Goal: Information Seeking & Learning: Learn about a topic

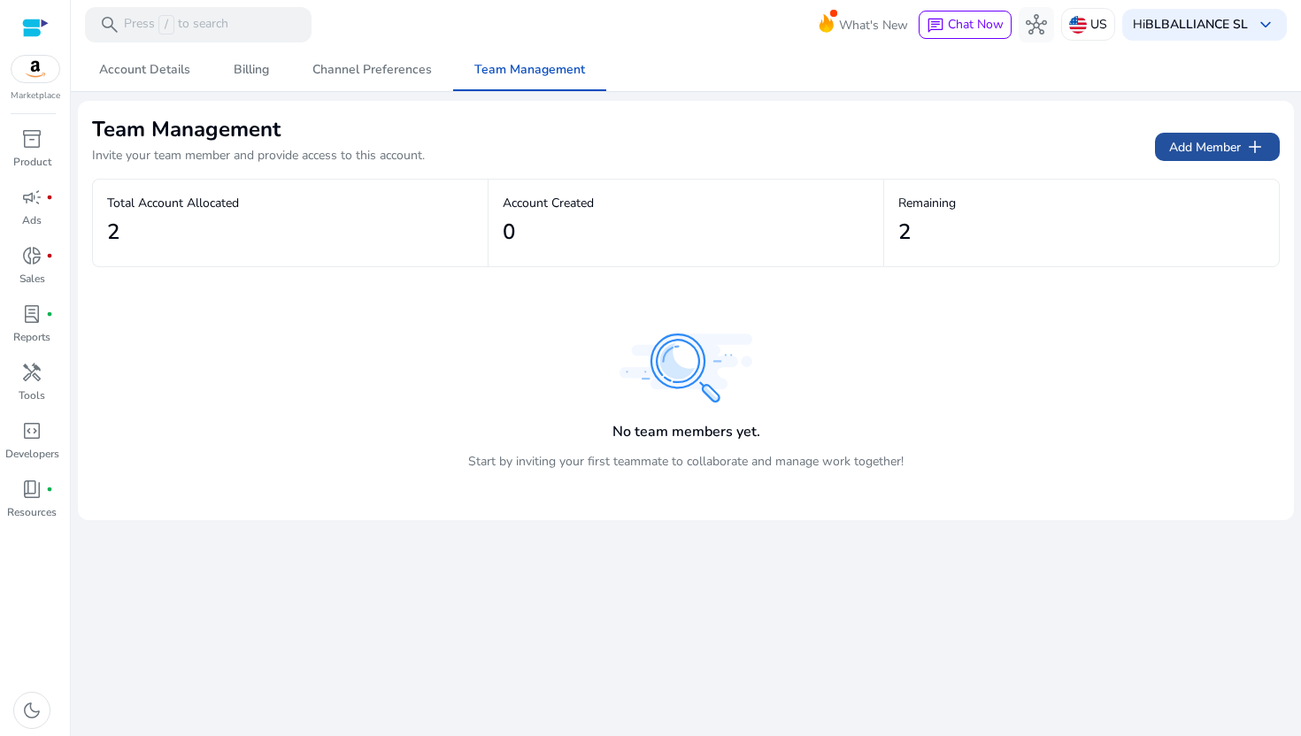
click at [1209, 143] on span "Add Member add" at bounding box center [1217, 146] width 96 height 21
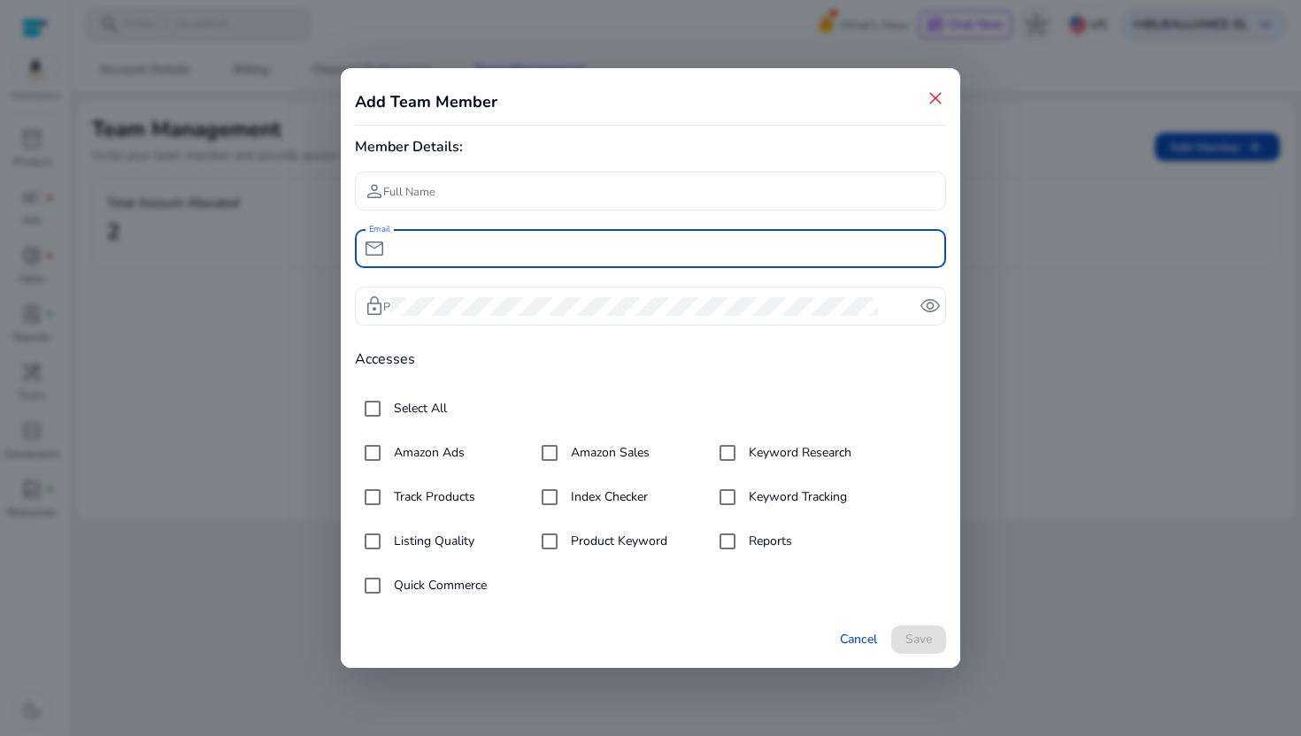
click at [481, 255] on input "Email" at bounding box center [661, 248] width 542 height 19
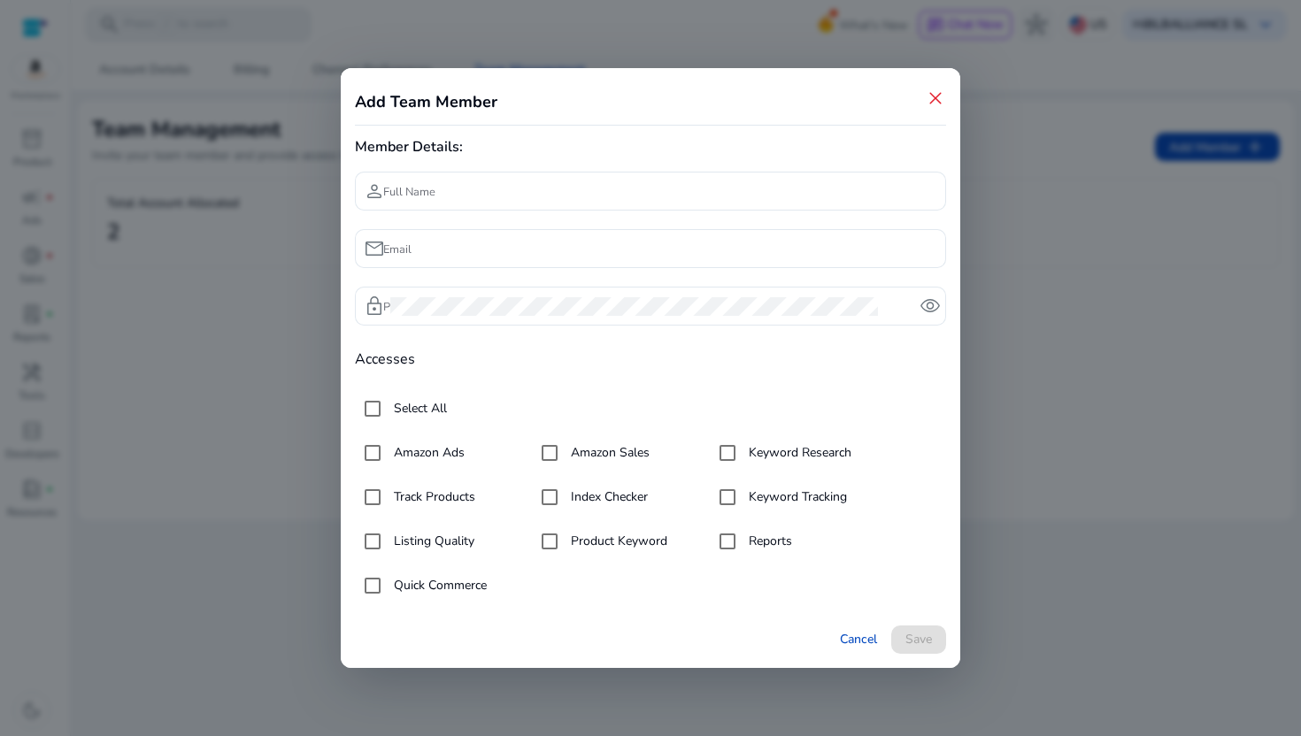
click at [942, 89] on span "close" at bounding box center [935, 98] width 21 height 21
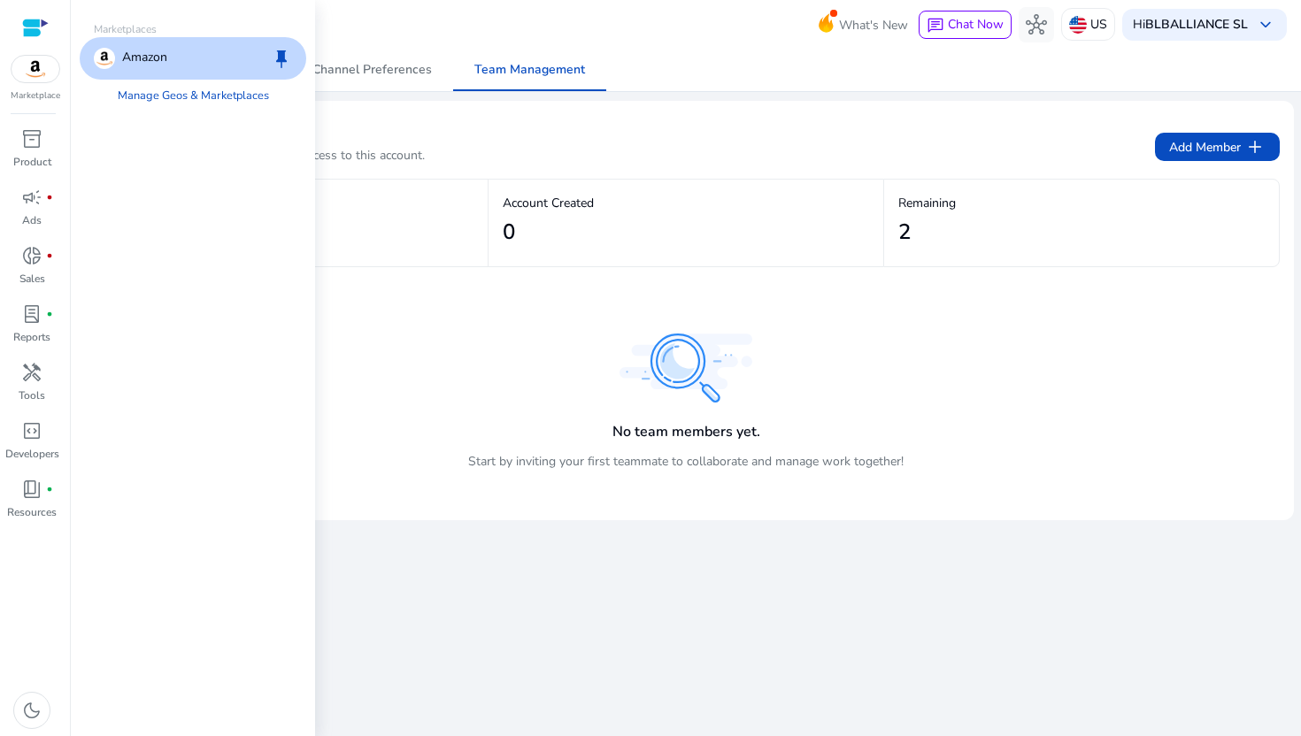
click at [34, 77] on img at bounding box center [36, 69] width 48 height 27
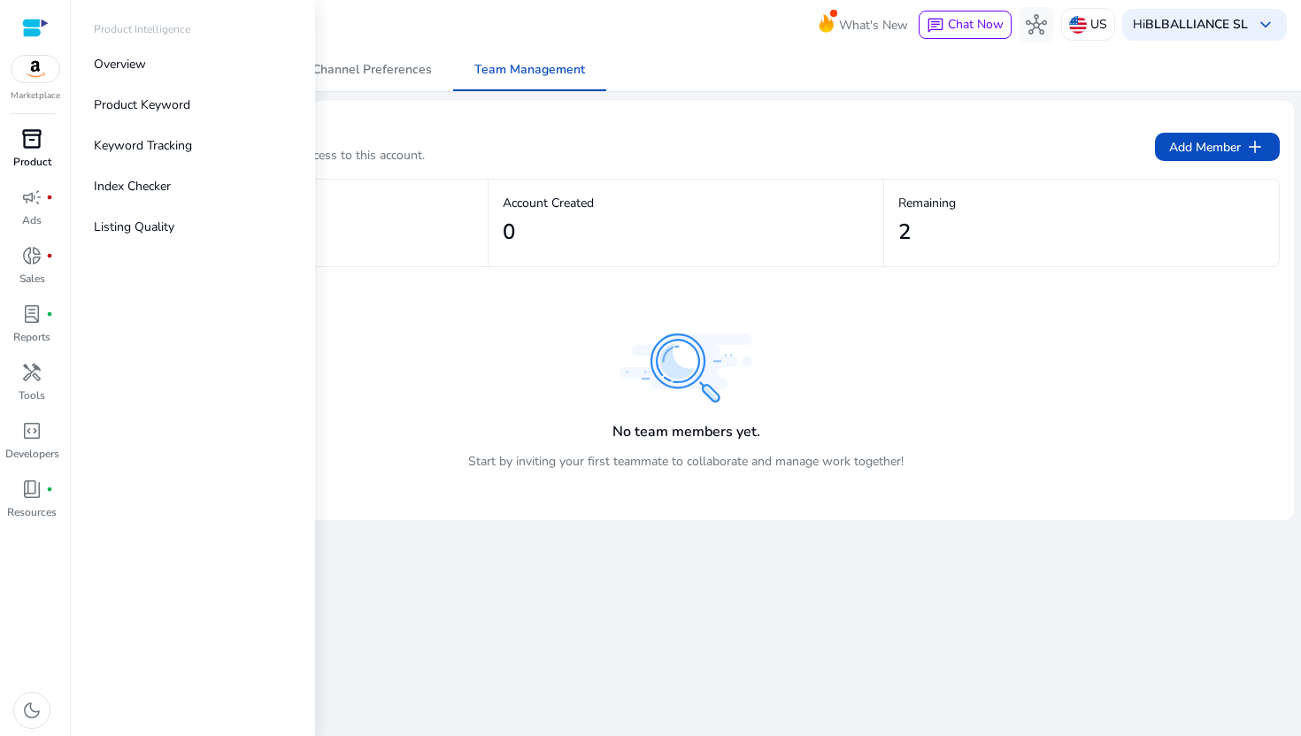
click at [34, 150] on span "inventory_2" at bounding box center [31, 138] width 21 height 21
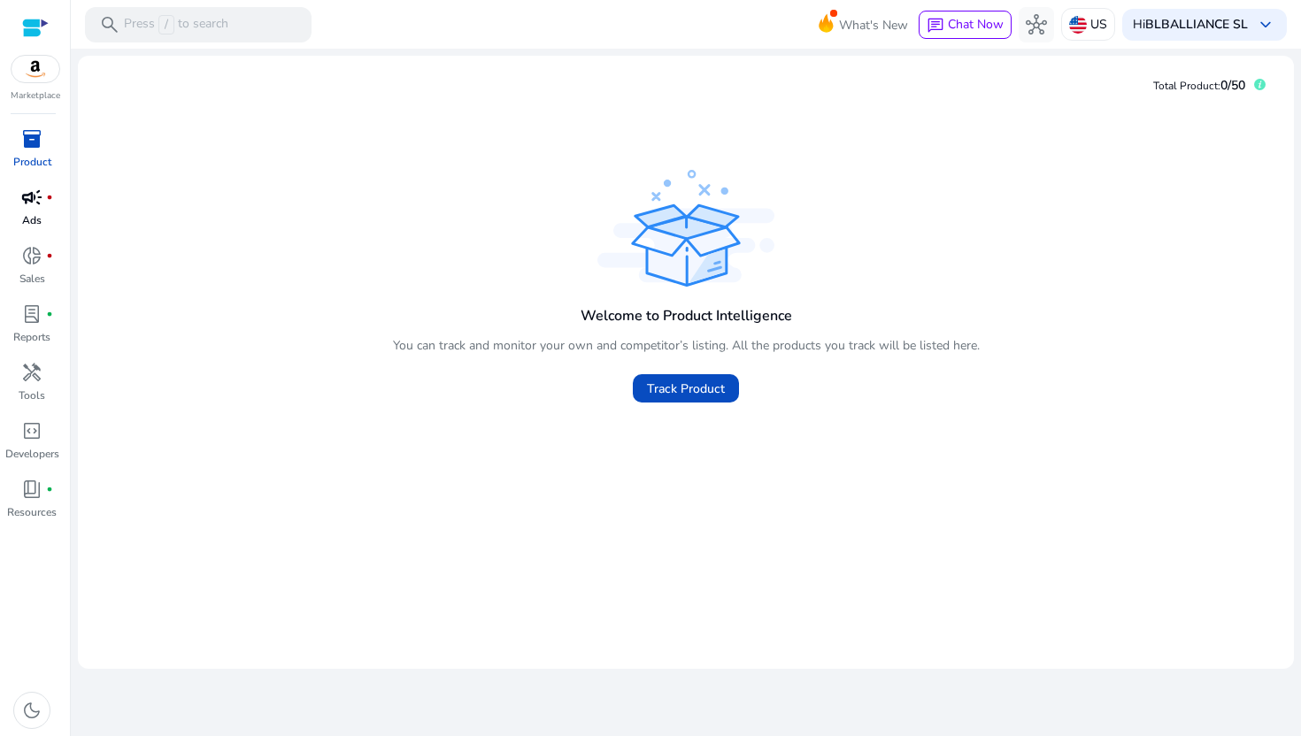
click at [27, 215] on p "Ads" at bounding box center [31, 220] width 19 height 16
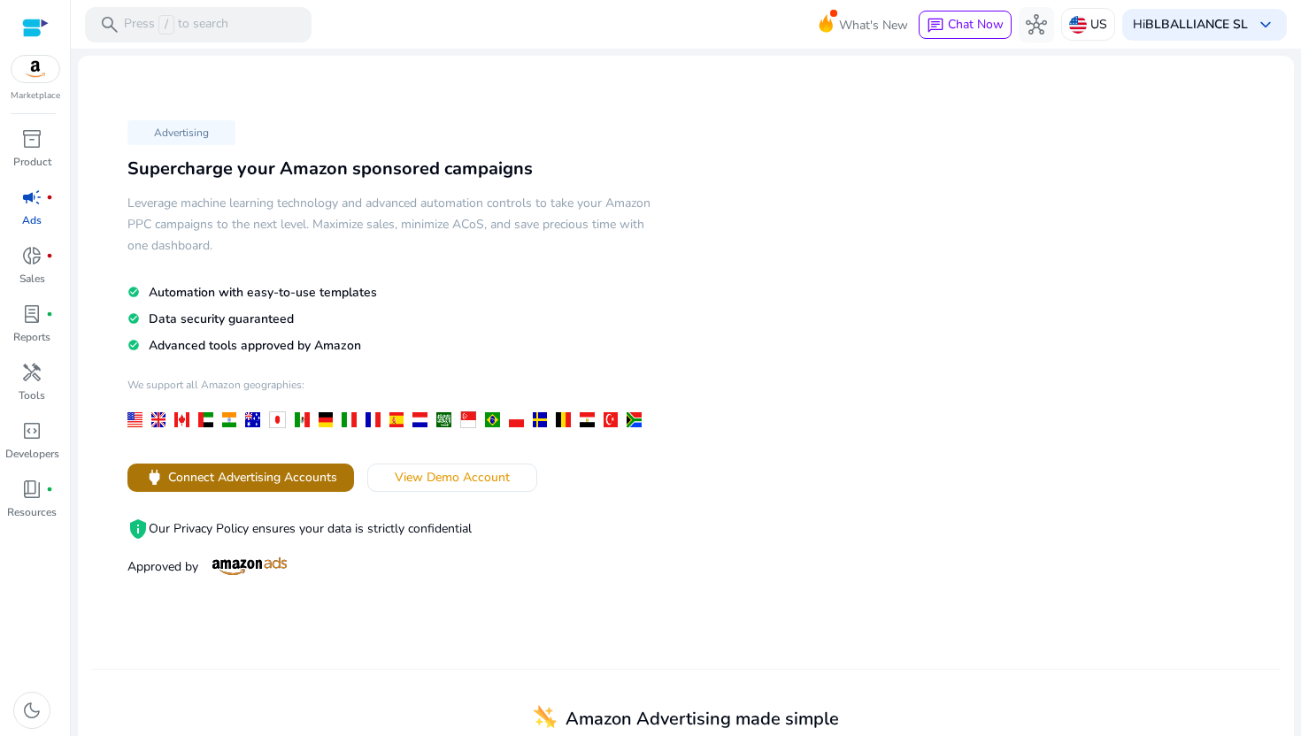
click at [233, 471] on span "Connect Advertising Accounts" at bounding box center [252, 477] width 169 height 19
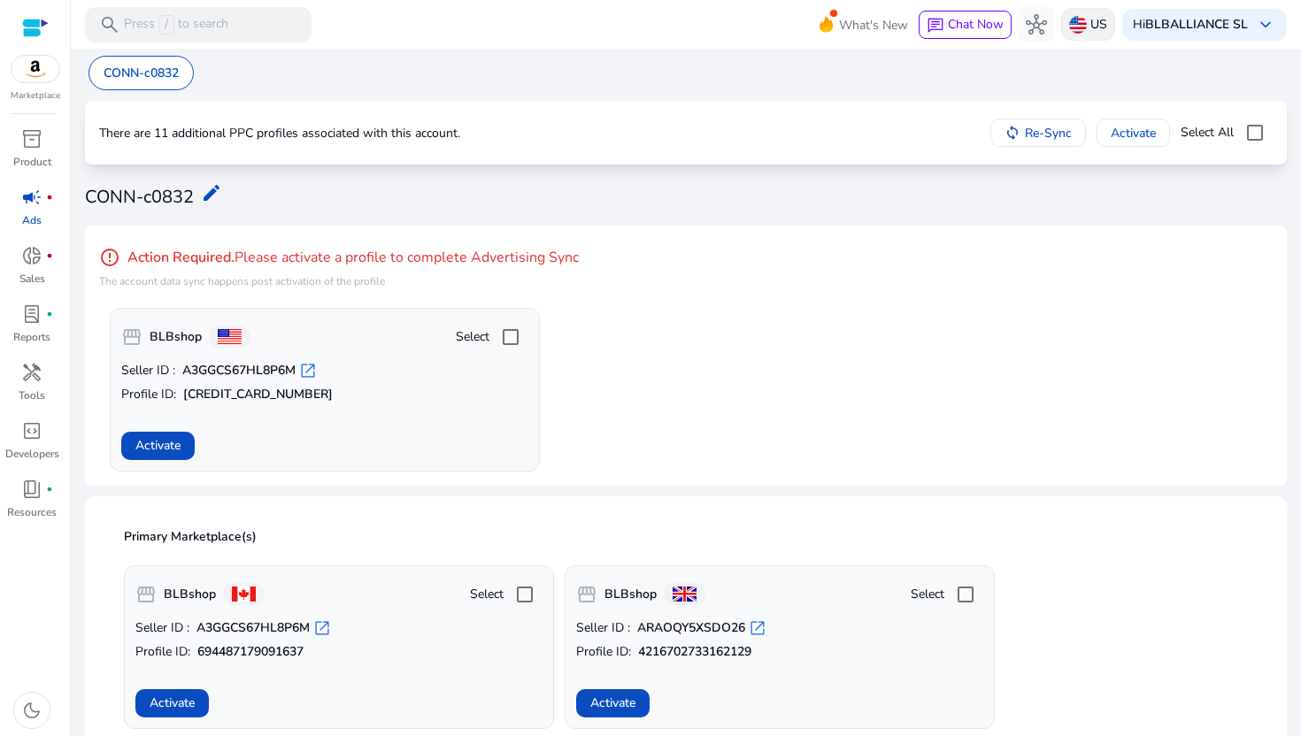
click at [1090, 31] on p "US" at bounding box center [1098, 24] width 17 height 31
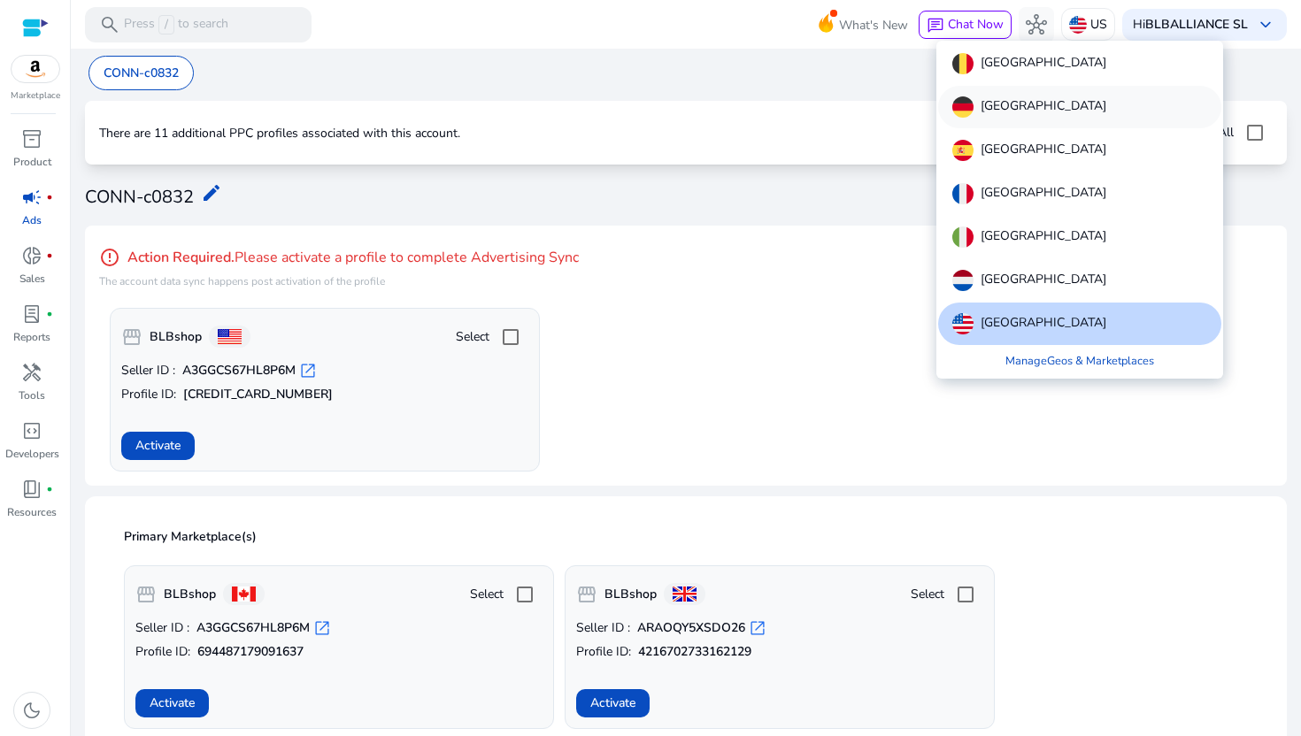
click at [1010, 116] on p "[GEOGRAPHIC_DATA]" at bounding box center [1044, 106] width 126 height 21
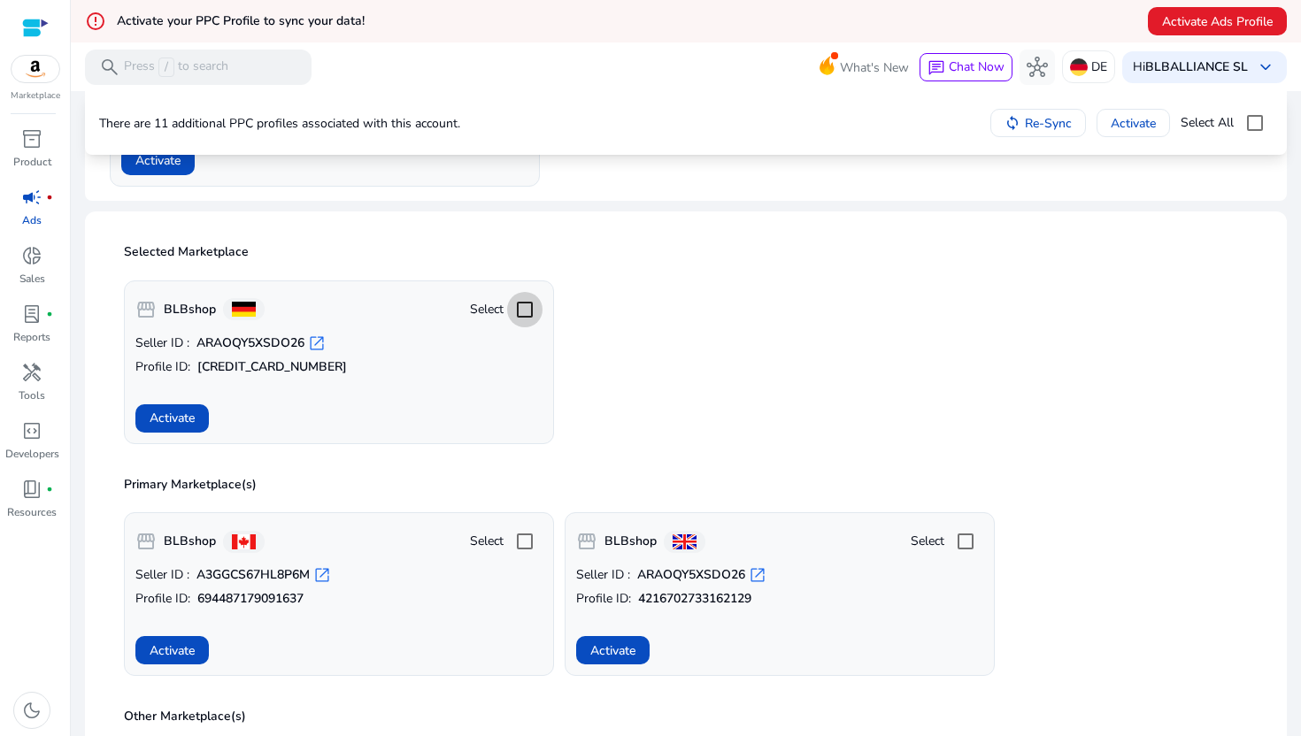
scroll to position [324, 0]
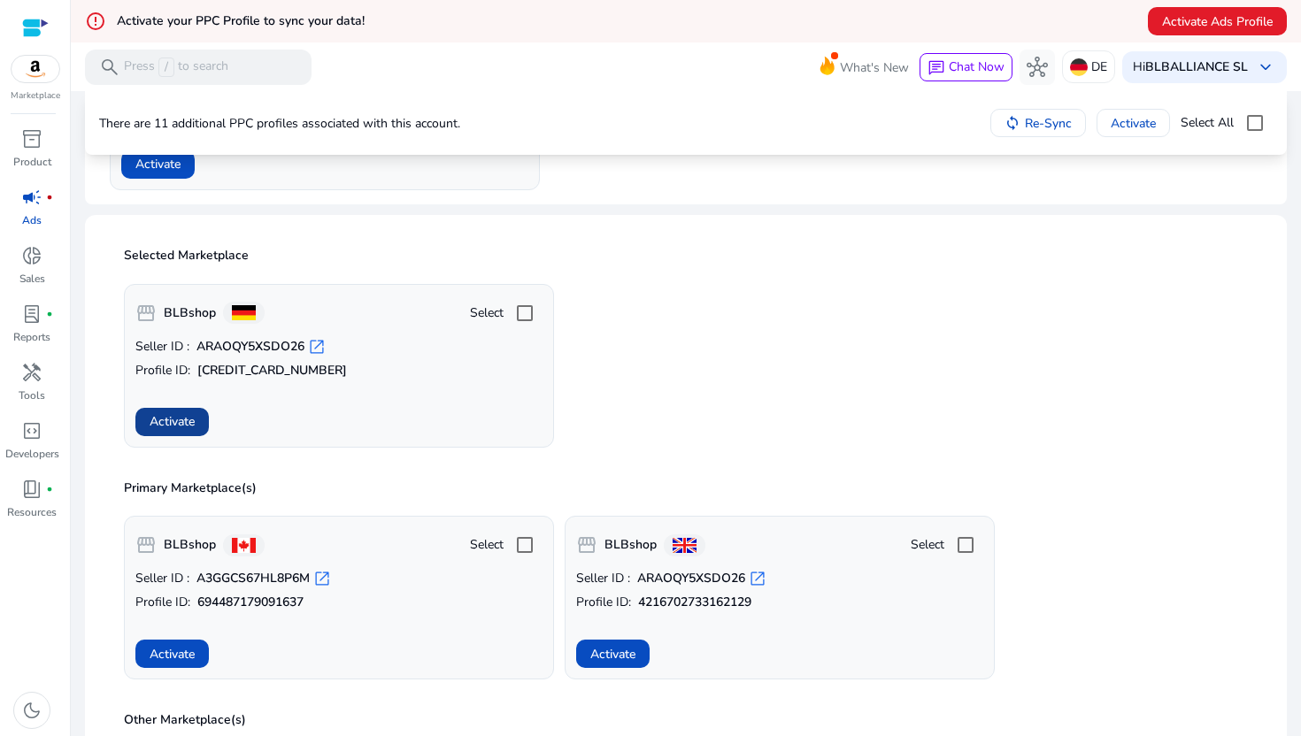
click at [168, 424] on span "Activate" at bounding box center [172, 421] width 45 height 19
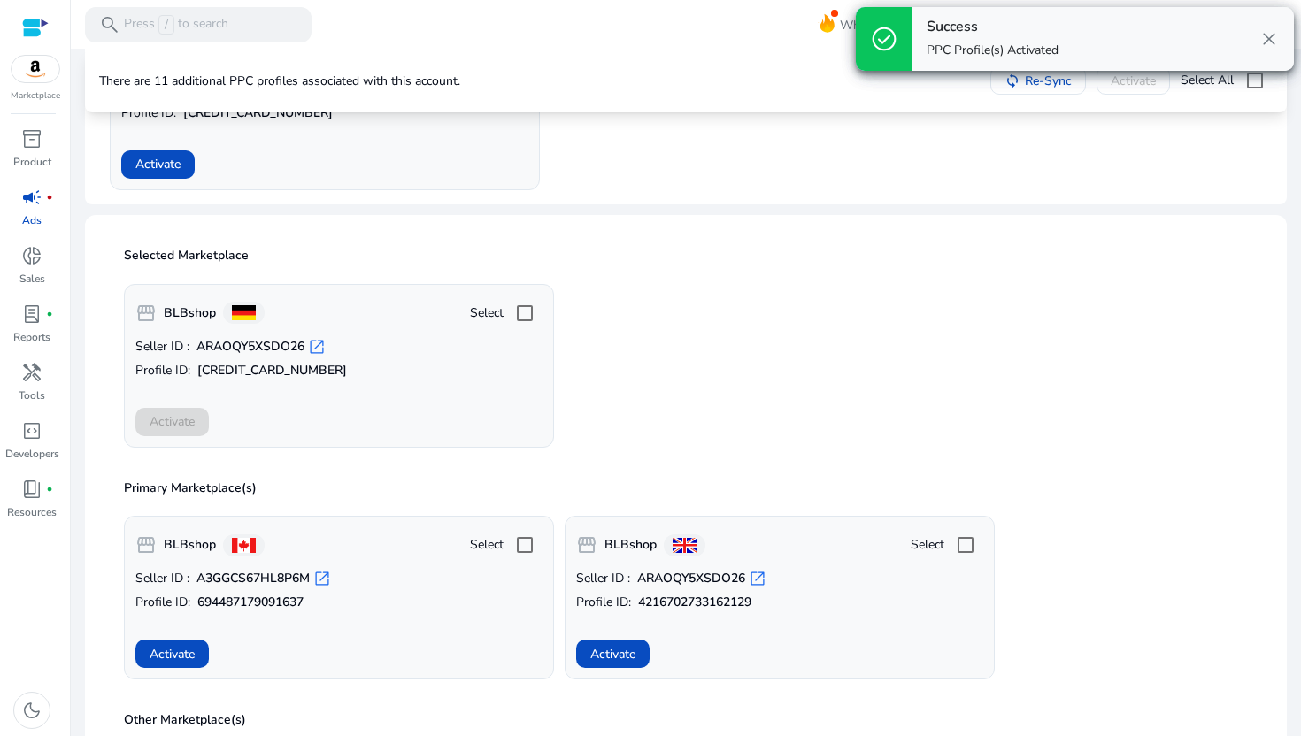
scroll to position [0, 0]
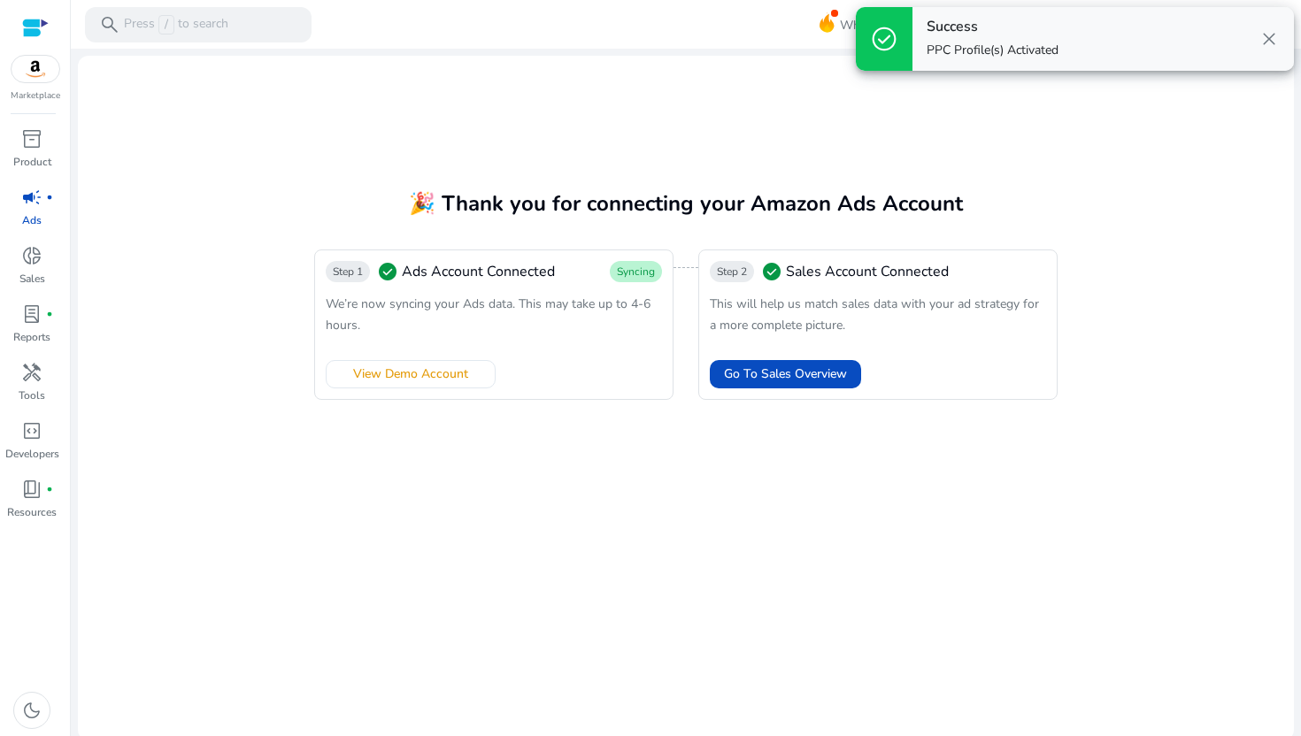
scroll to position [4, 0]
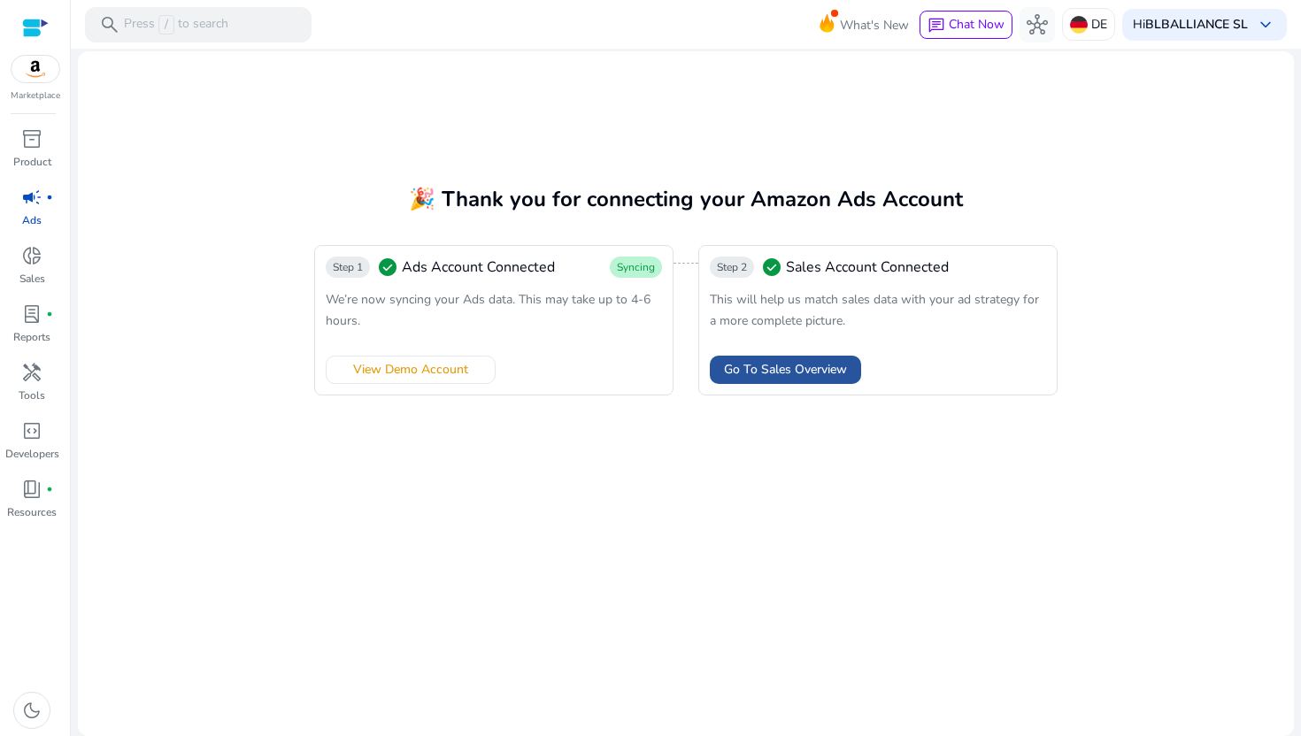
click at [815, 369] on span "Go To Sales Overview" at bounding box center [785, 369] width 123 height 19
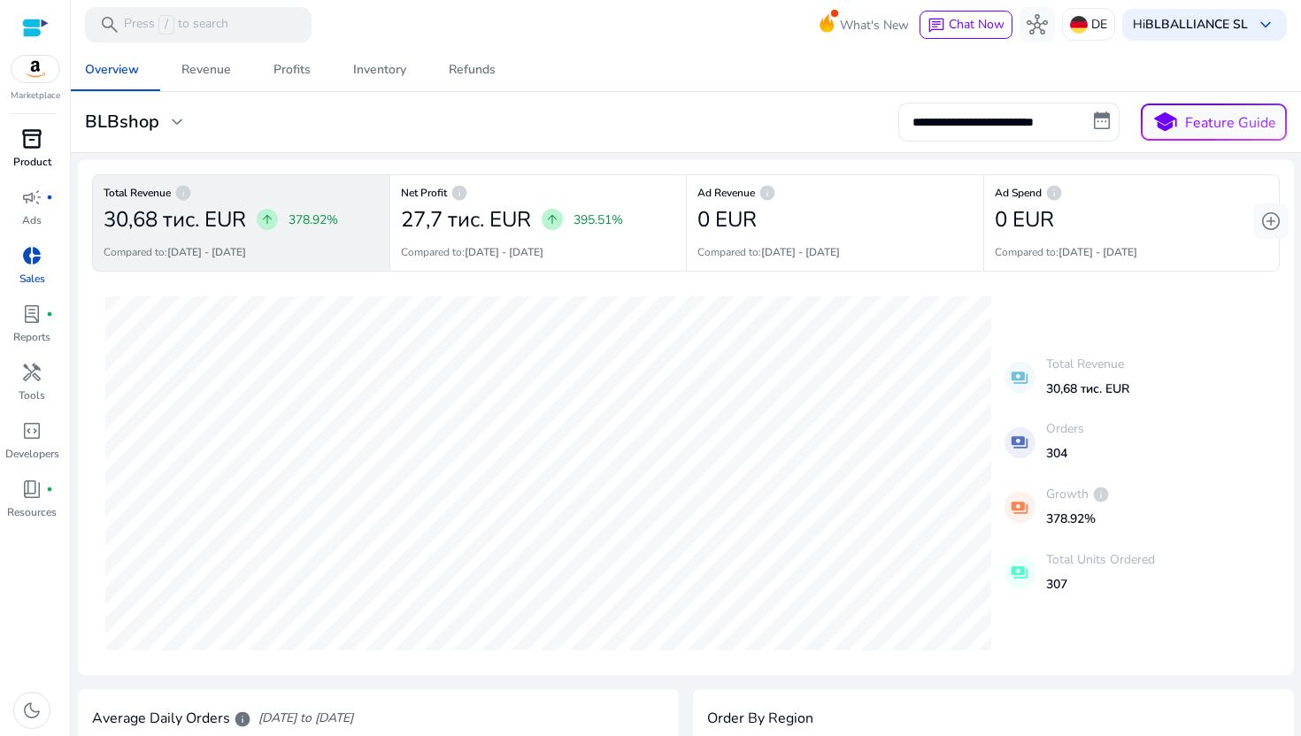
click at [31, 154] on p "Product" at bounding box center [32, 162] width 38 height 16
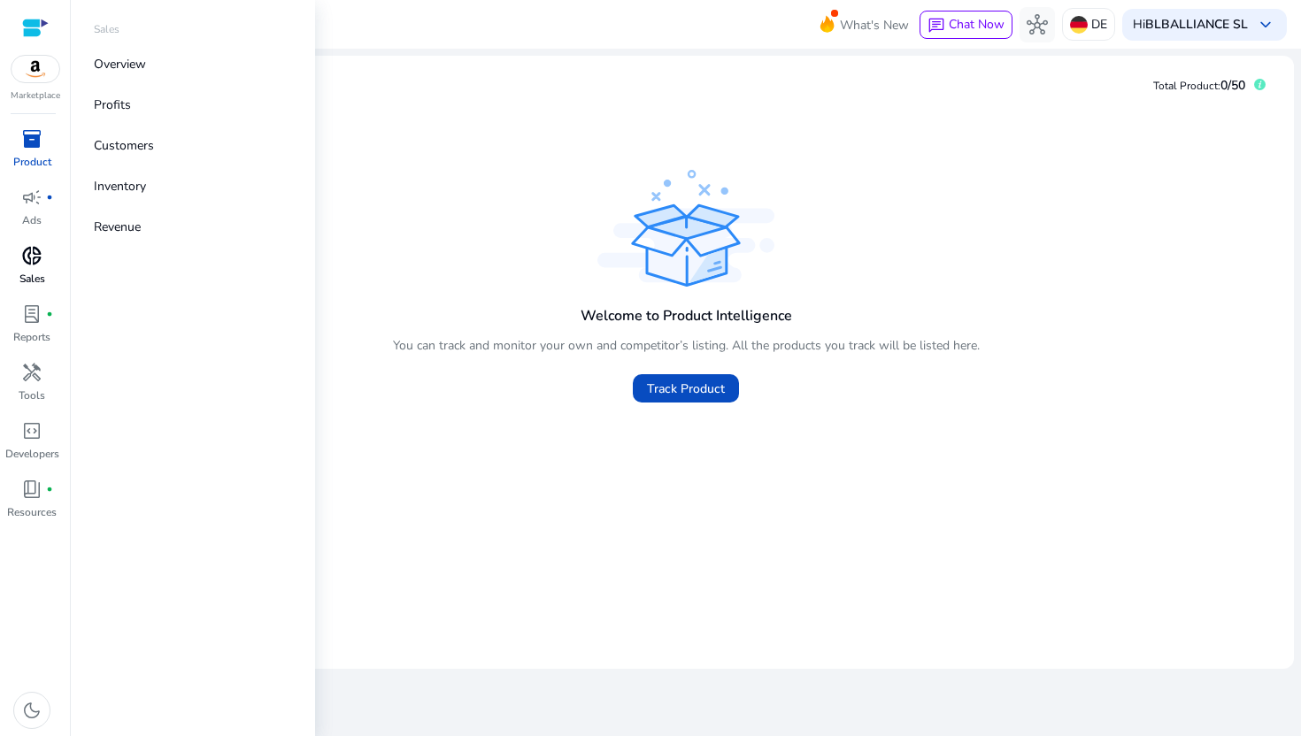
click at [33, 261] on span "donut_small" at bounding box center [31, 255] width 21 height 21
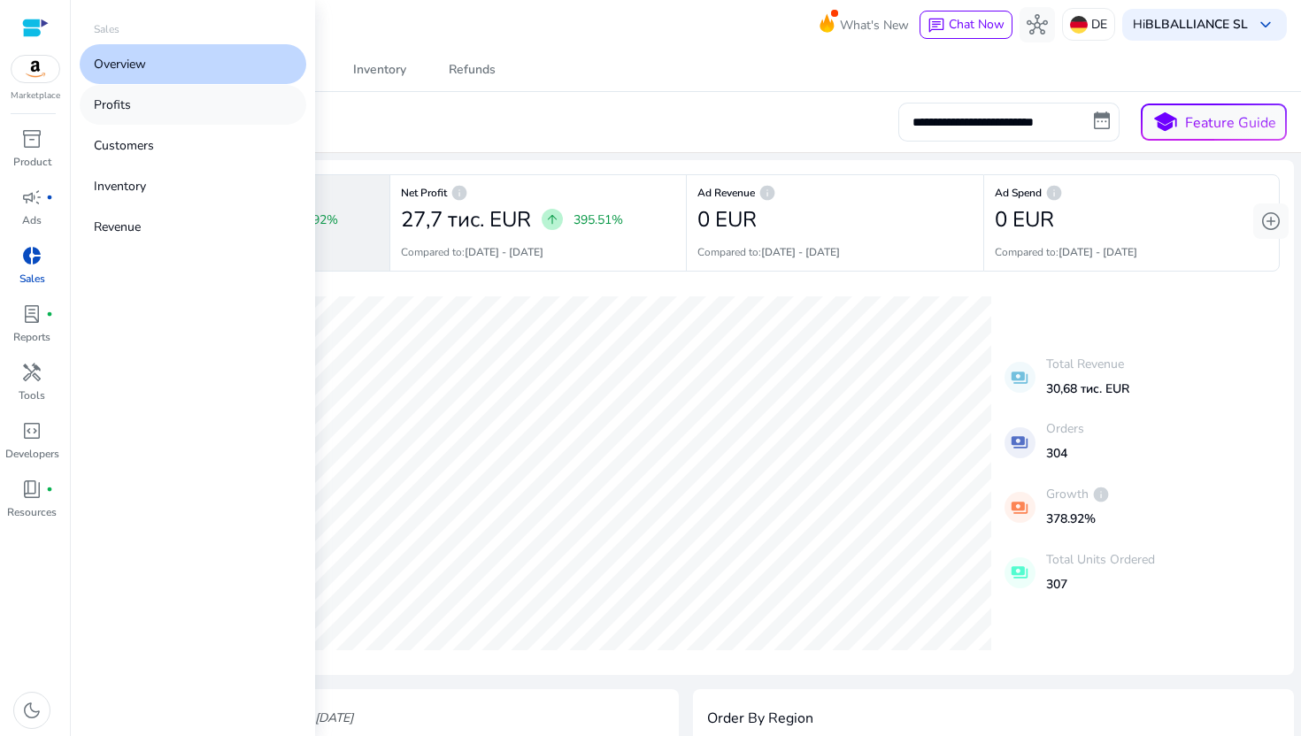
click at [148, 108] on link "Profits" at bounding box center [193, 105] width 227 height 40
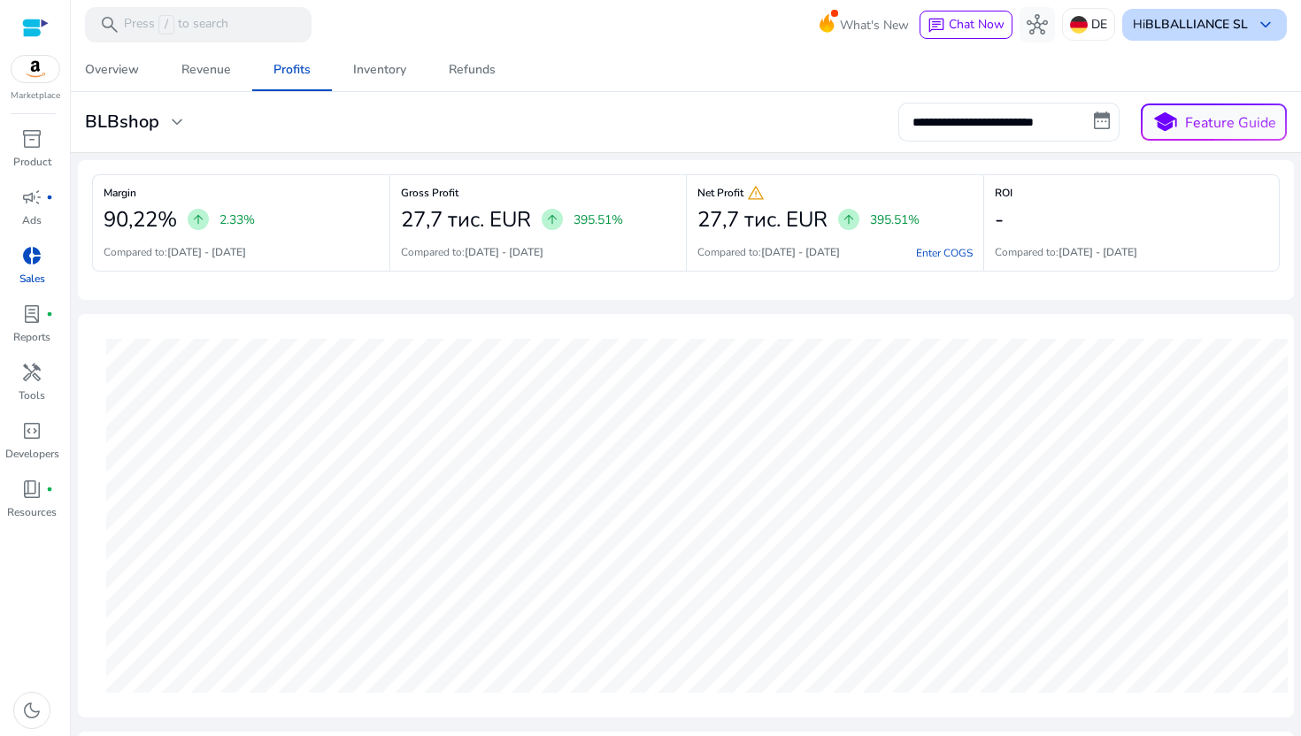
click at [1257, 26] on span "keyboard_arrow_down" at bounding box center [1265, 24] width 21 height 21
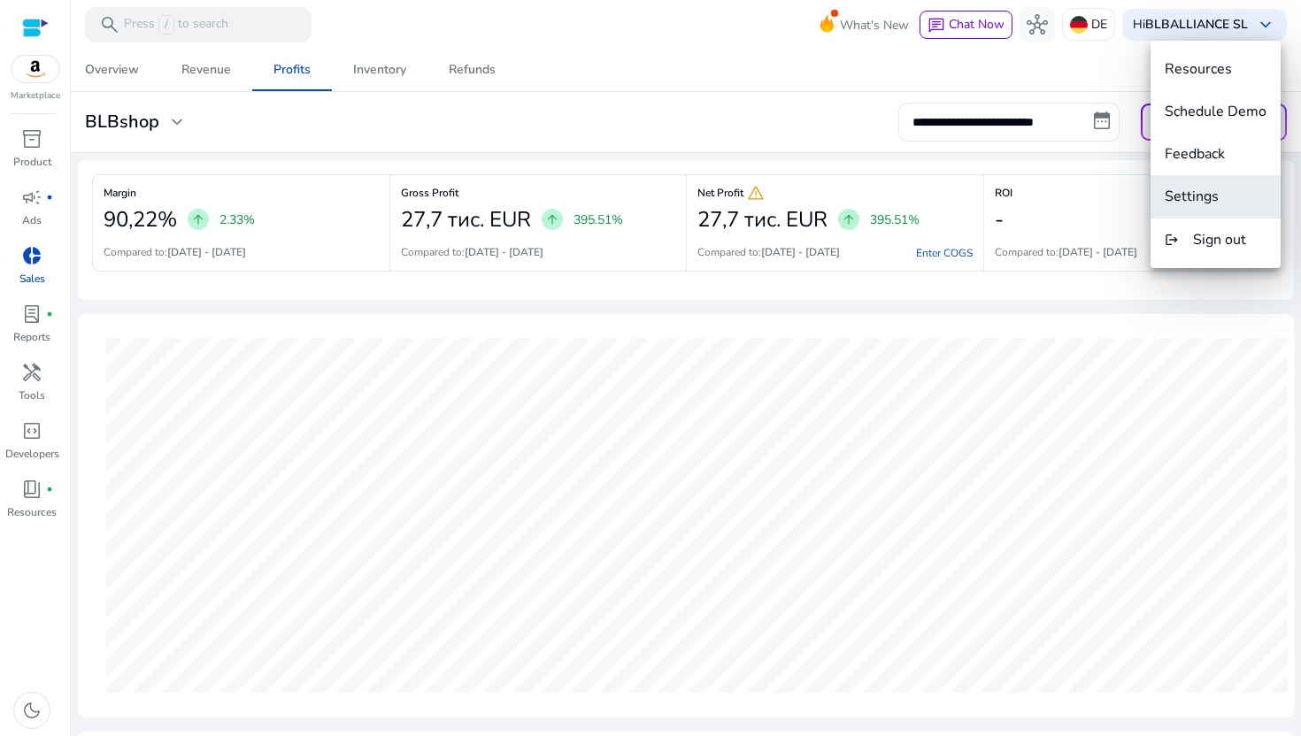
click at [1214, 187] on span "Settings" at bounding box center [1192, 196] width 54 height 19
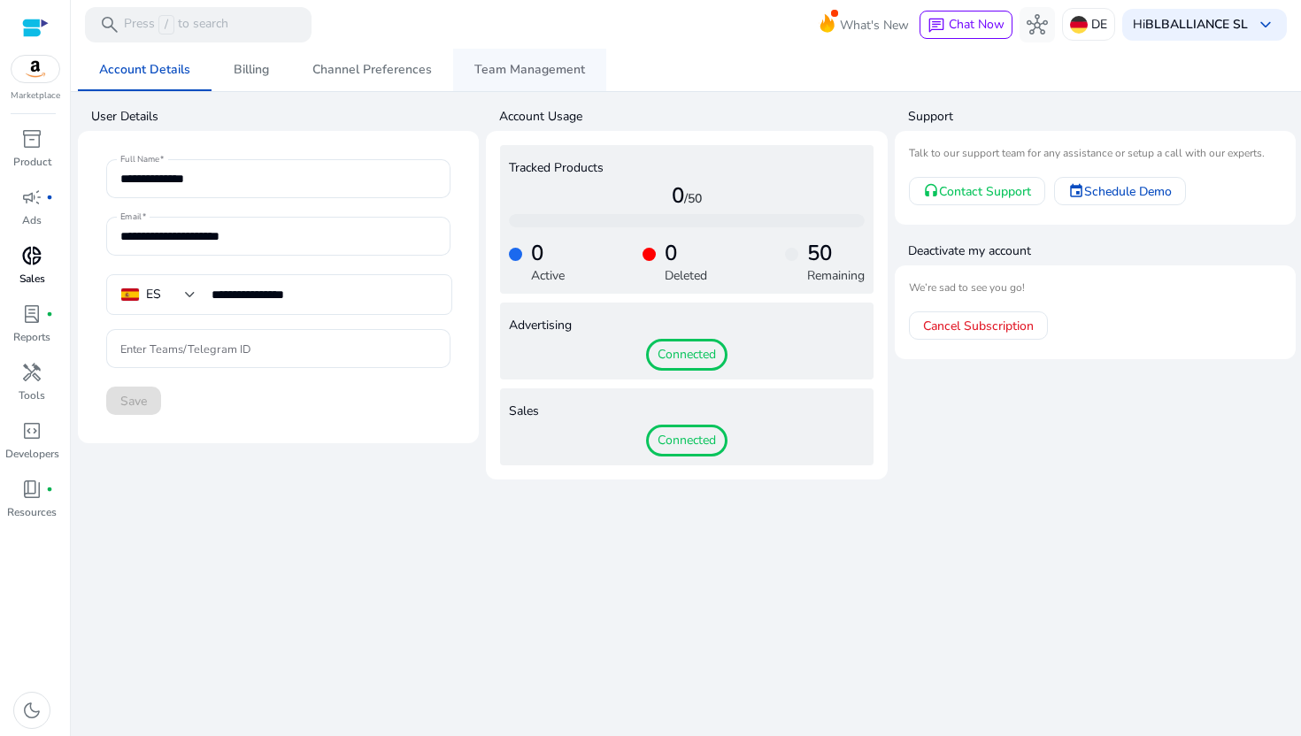
click at [515, 70] on span "Team Management" at bounding box center [529, 70] width 111 height 12
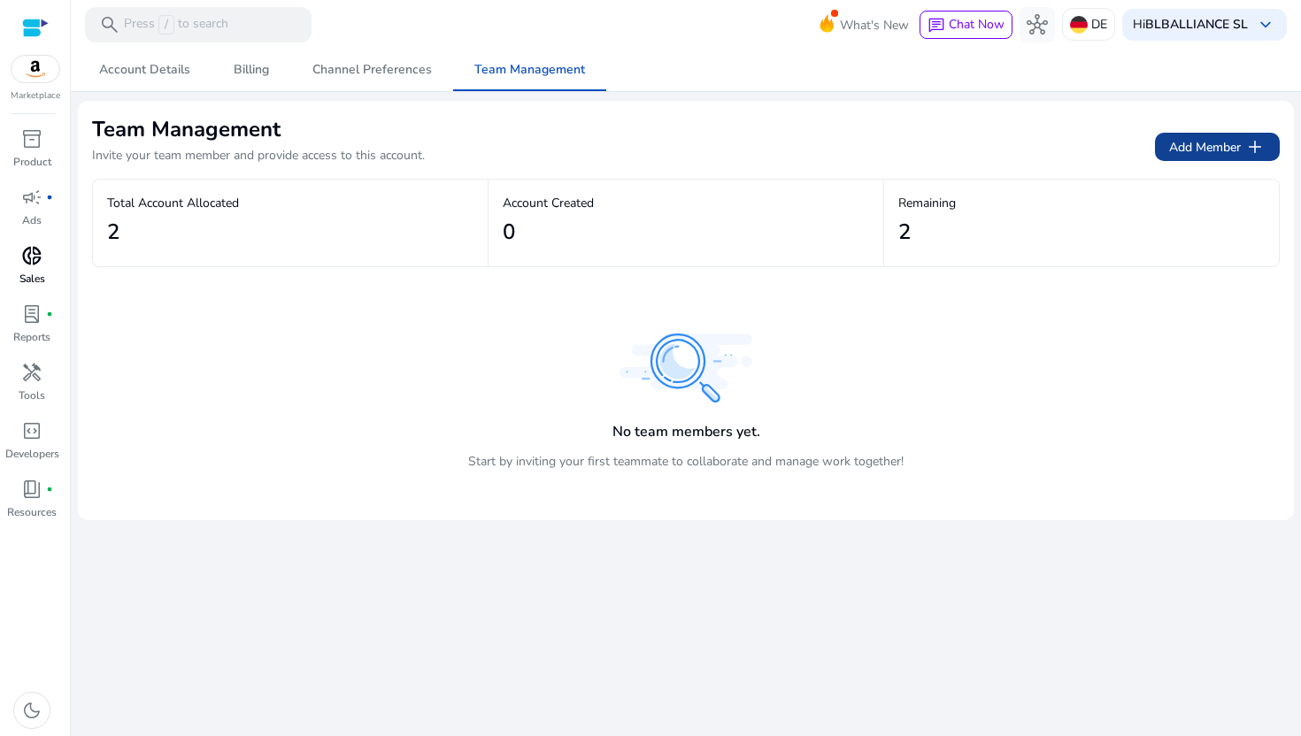
click at [1201, 150] on span "Add Member add" at bounding box center [1217, 146] width 96 height 21
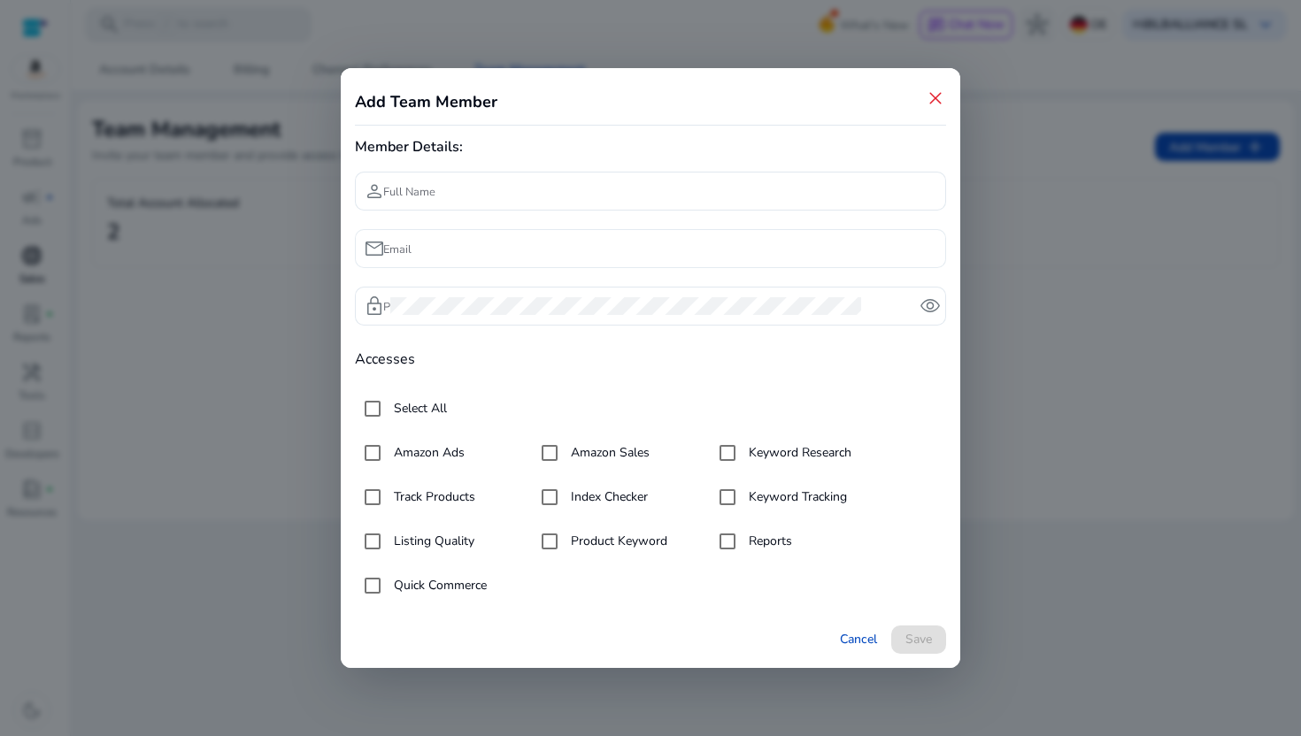
click at [467, 254] on input "Email" at bounding box center [661, 248] width 542 height 19
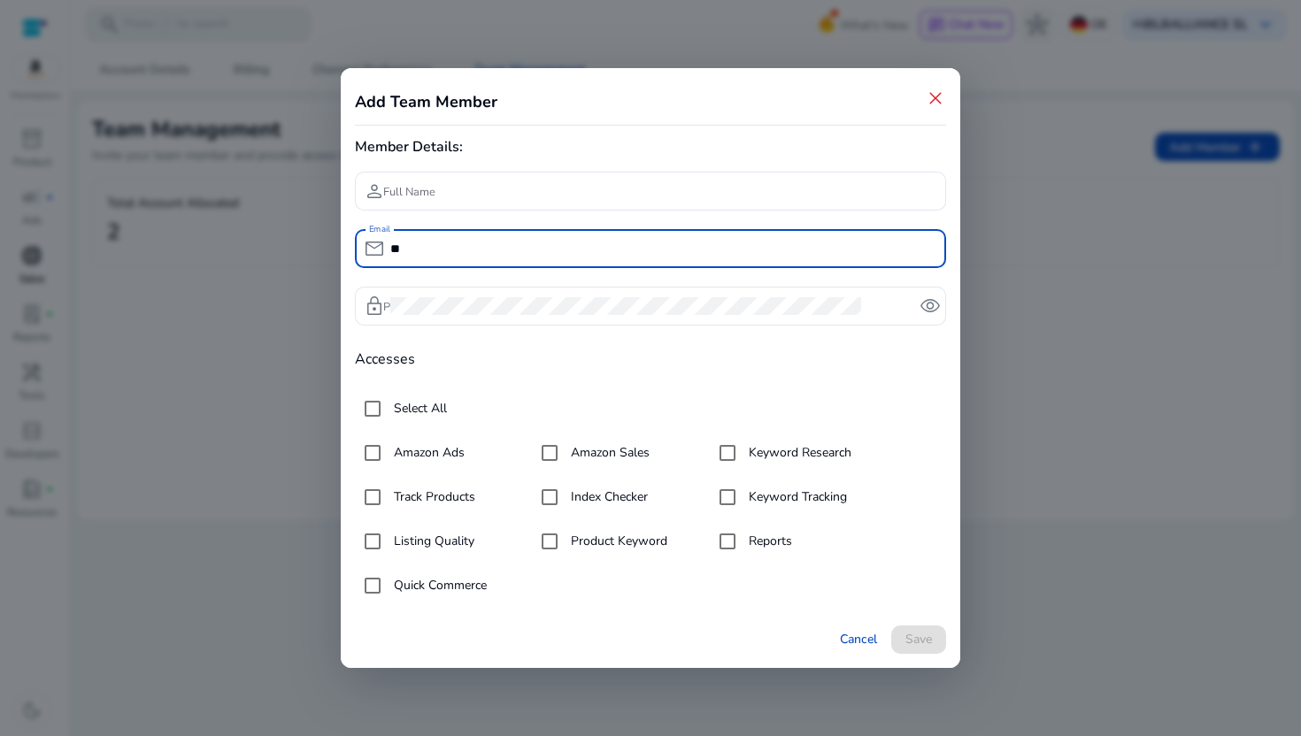
type input "*"
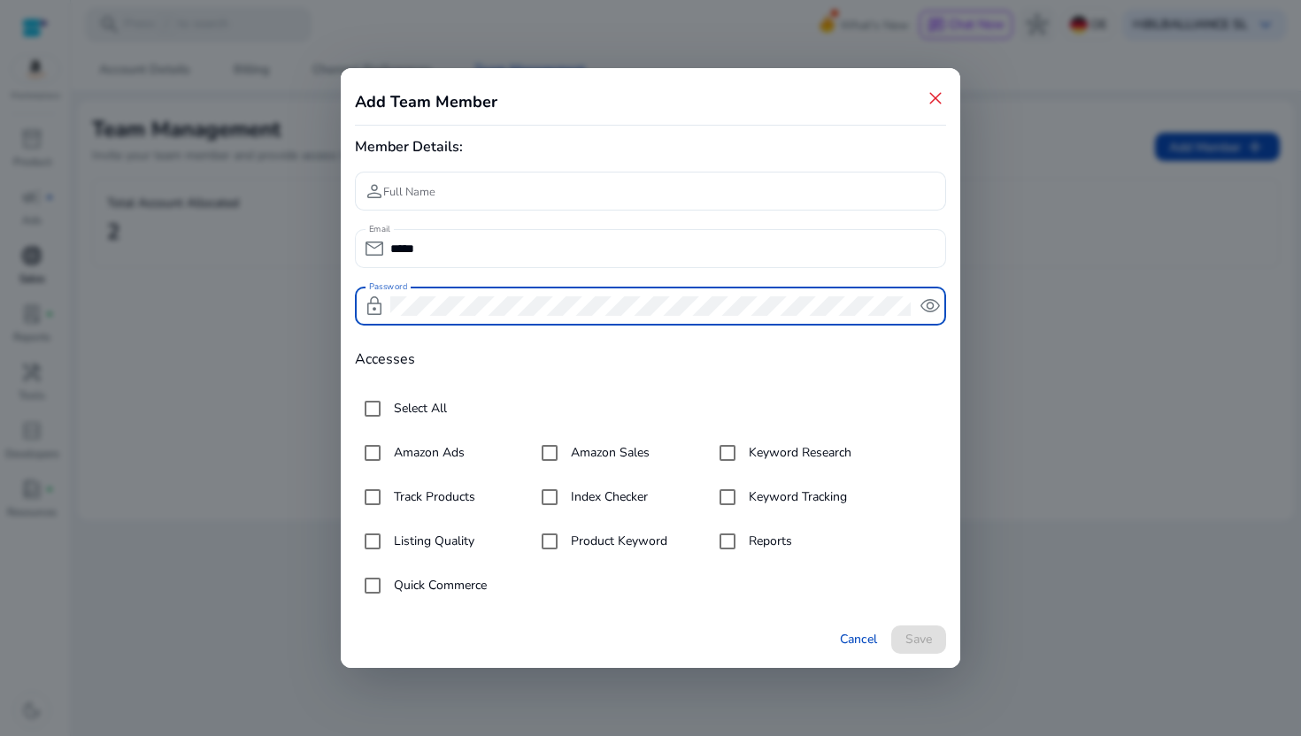
click at [512, 258] on input "*****" at bounding box center [661, 248] width 542 height 19
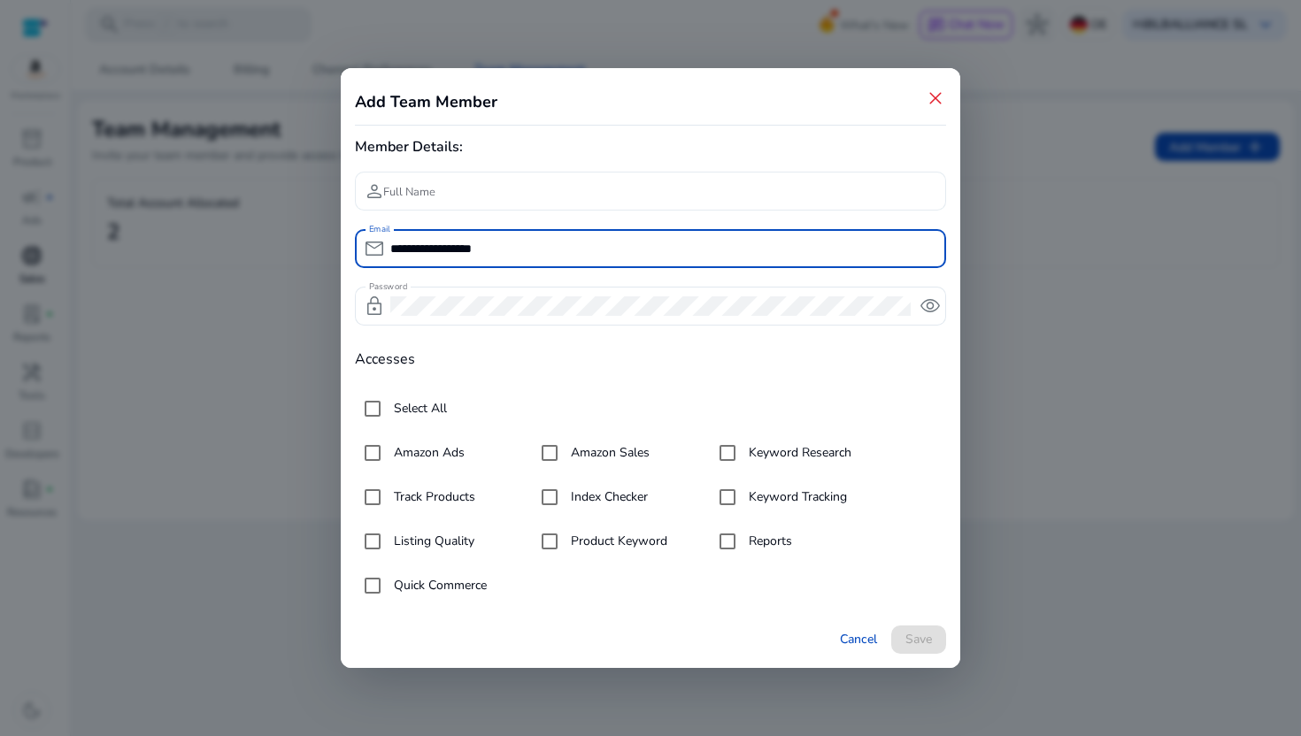
type input "**********"
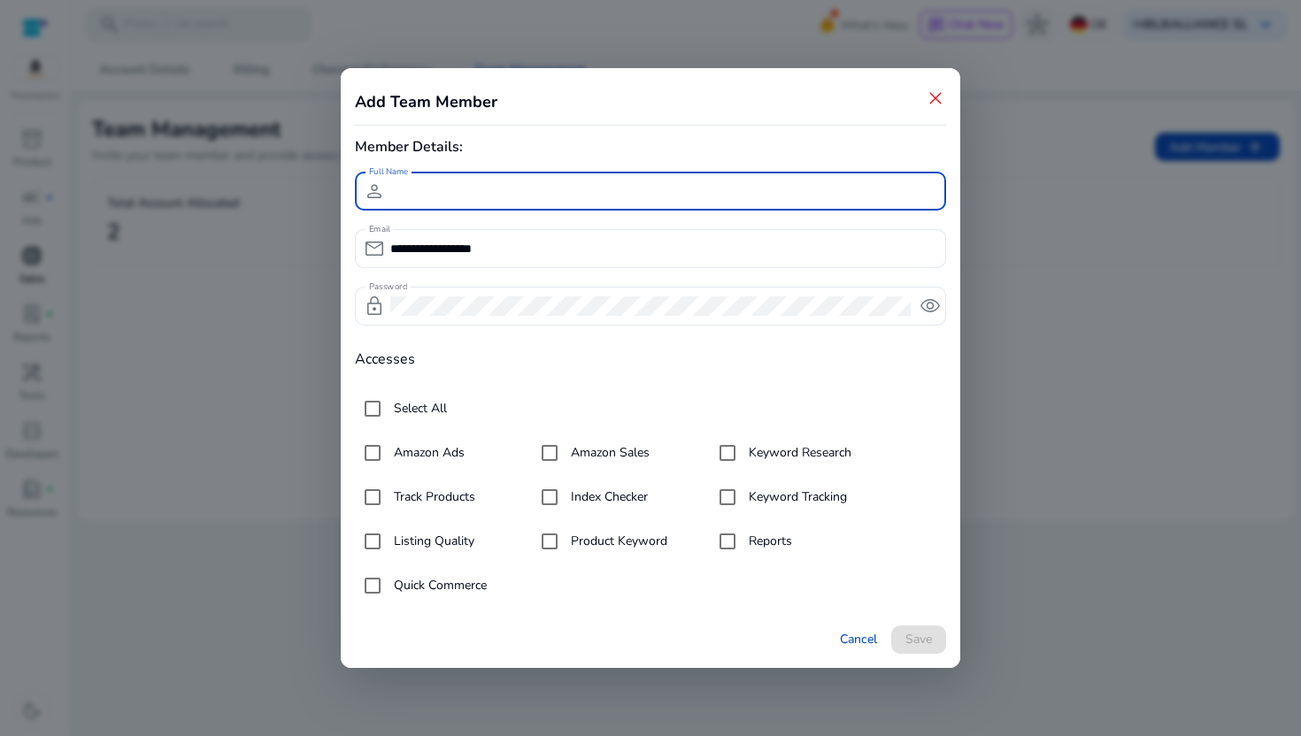
click at [527, 196] on input "Full Name" at bounding box center [661, 190] width 542 height 19
type input "****"
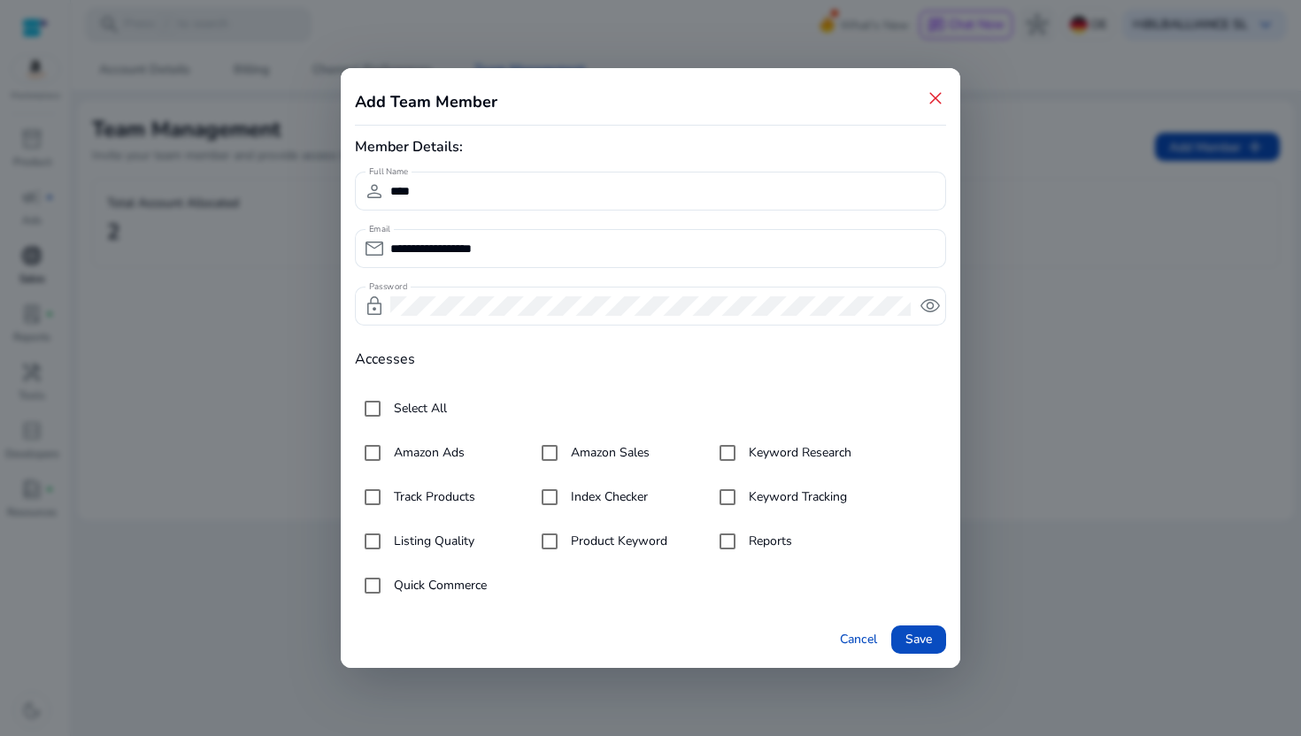
click at [706, 363] on h4 "Accesses" at bounding box center [650, 359] width 591 height 17
click at [924, 644] on span "Save" at bounding box center [918, 639] width 27 height 19
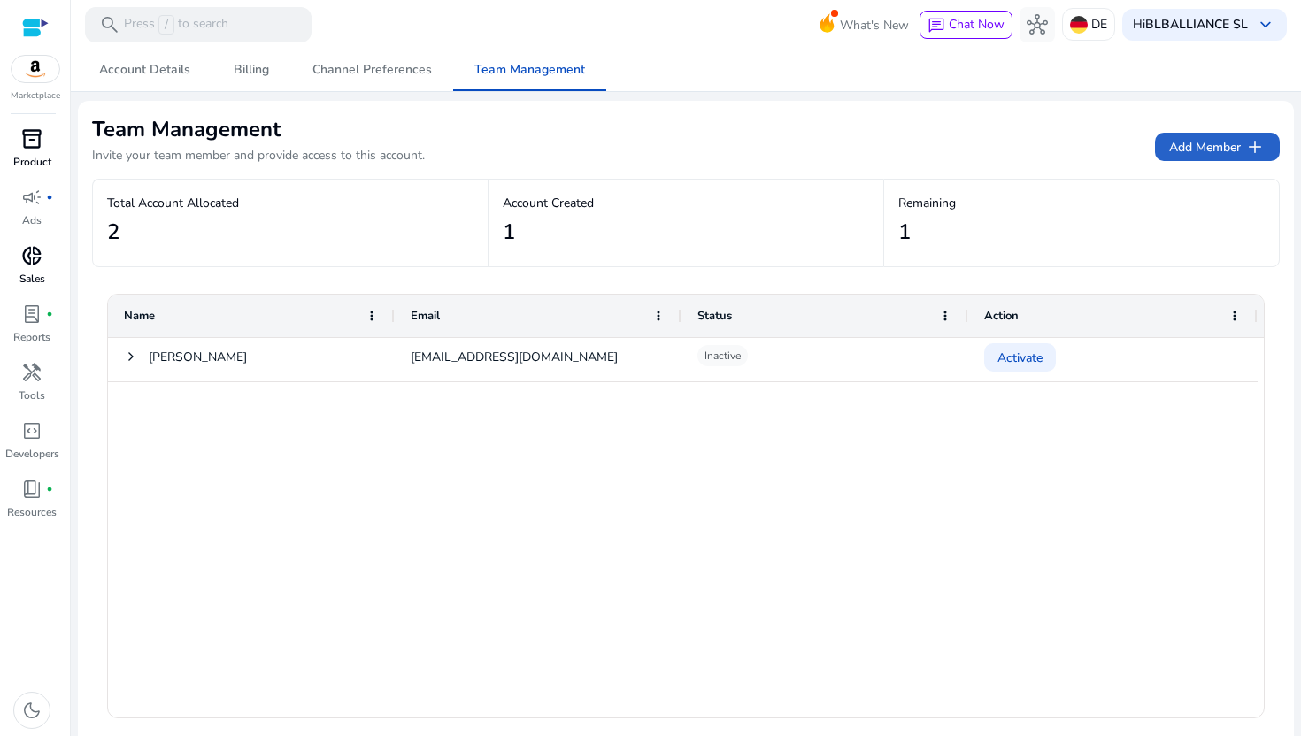
click at [42, 142] on div "inventory_2" at bounding box center [32, 139] width 50 height 28
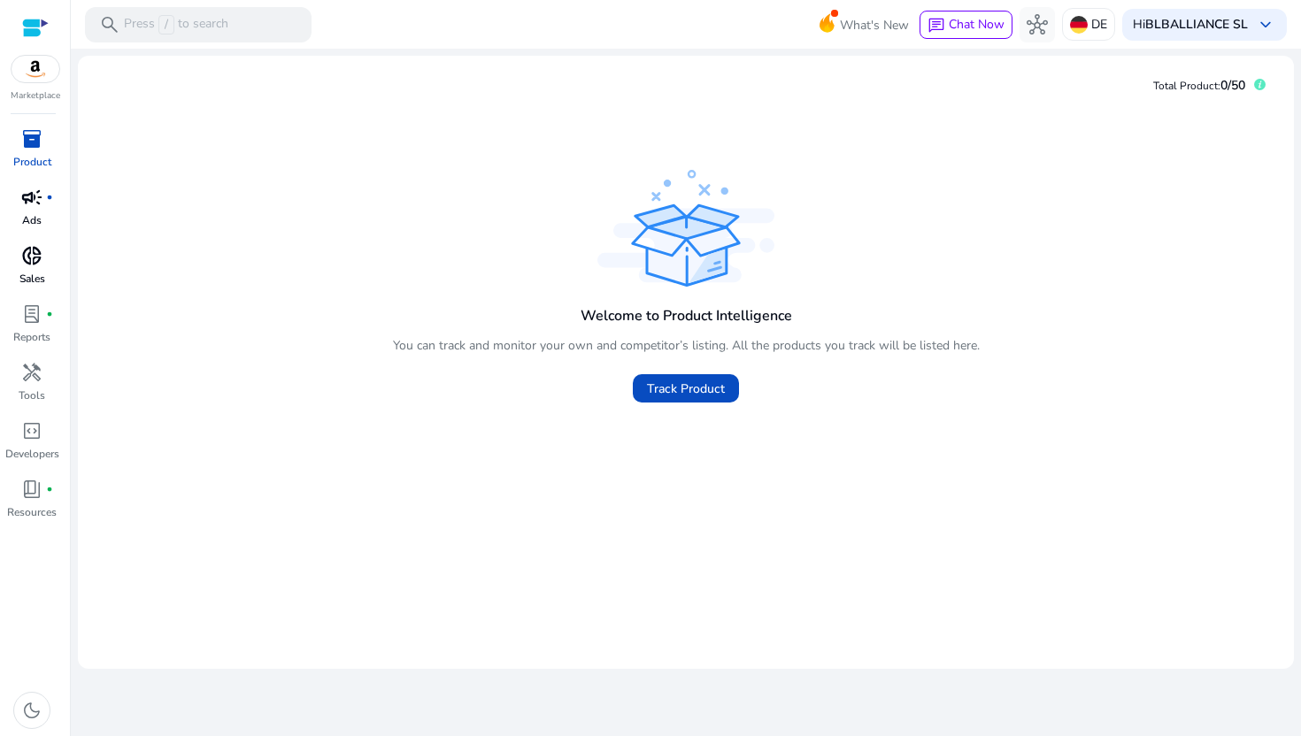
click at [36, 212] on p "Ads" at bounding box center [31, 220] width 19 height 16
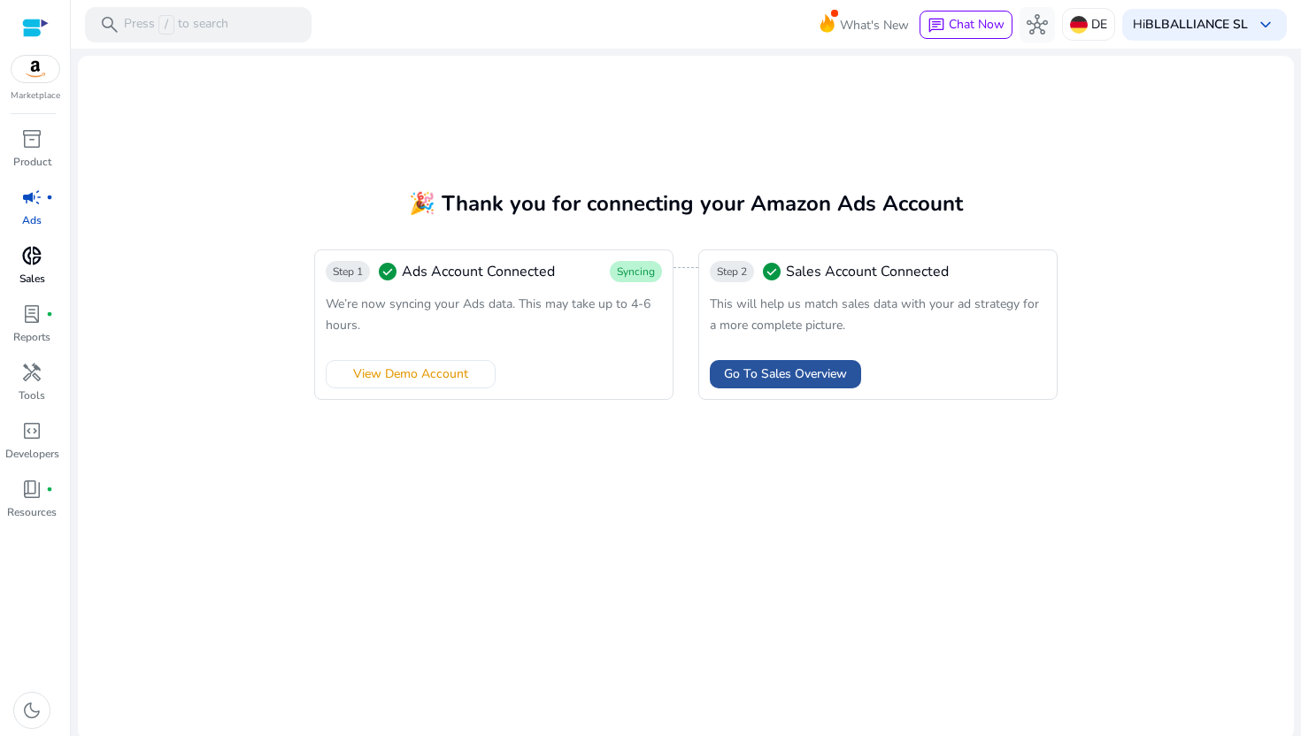
click at [813, 379] on span "Go To Sales Overview" at bounding box center [785, 374] width 123 height 19
select select "*"
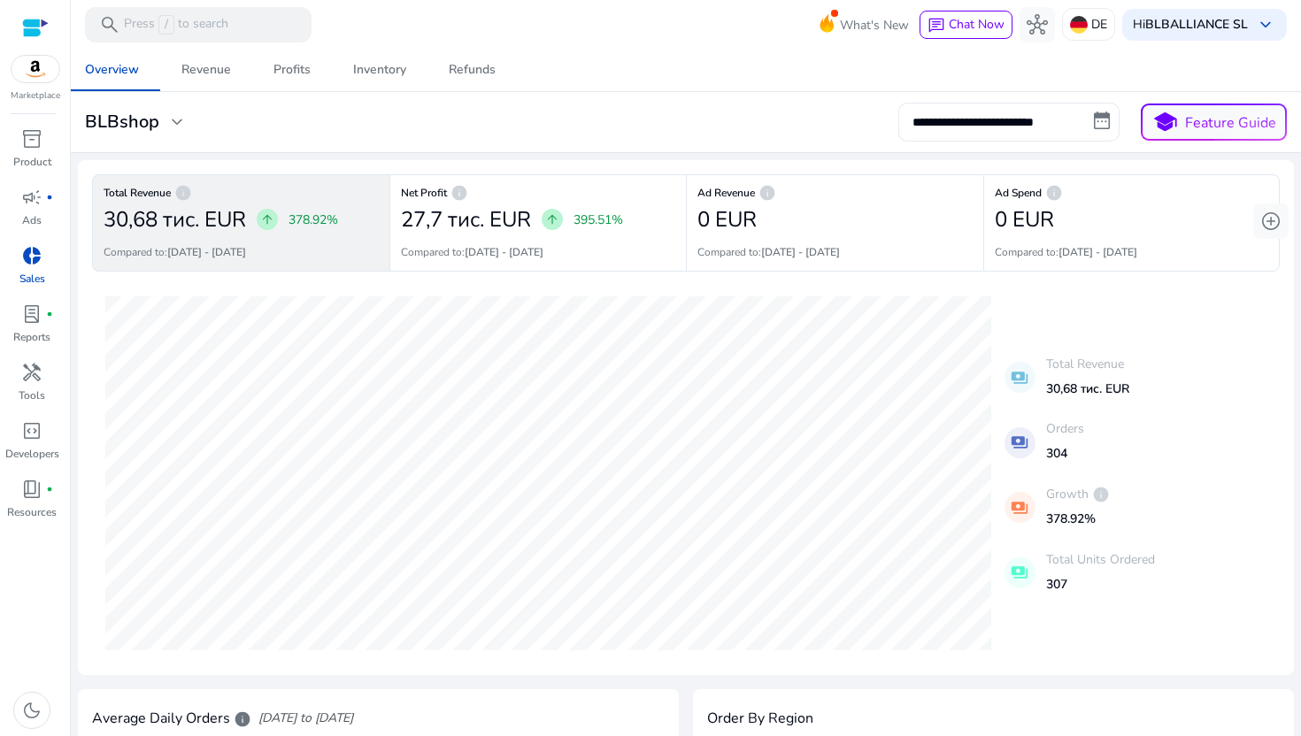
click at [1001, 124] on input "**********" at bounding box center [1008, 122] width 221 height 39
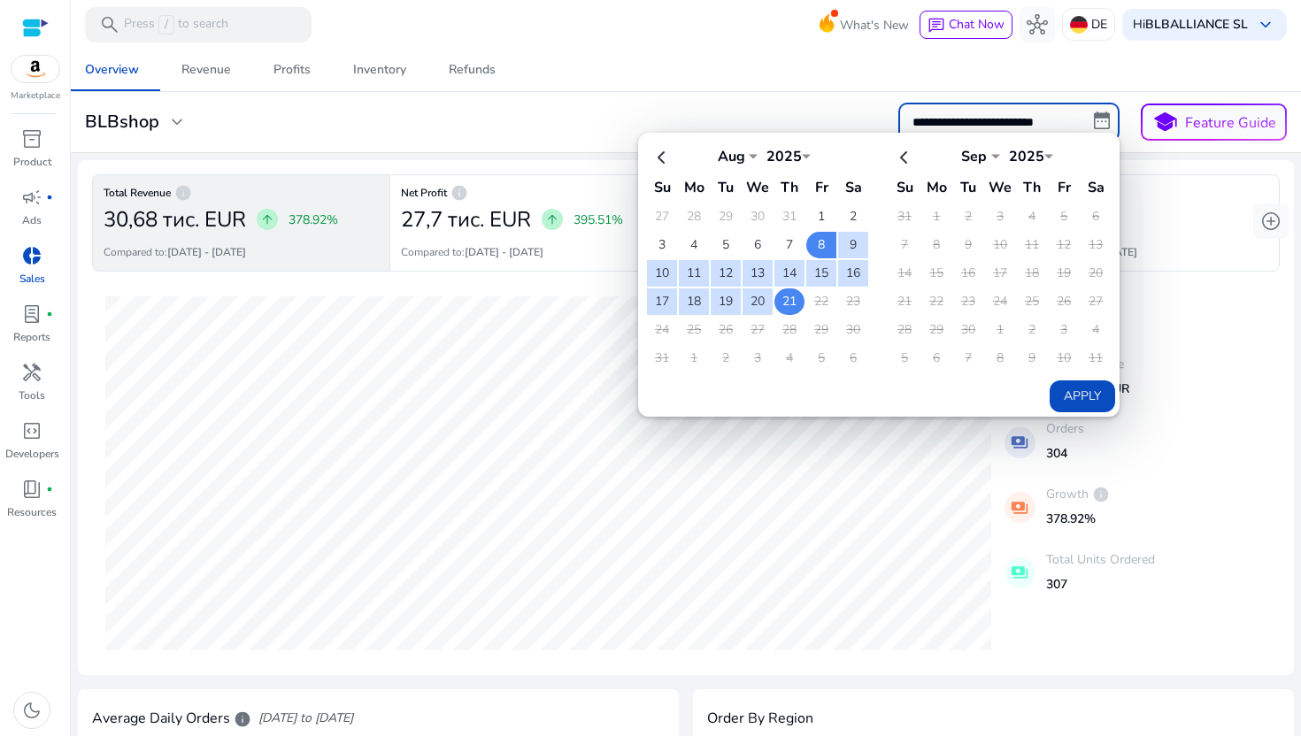
click at [789, 304] on td "21" at bounding box center [789, 302] width 30 height 27
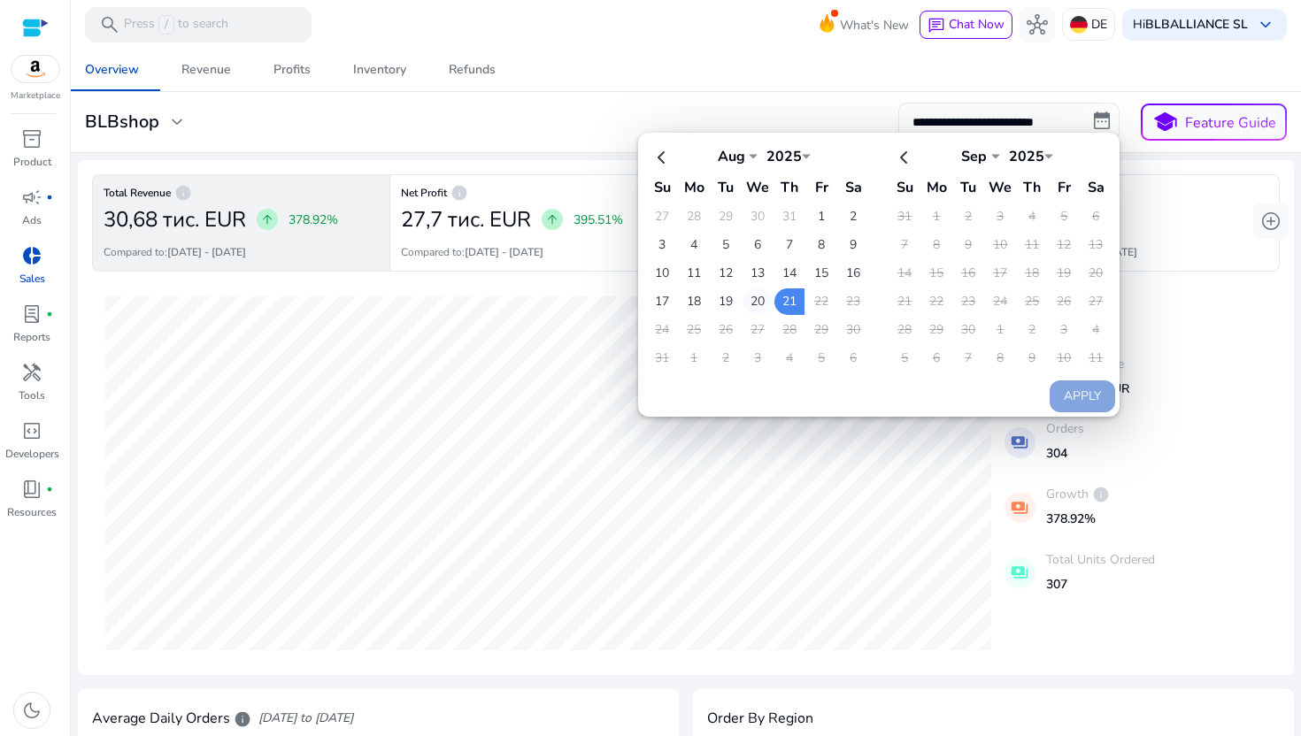
click at [748, 292] on td "20" at bounding box center [758, 302] width 30 height 27
click at [789, 298] on td "21" at bounding box center [789, 302] width 30 height 27
click at [1082, 399] on button "Apply" at bounding box center [1082, 397] width 65 height 32
type input "**********"
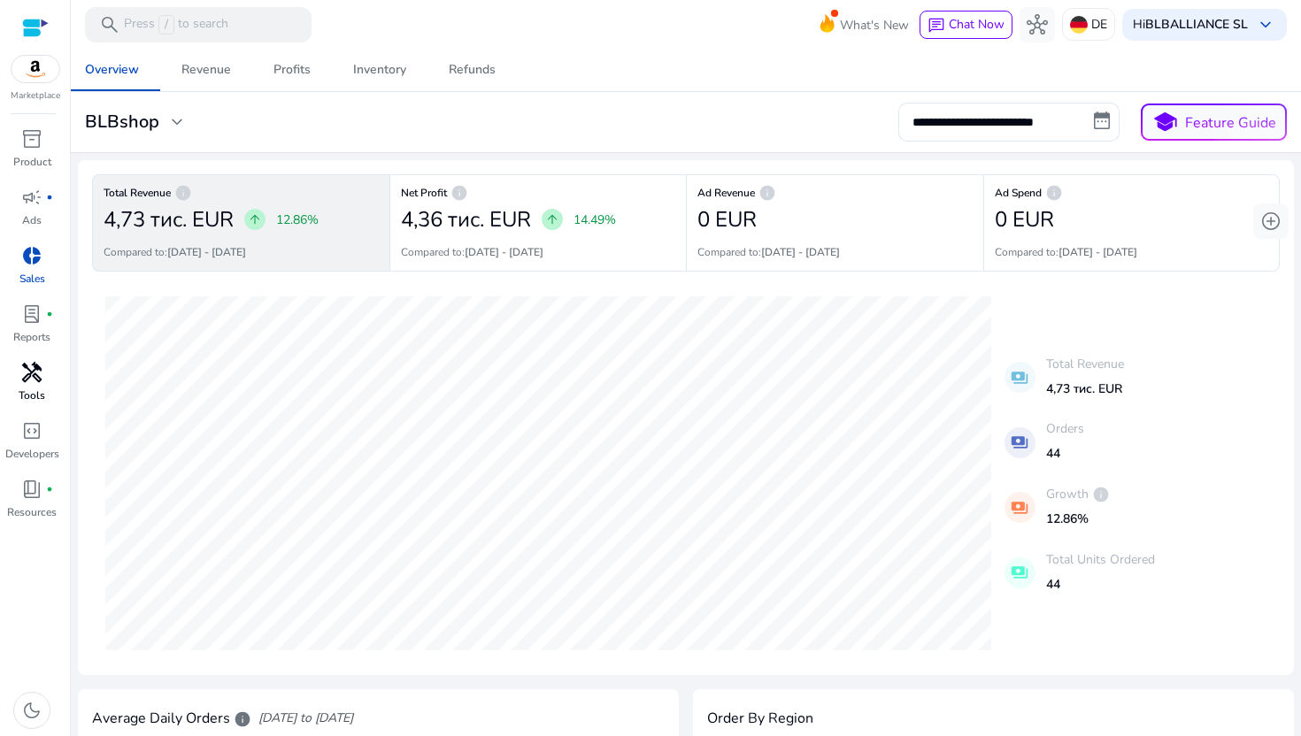
click at [35, 386] on div "handyman" at bounding box center [32, 372] width 50 height 28
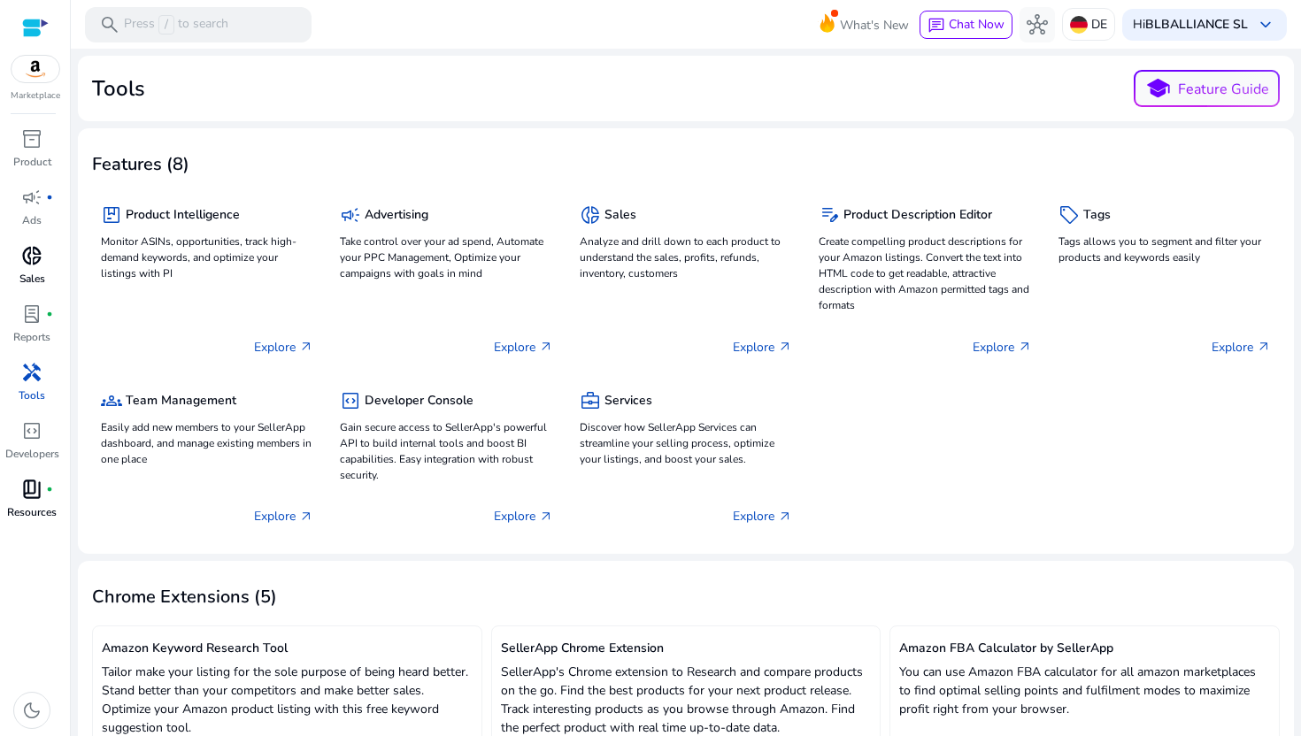
click at [32, 500] on span "book_4" at bounding box center [31, 489] width 21 height 21
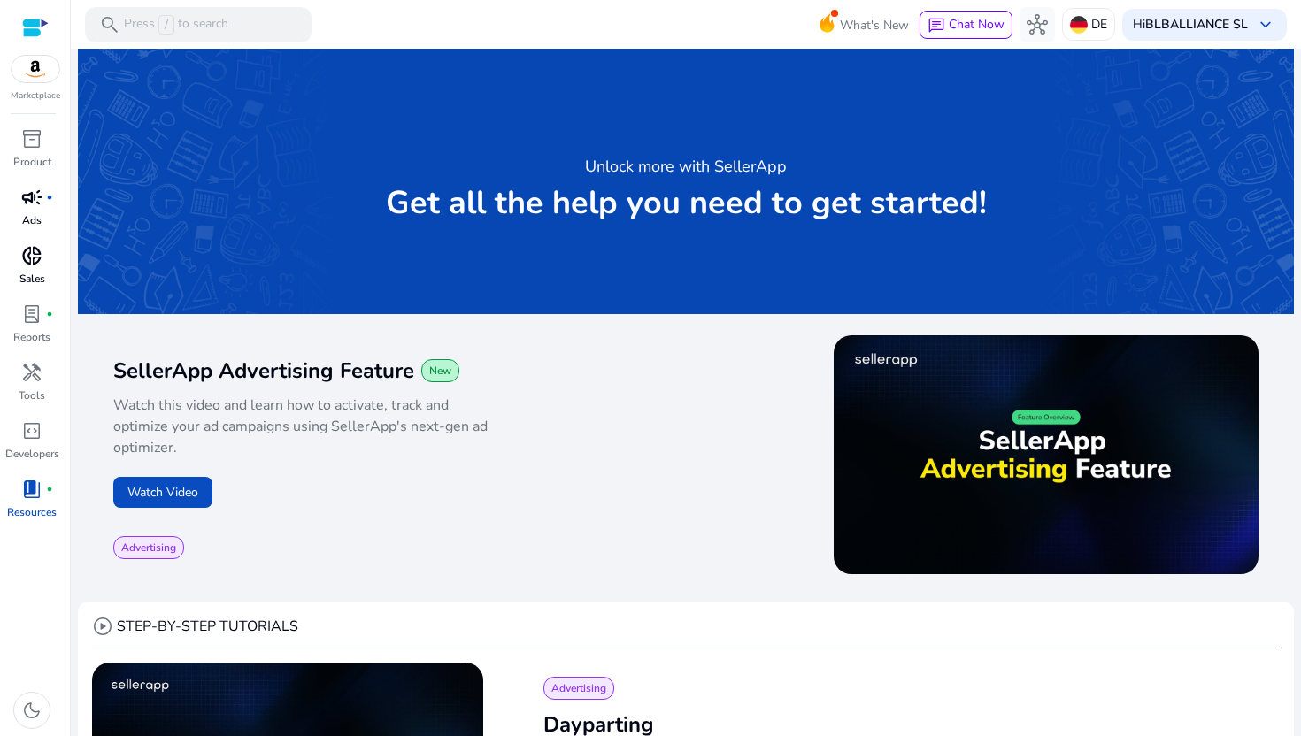
click at [34, 212] on p "Ads" at bounding box center [31, 220] width 19 height 16
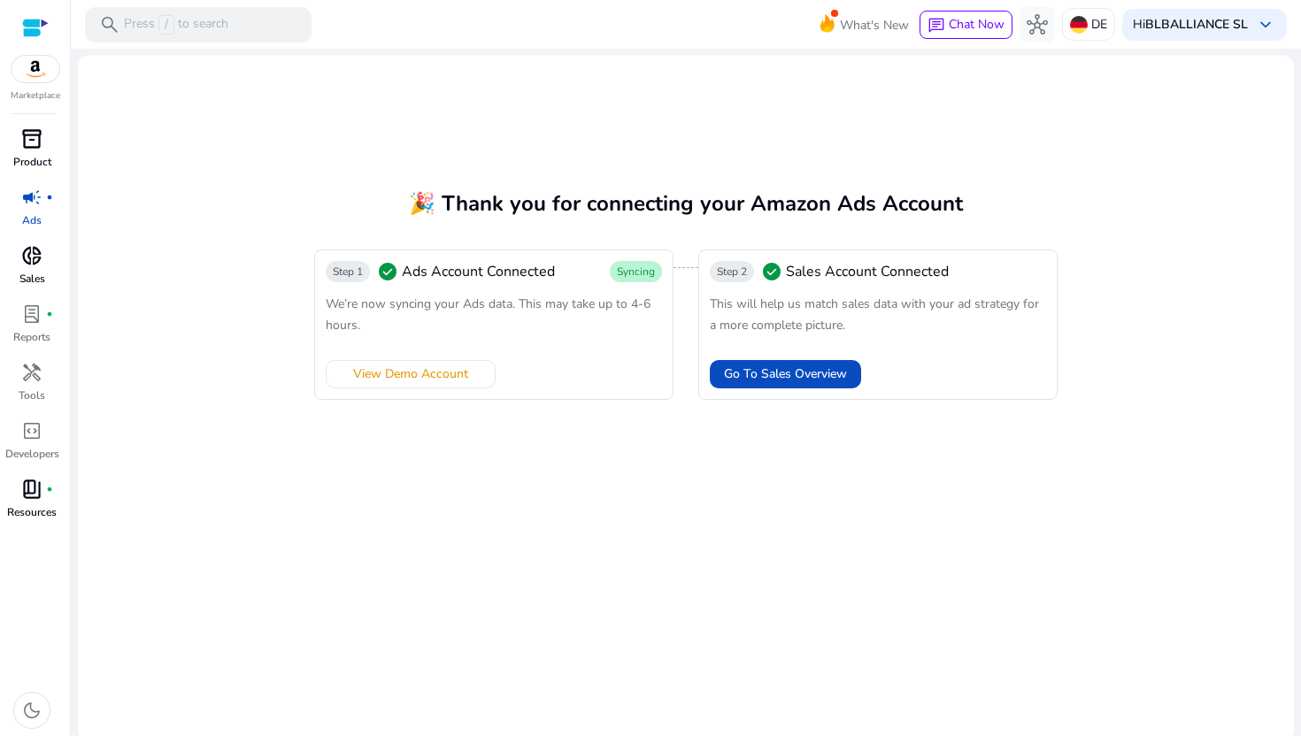
click at [35, 158] on p "Product" at bounding box center [32, 162] width 38 height 16
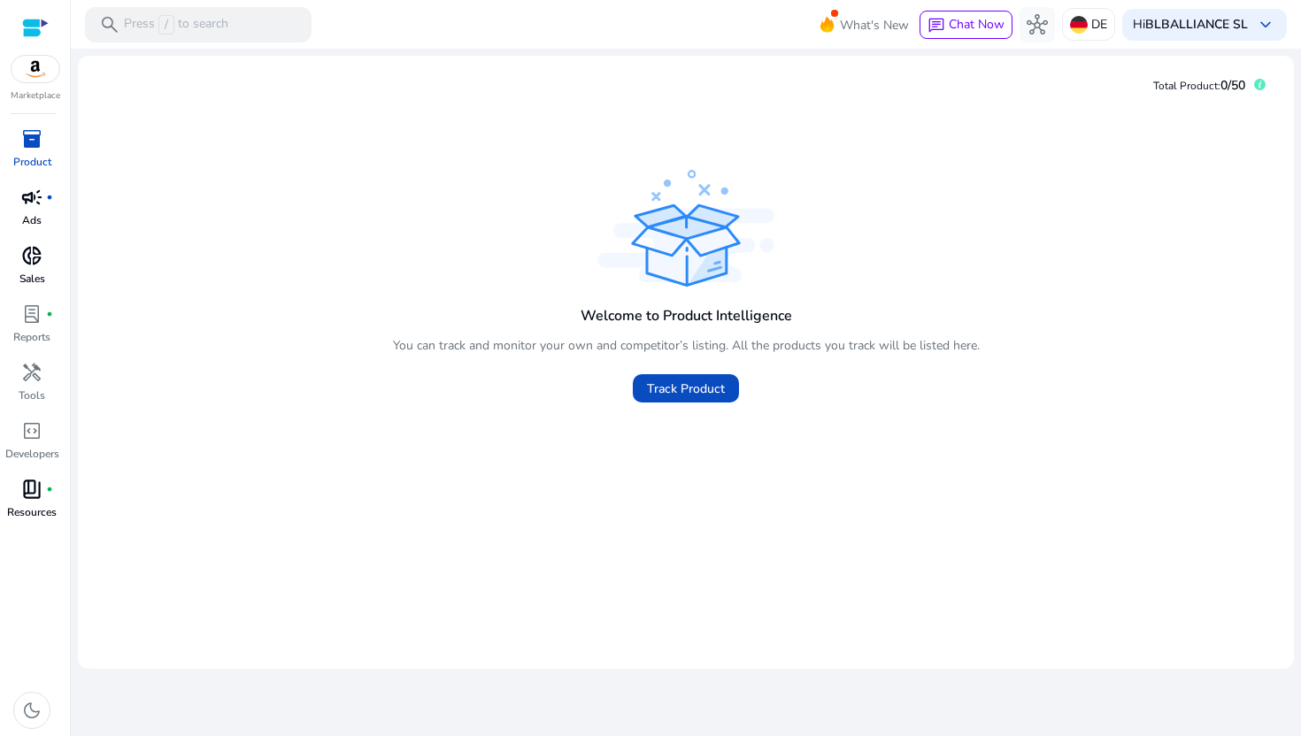
click at [27, 197] on span "campaign" at bounding box center [31, 197] width 21 height 21
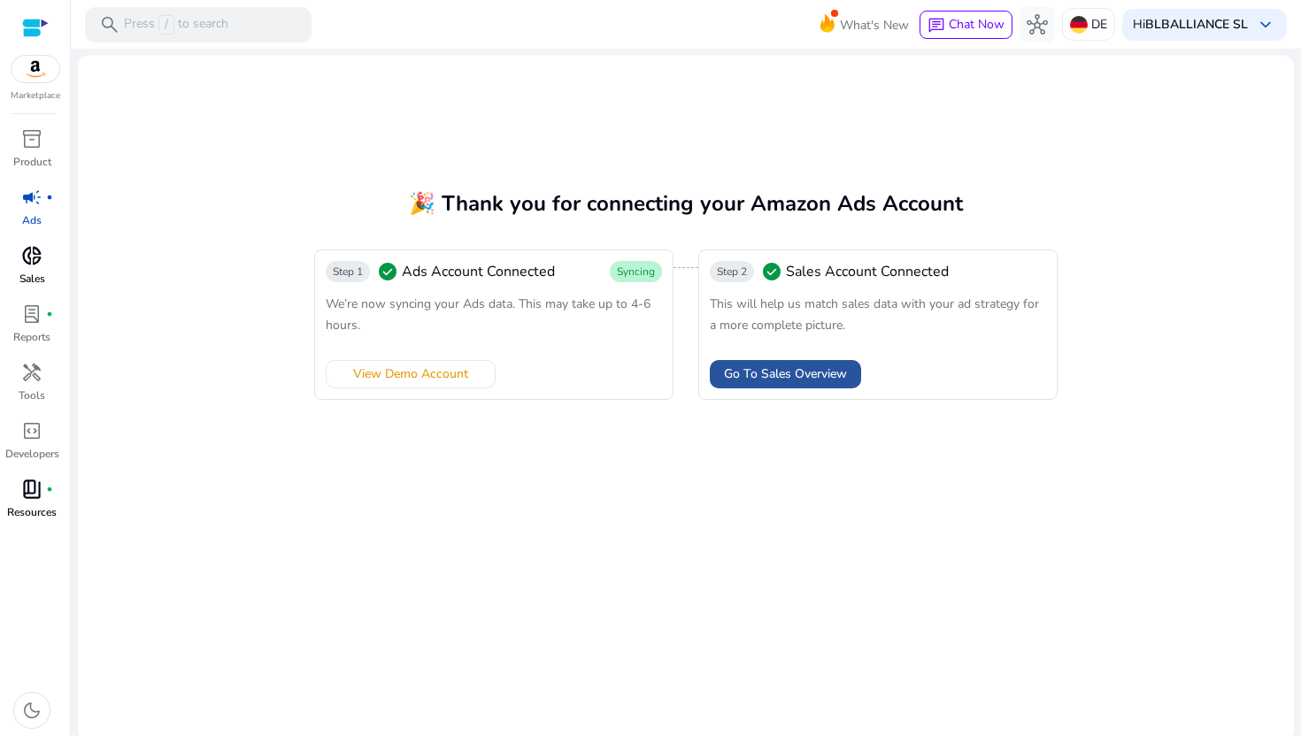
click at [779, 377] on span "Go To Sales Overview" at bounding box center [785, 374] width 123 height 19
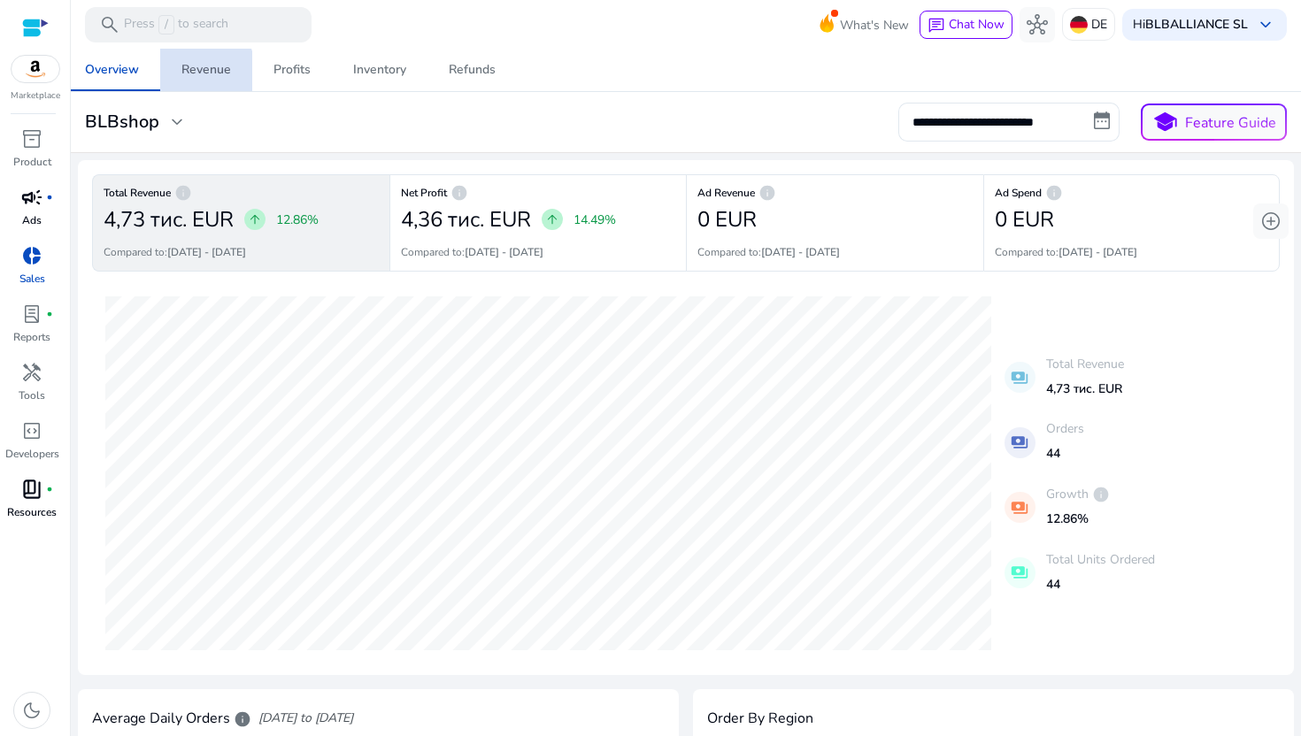
click at [200, 75] on div "Revenue" at bounding box center [206, 70] width 50 height 12
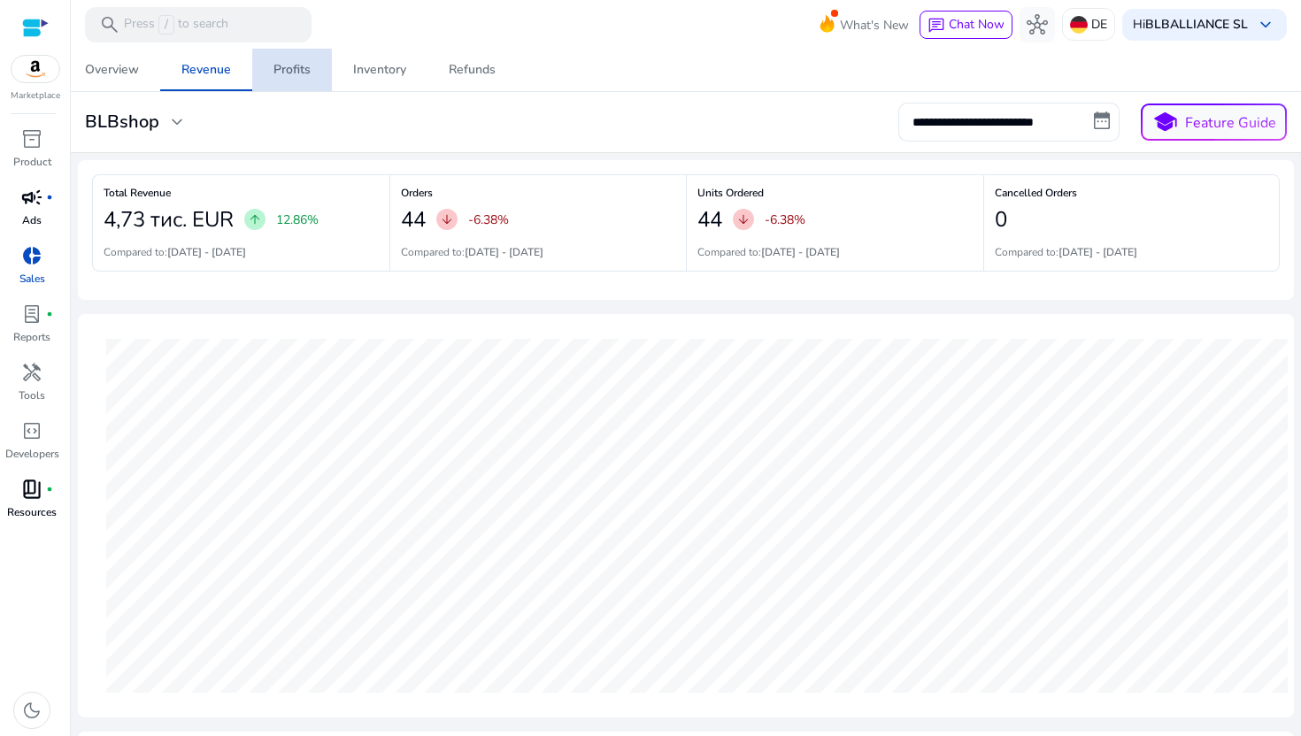
click at [294, 75] on div "Profits" at bounding box center [291, 70] width 37 height 12
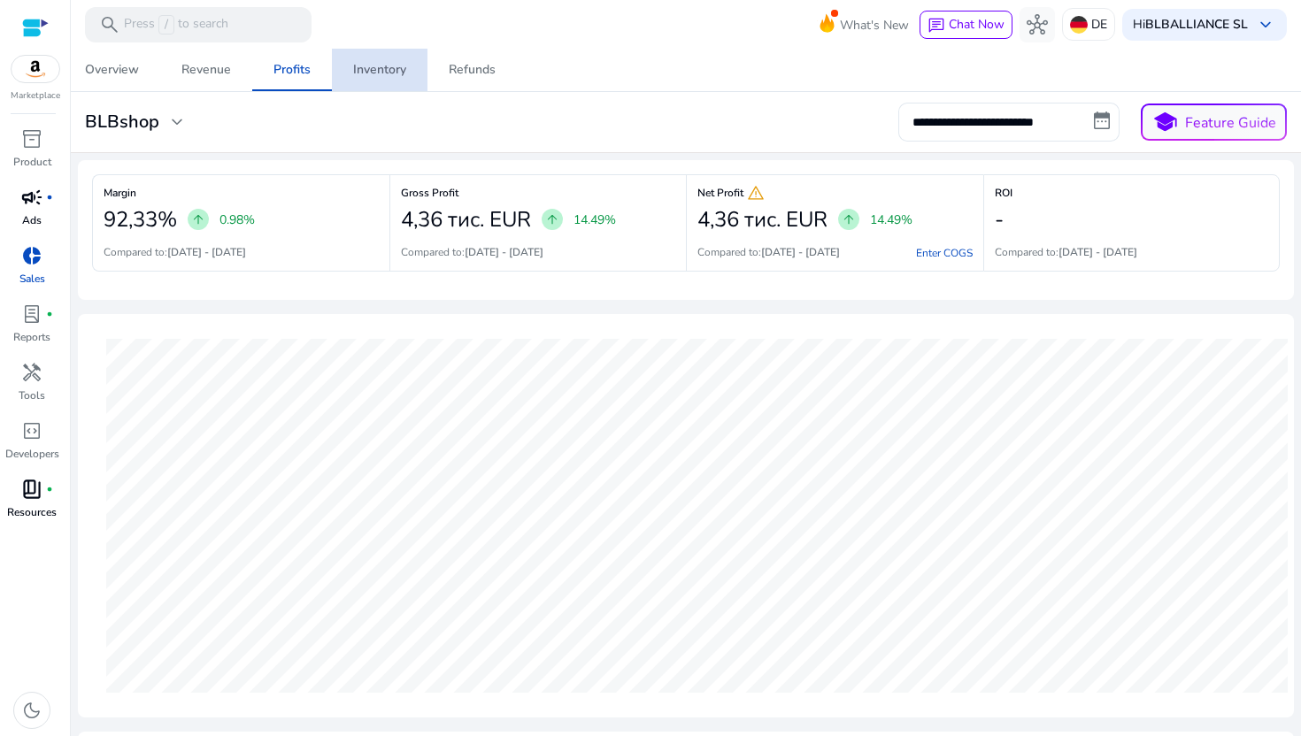
click at [373, 76] on div "Inventory" at bounding box center [379, 70] width 53 height 12
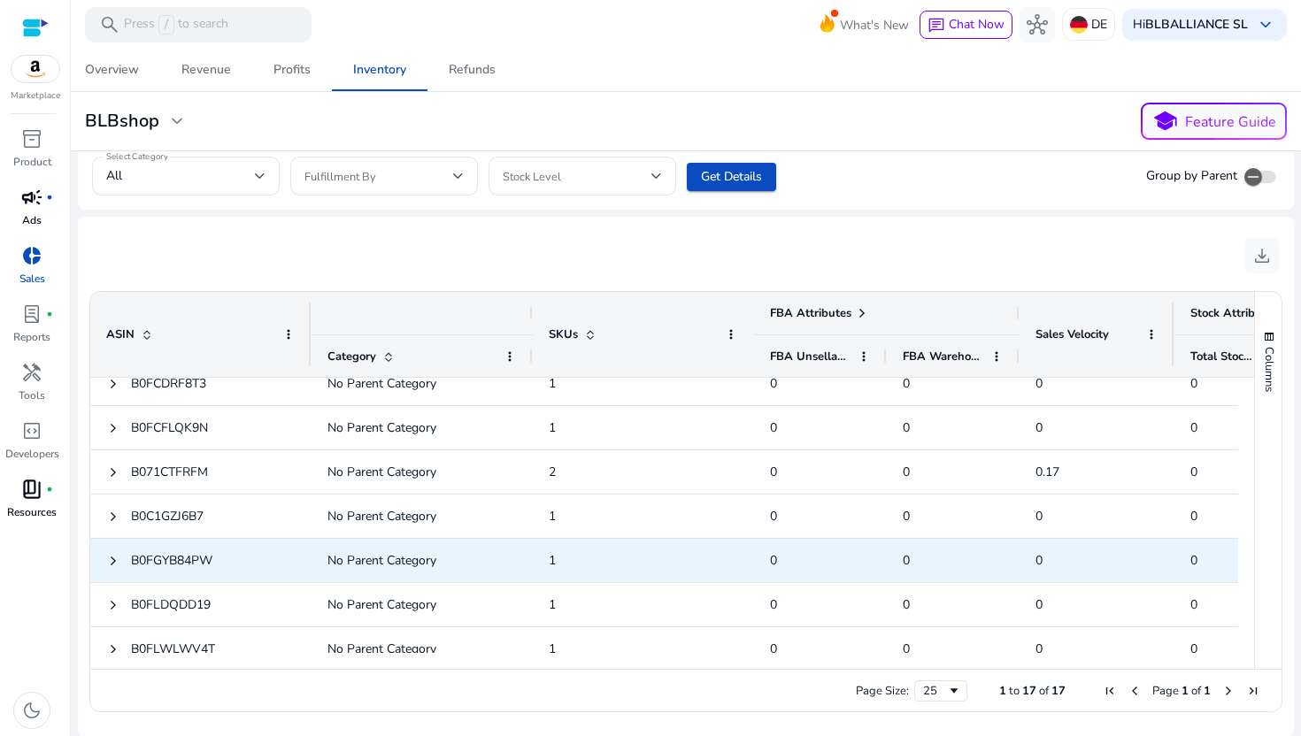
scroll to position [477, 0]
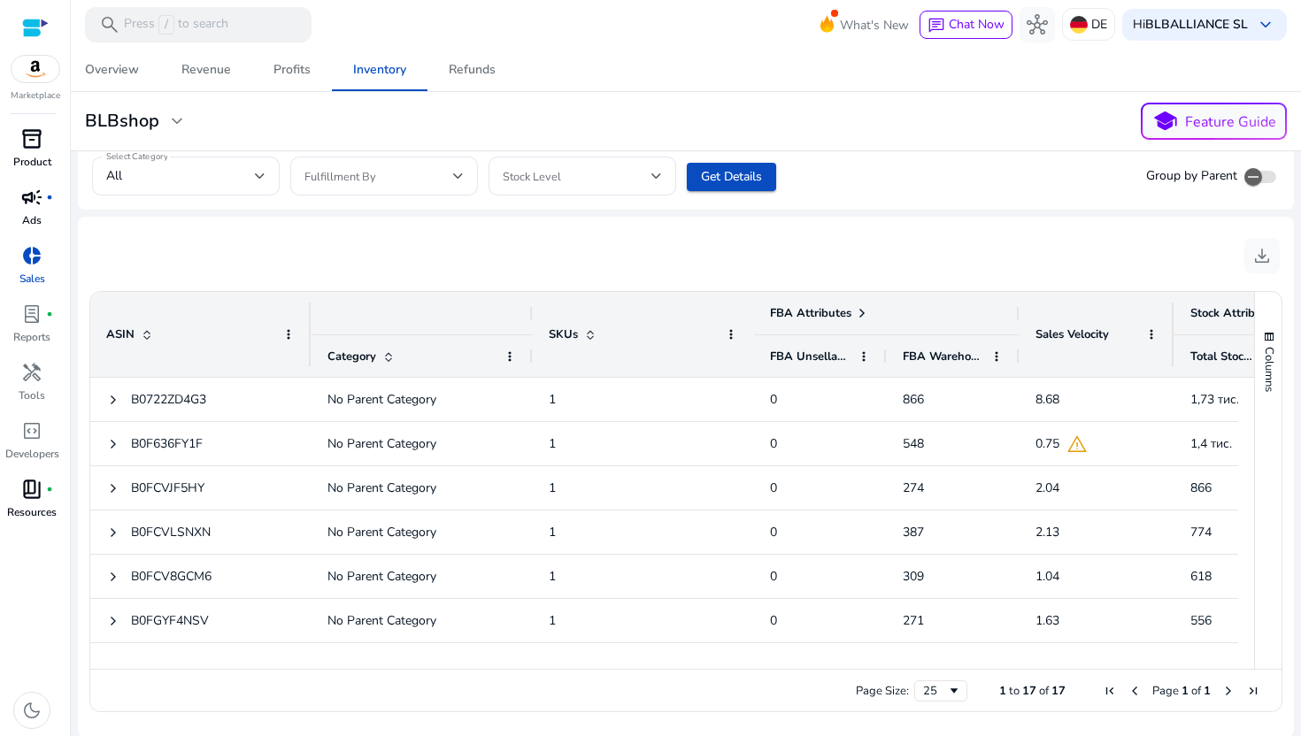
click at [33, 154] on p "Product" at bounding box center [32, 162] width 38 height 16
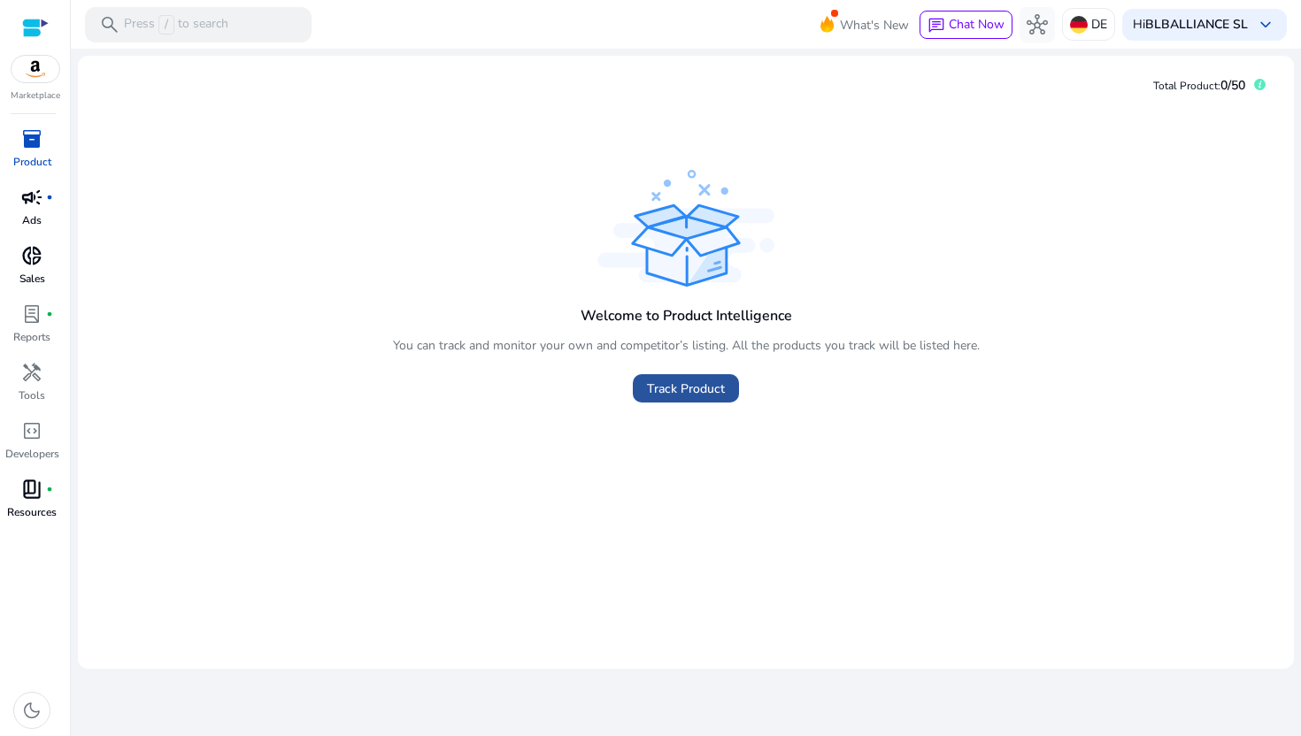
click at [672, 381] on span "Track Product" at bounding box center [686, 389] width 78 height 19
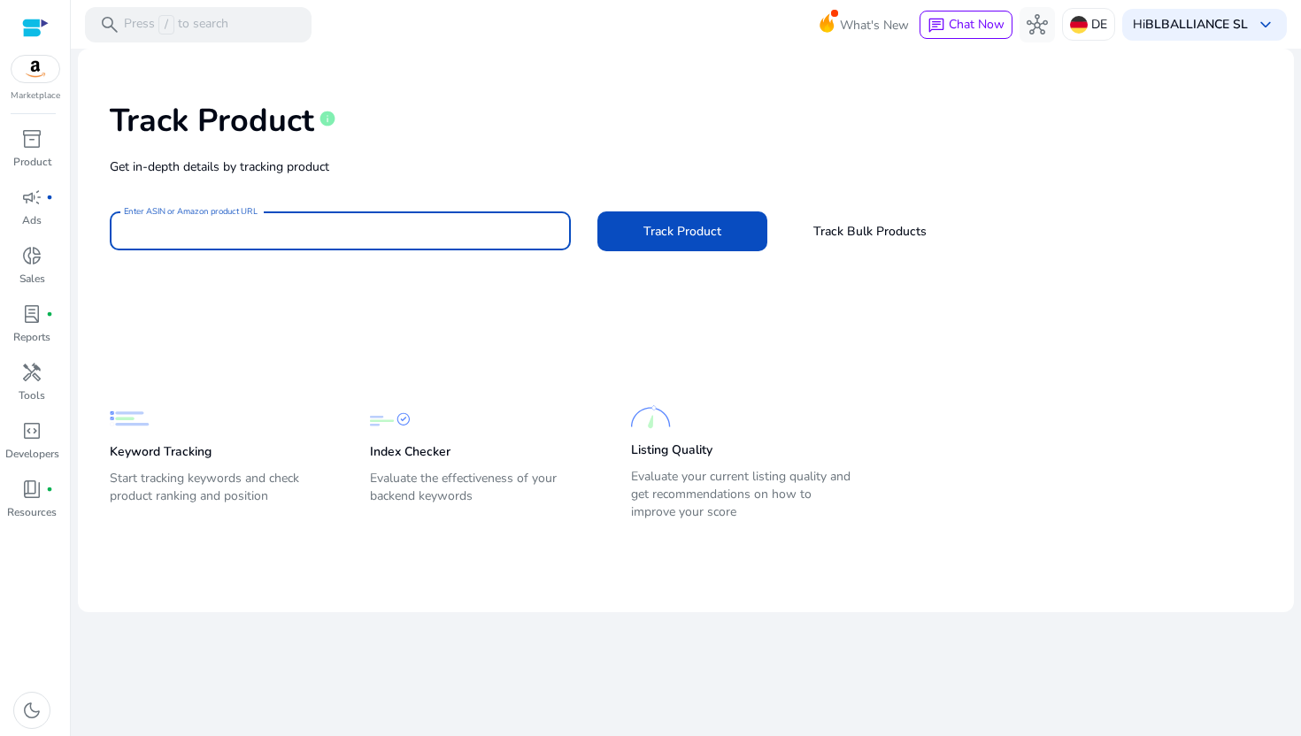
click at [450, 236] on input "Enter ASIN or Amazon product URL" at bounding box center [340, 230] width 433 height 19
paste input "**********"
type input "**********"
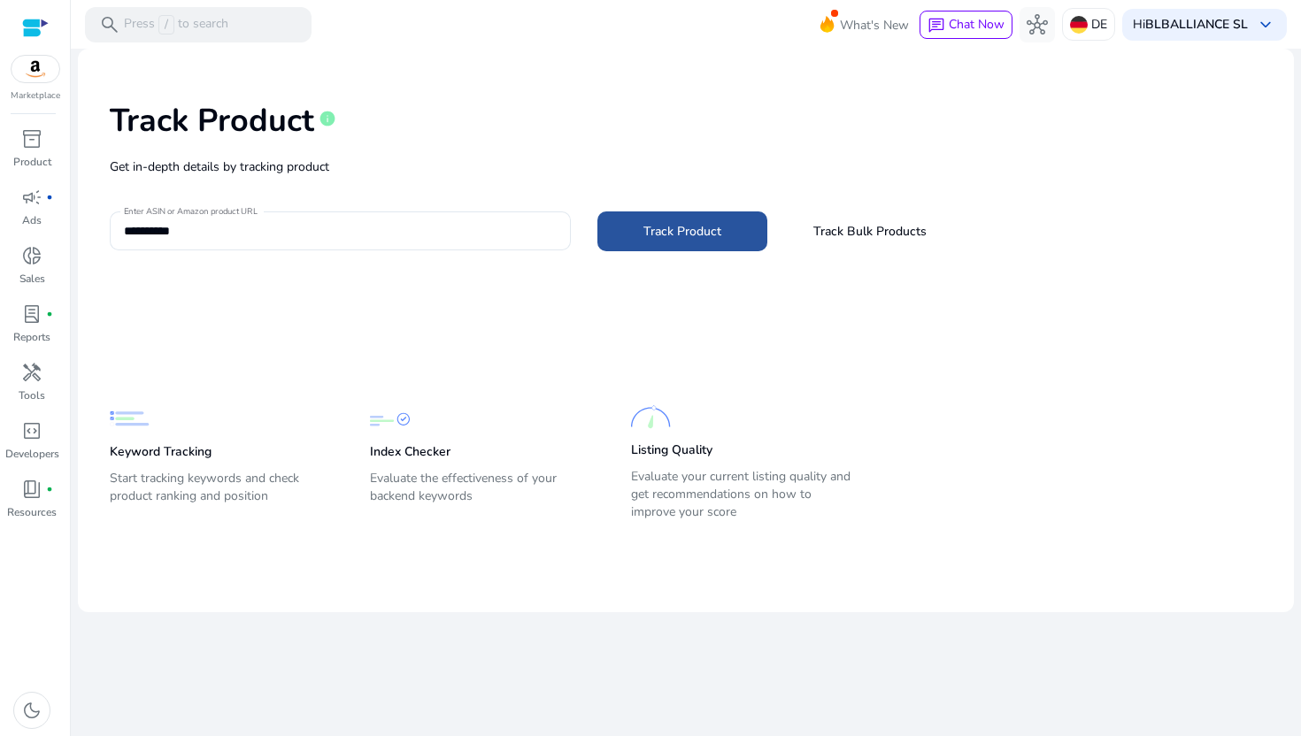
click at [718, 223] on span "Track Product" at bounding box center [682, 231] width 78 height 19
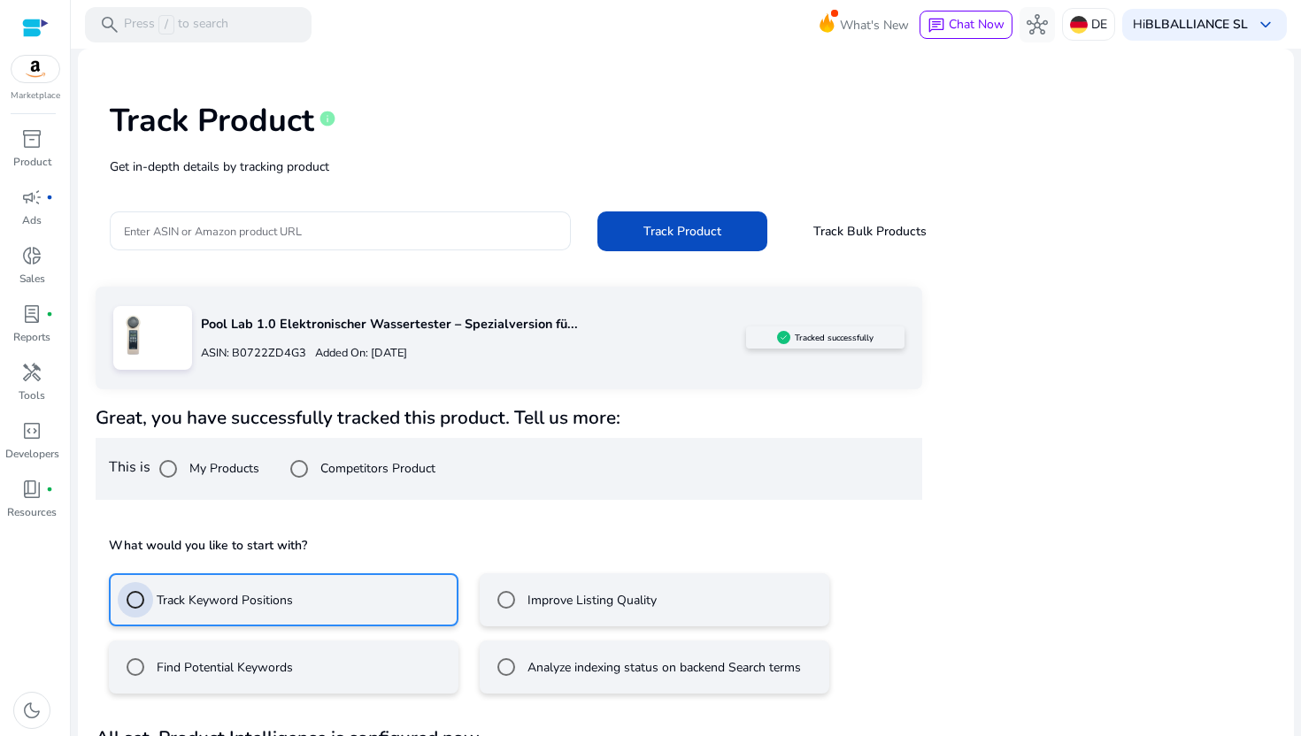
scroll to position [63, 0]
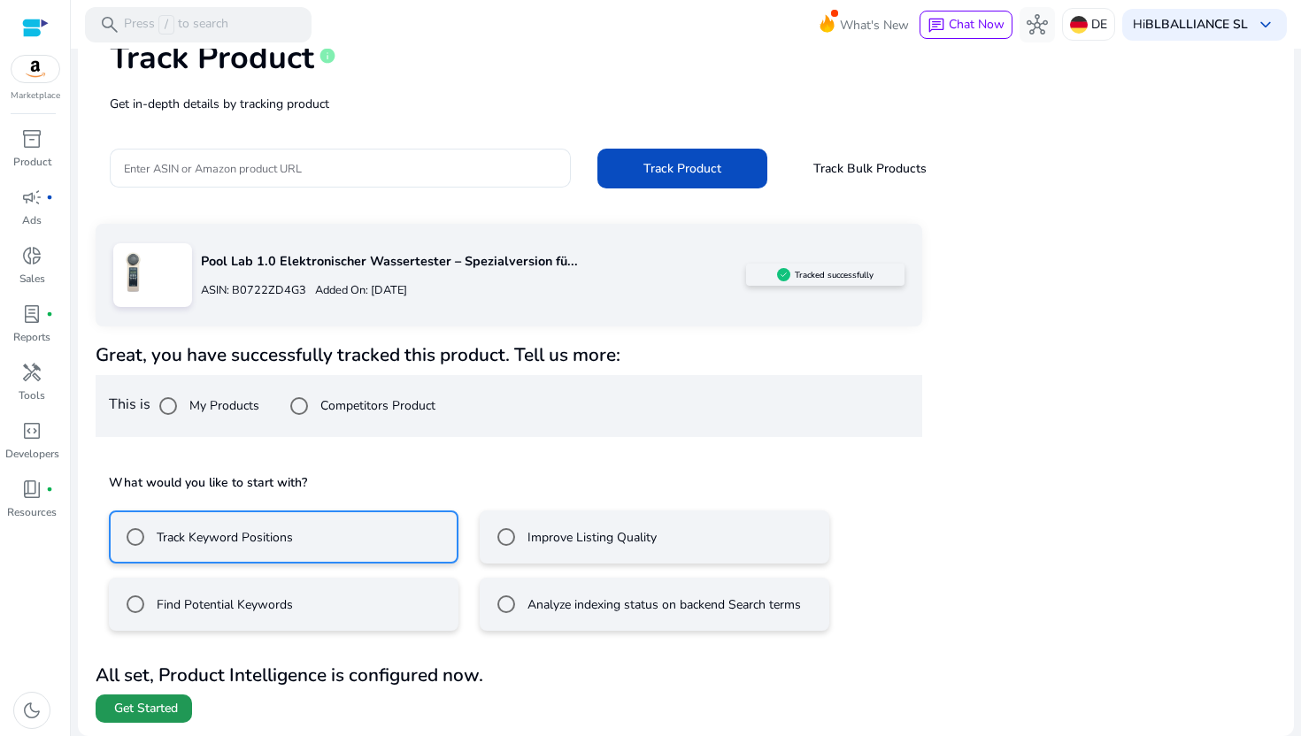
click at [141, 692] on span at bounding box center [144, 709] width 96 height 42
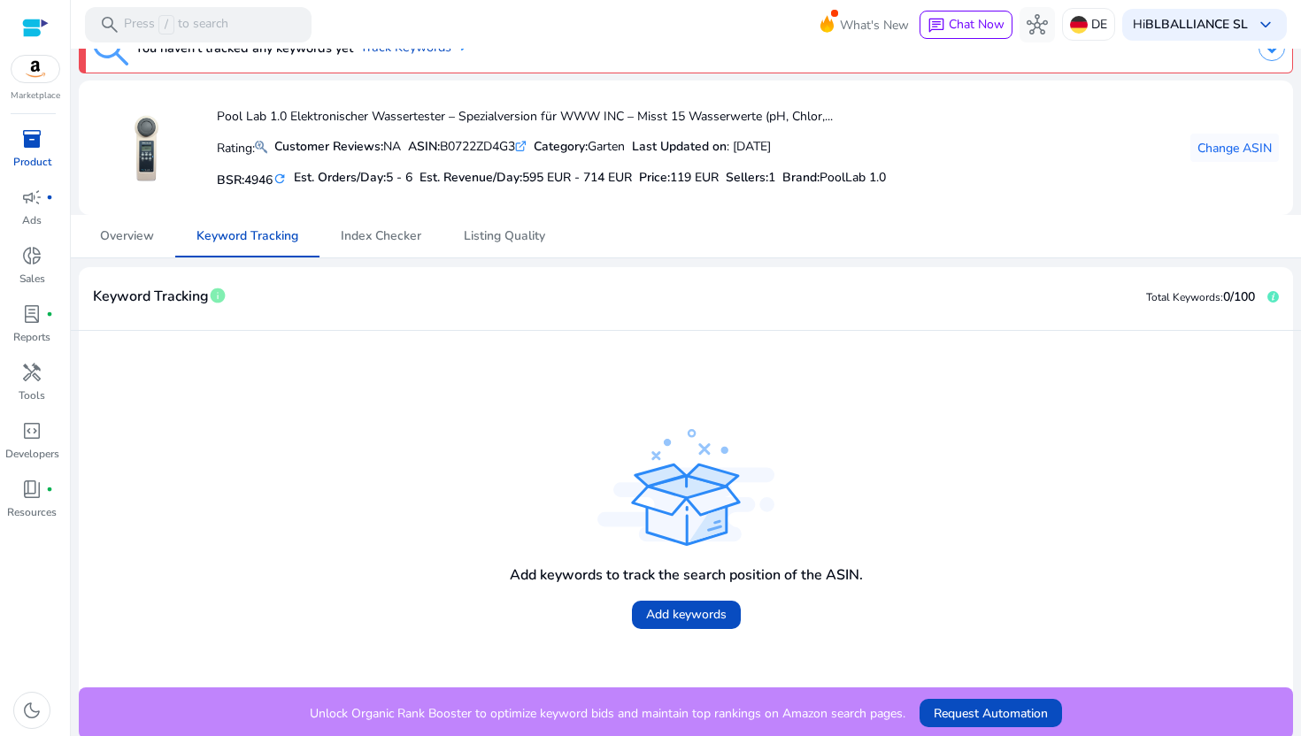
scroll to position [37, 0]
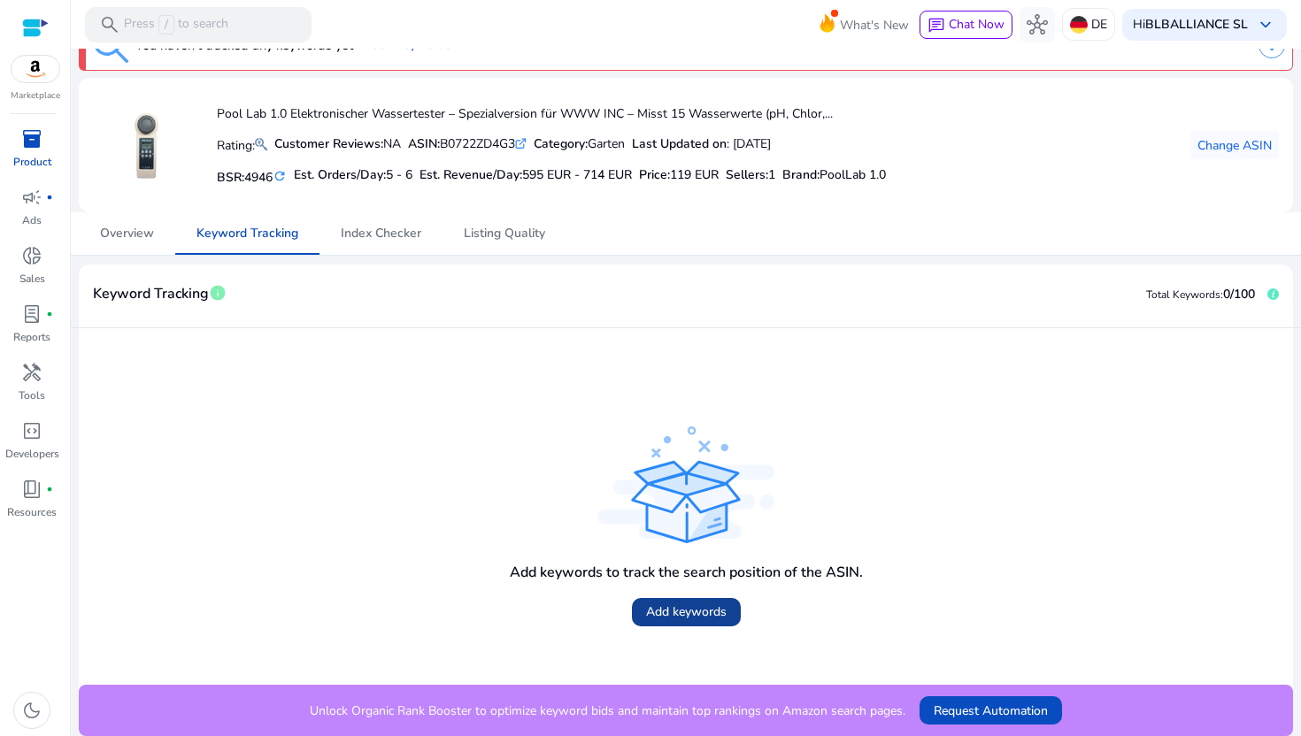
click at [672, 612] on span "Add keywords" at bounding box center [686, 612] width 81 height 19
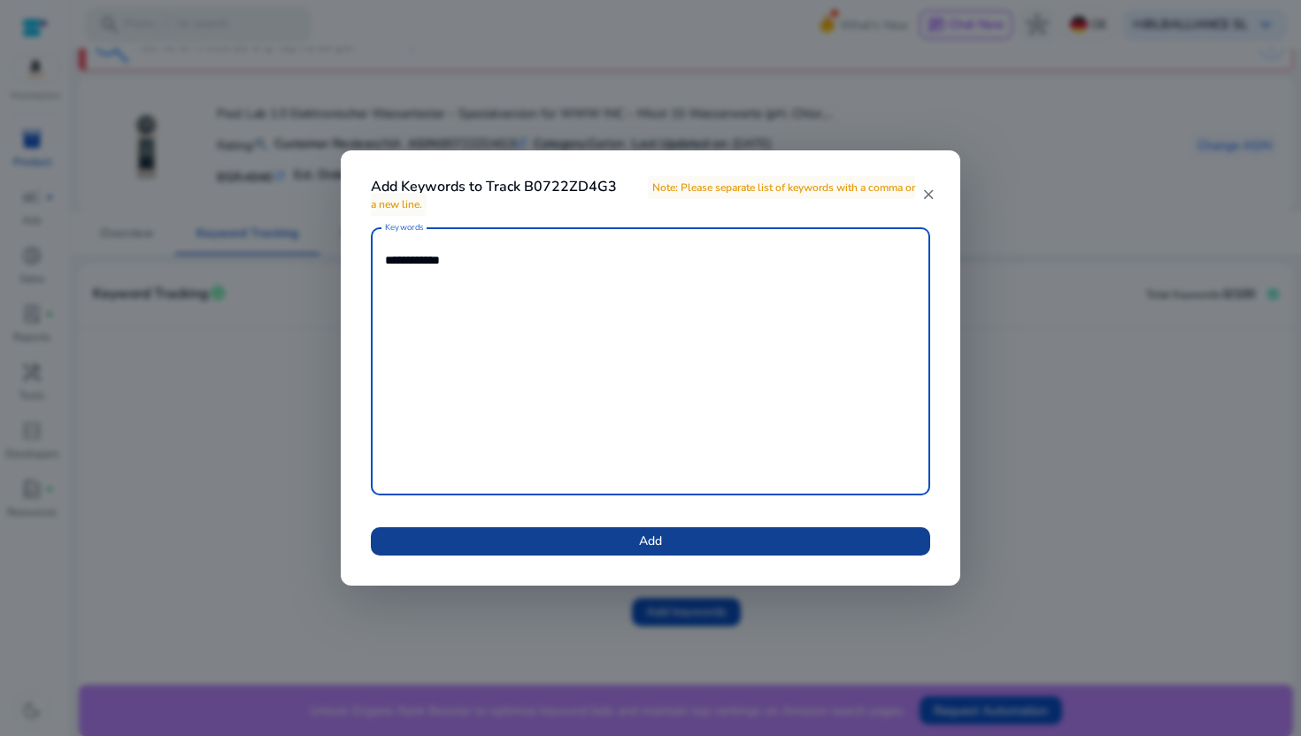
type textarea "**********"
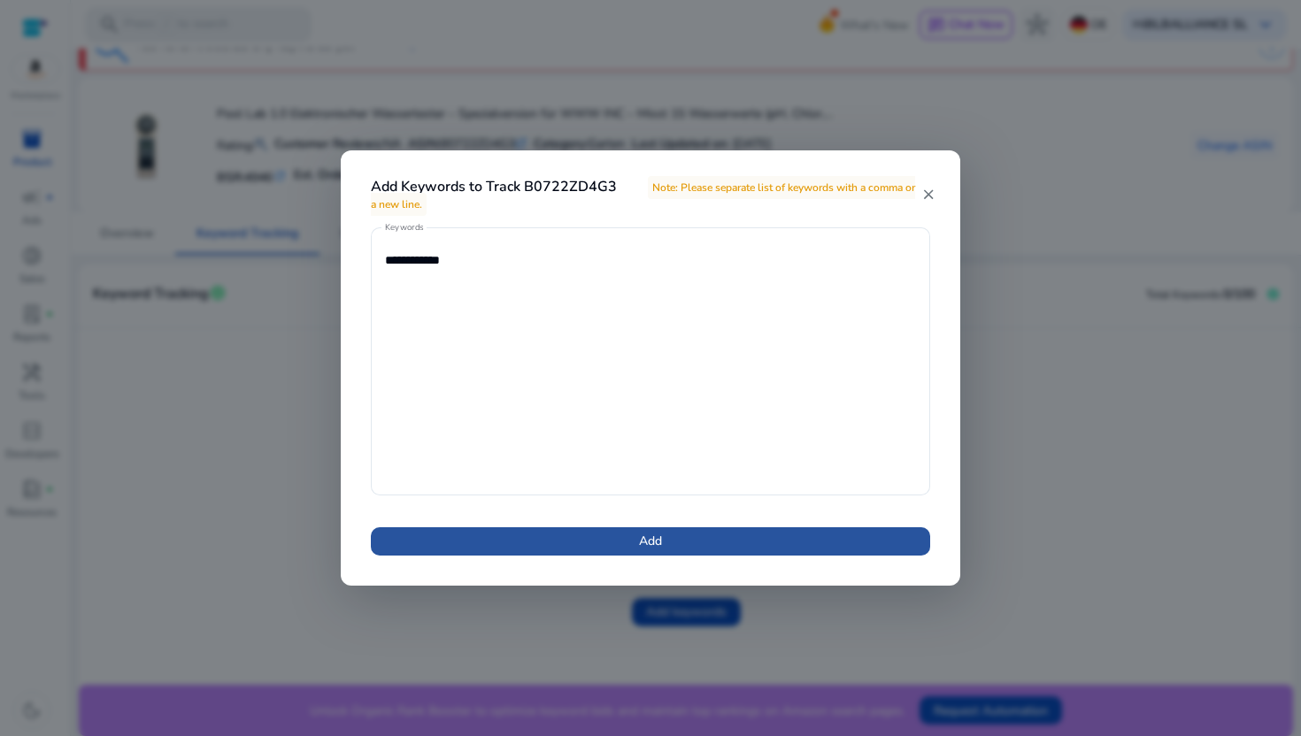
click at [676, 535] on span at bounding box center [650, 541] width 559 height 42
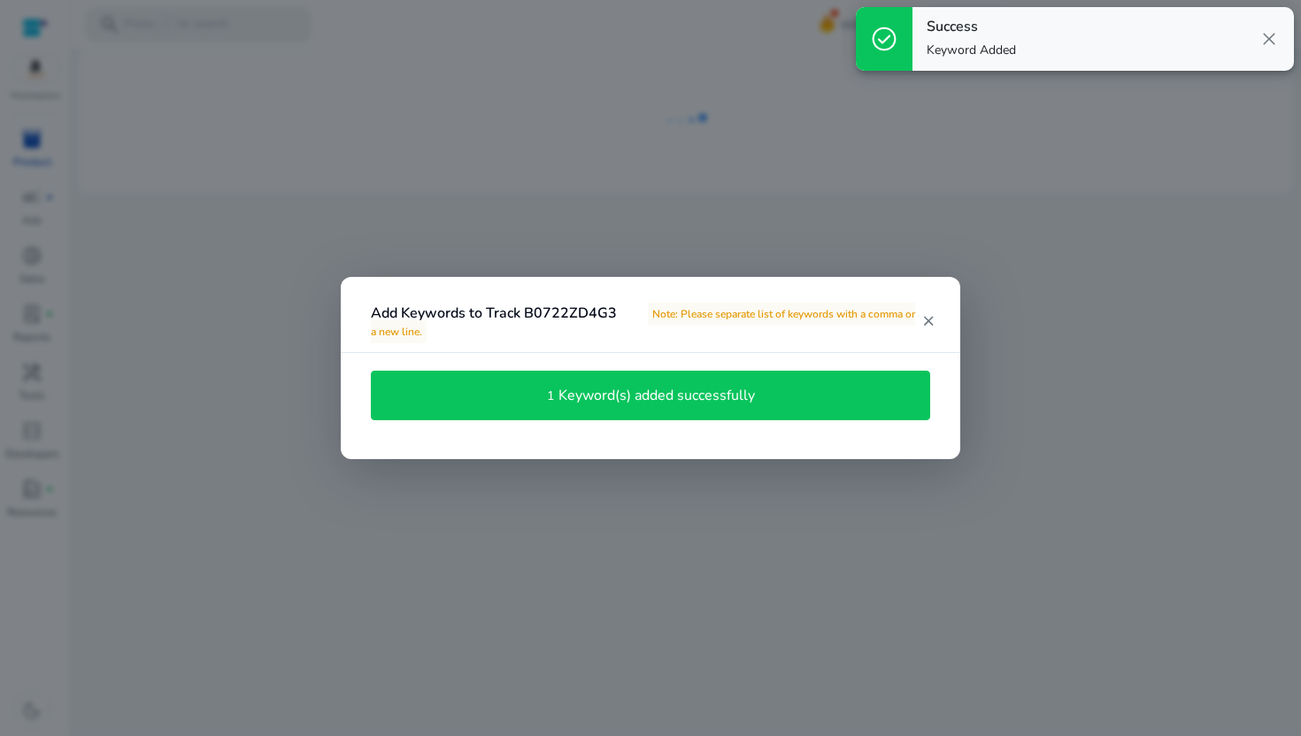
click at [712, 391] on h4 "Keyword(s) added successfully" at bounding box center [656, 396] width 196 height 17
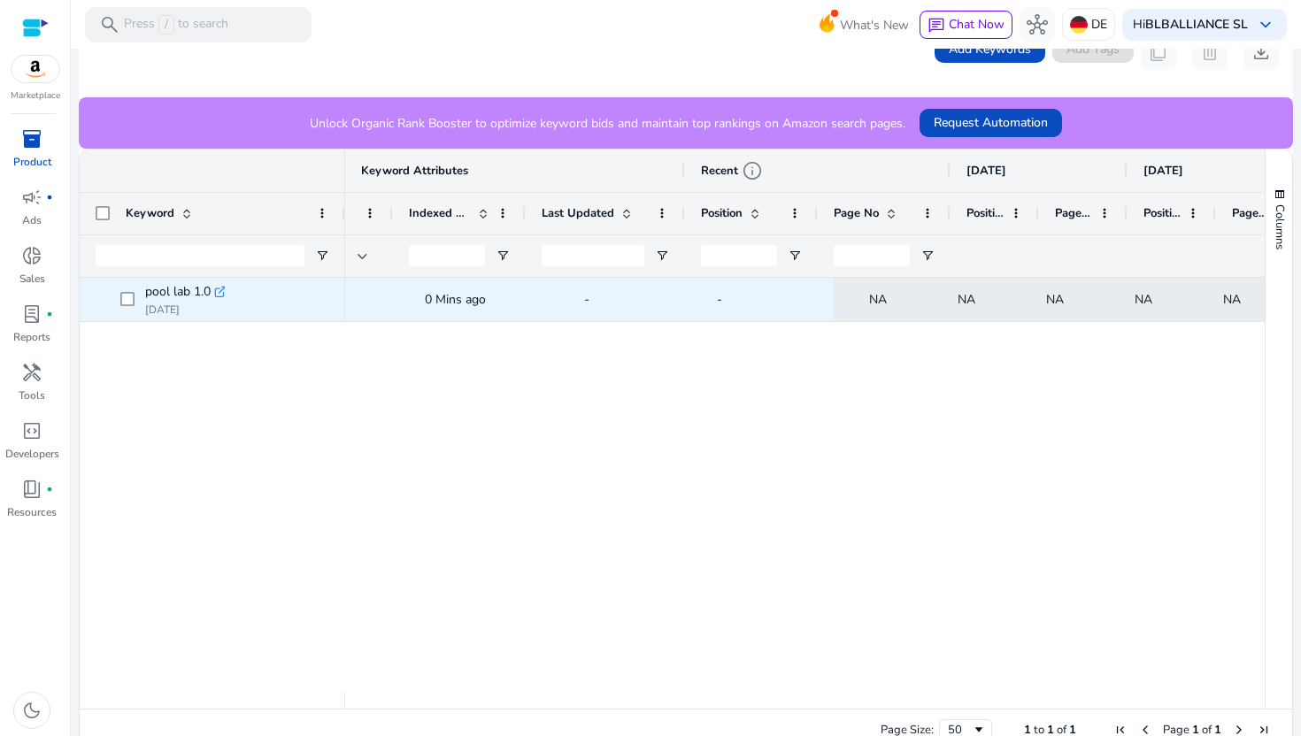
scroll to position [0, 0]
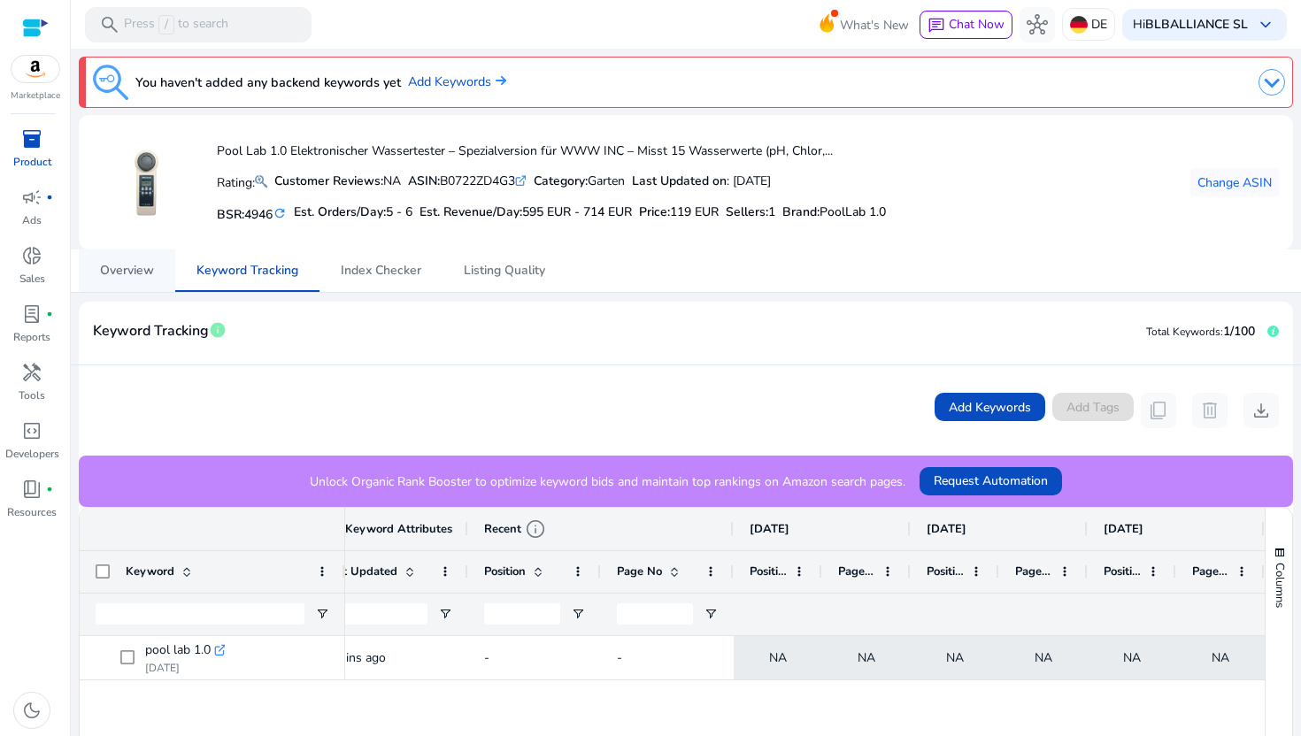
click at [125, 265] on span "Overview" at bounding box center [127, 271] width 54 height 12
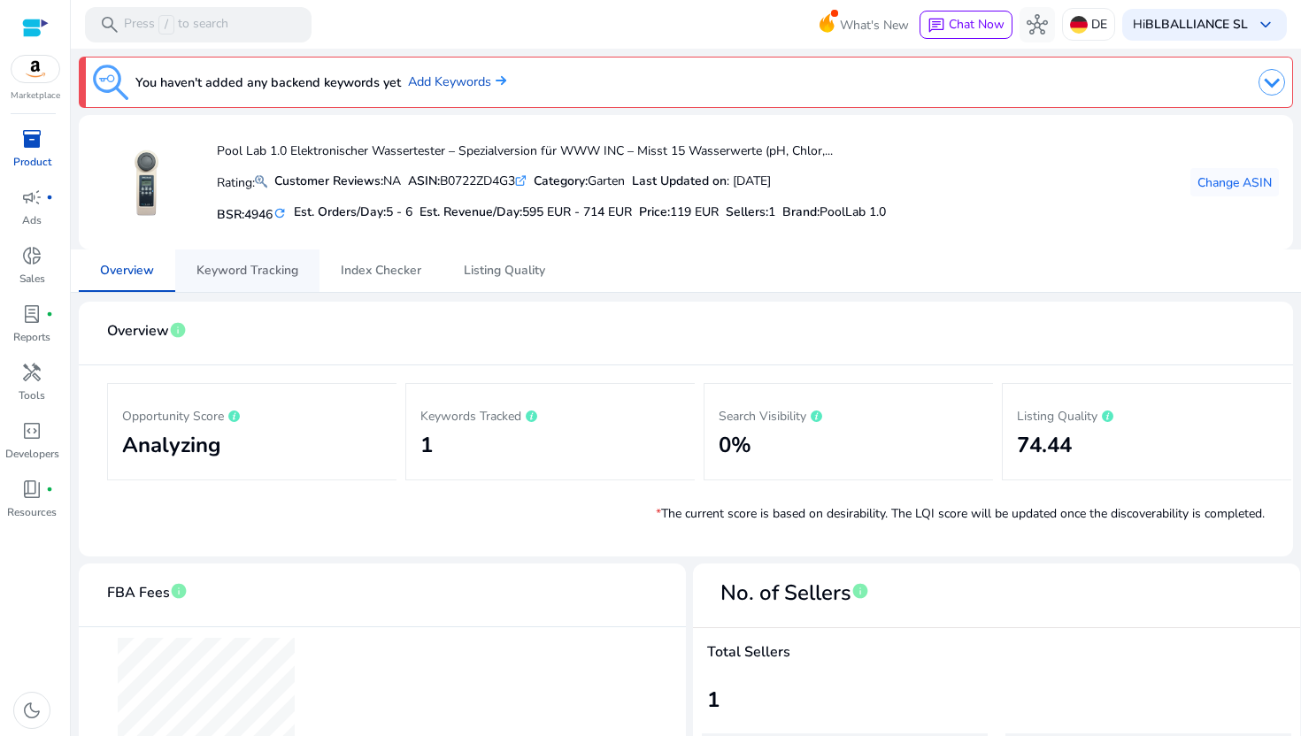
click at [224, 271] on span "Keyword Tracking" at bounding box center [247, 271] width 102 height 12
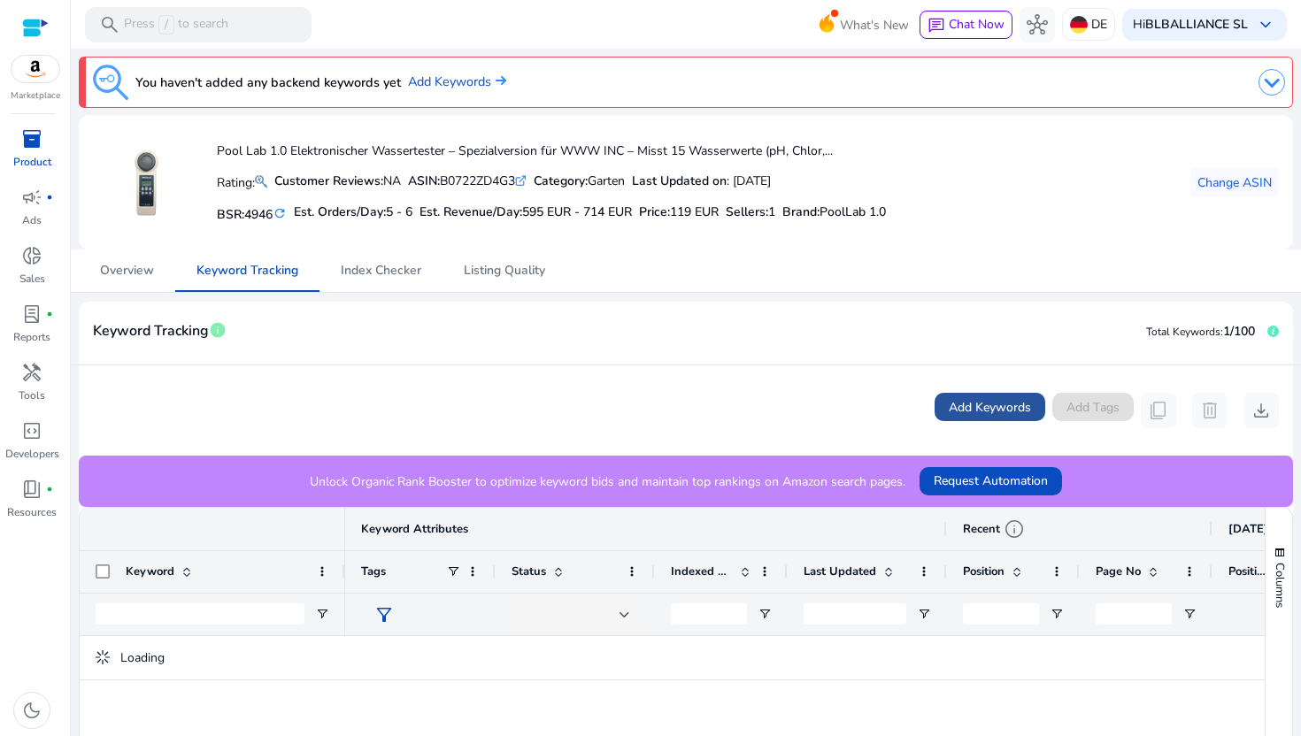
click at [983, 403] on span "Add Keywords" at bounding box center [990, 407] width 82 height 19
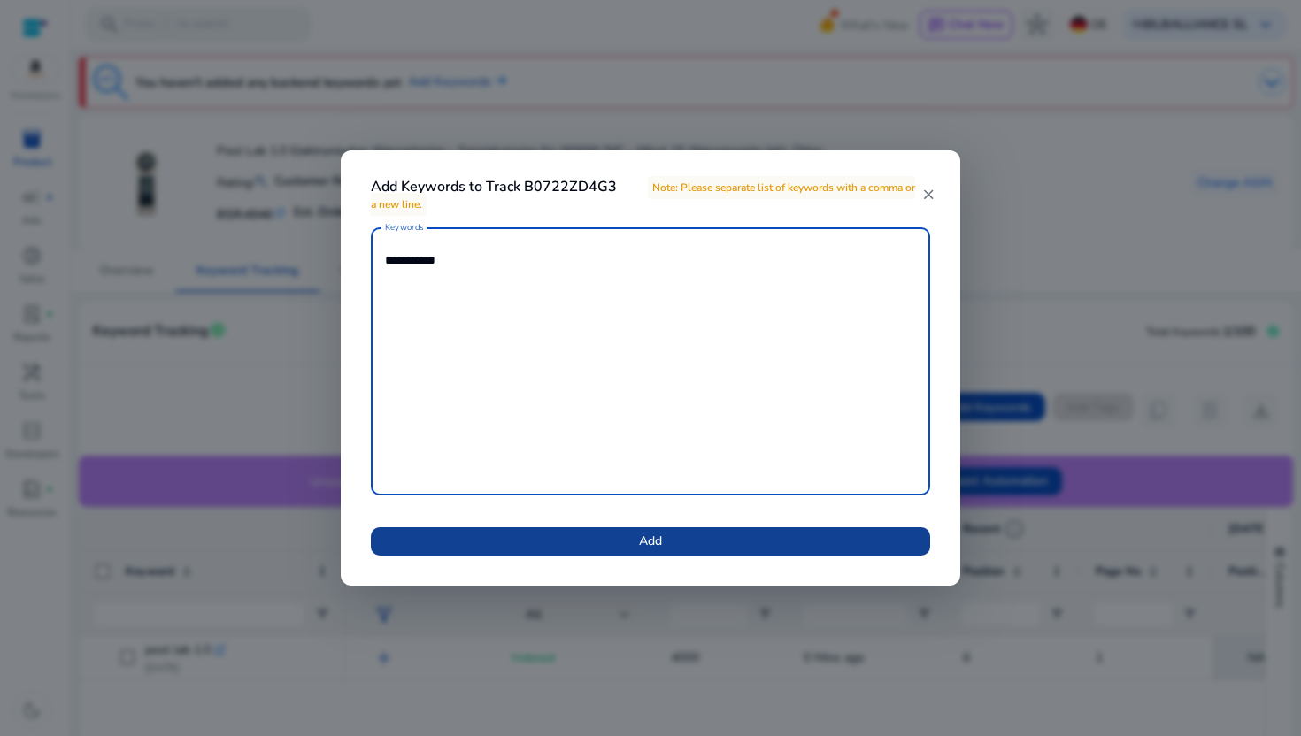
type textarea "**********"
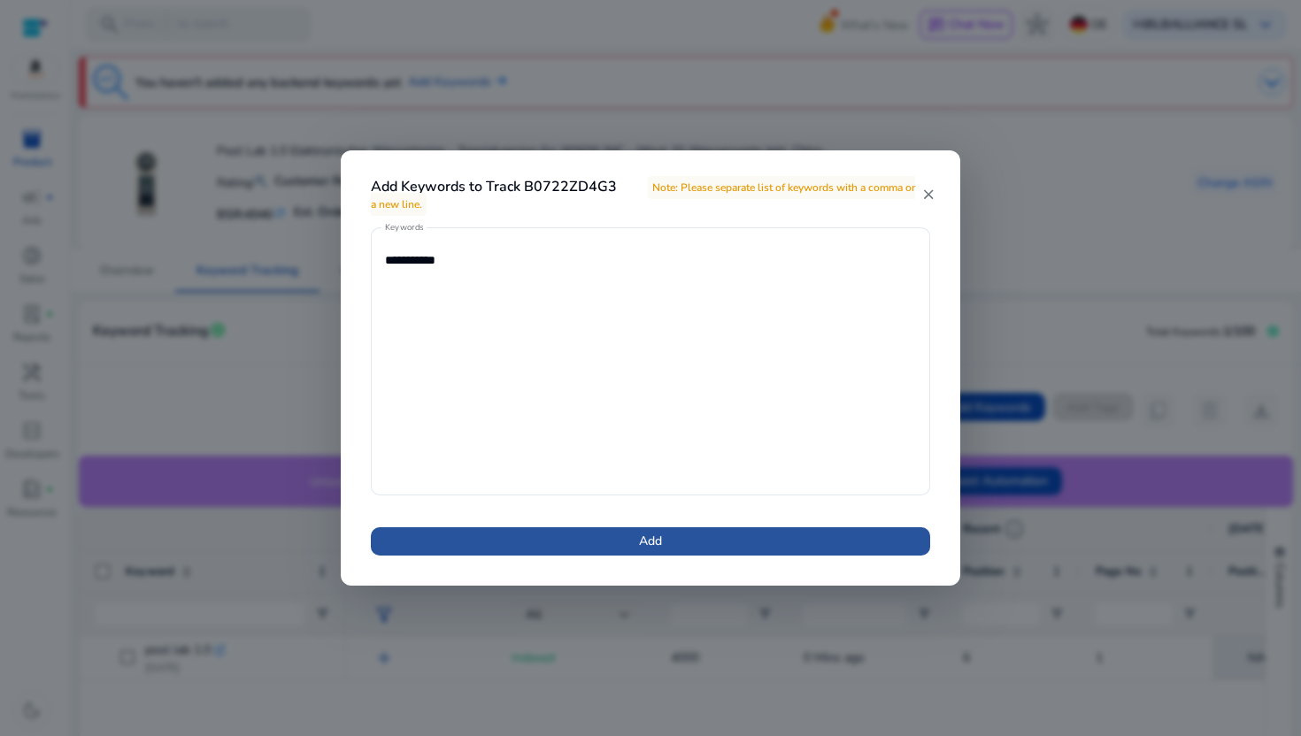
click at [729, 539] on span at bounding box center [650, 541] width 559 height 42
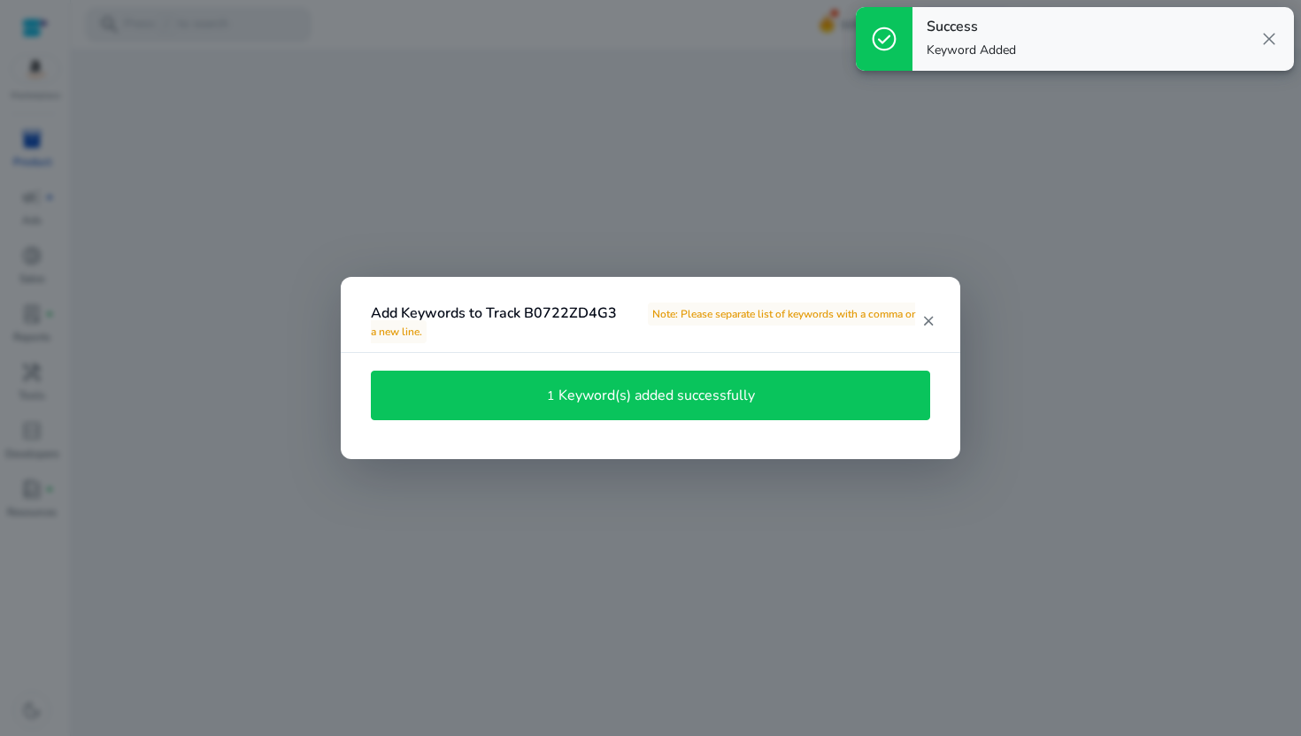
click at [862, 404] on div "1 Keyword(s) added successfully" at bounding box center [651, 396] width 540 height 30
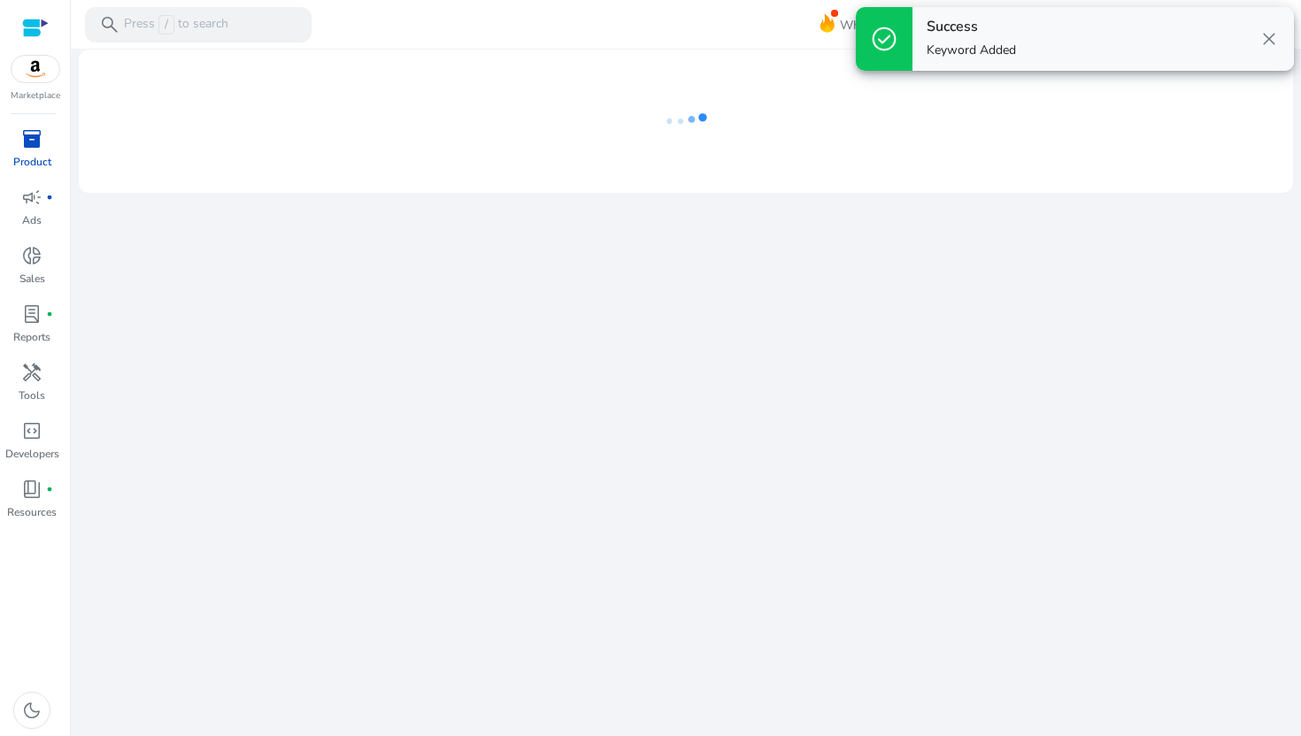
click at [923, 316] on div "We are getting things ready for you..." at bounding box center [686, 393] width 1216 height 688
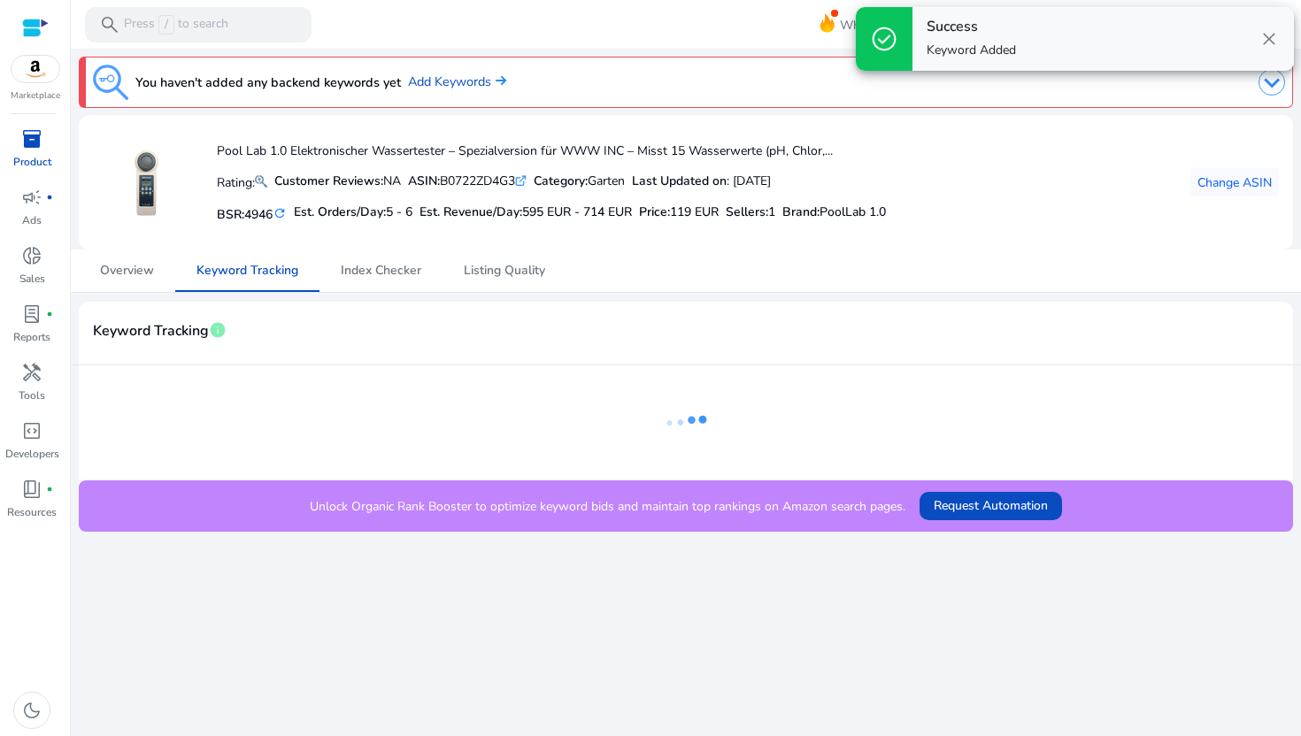
click at [1265, 35] on span "close" at bounding box center [1269, 38] width 21 height 21
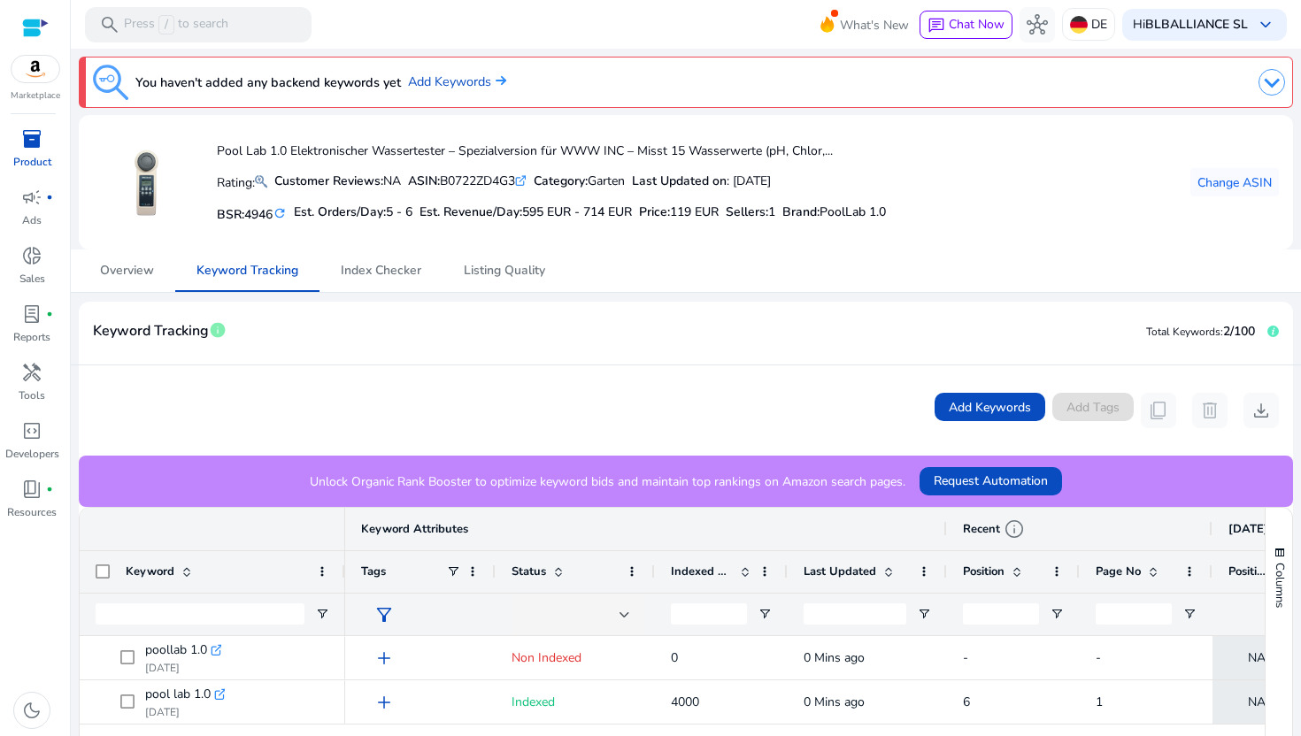
click at [1269, 82] on img at bounding box center [1272, 82] width 27 height 27
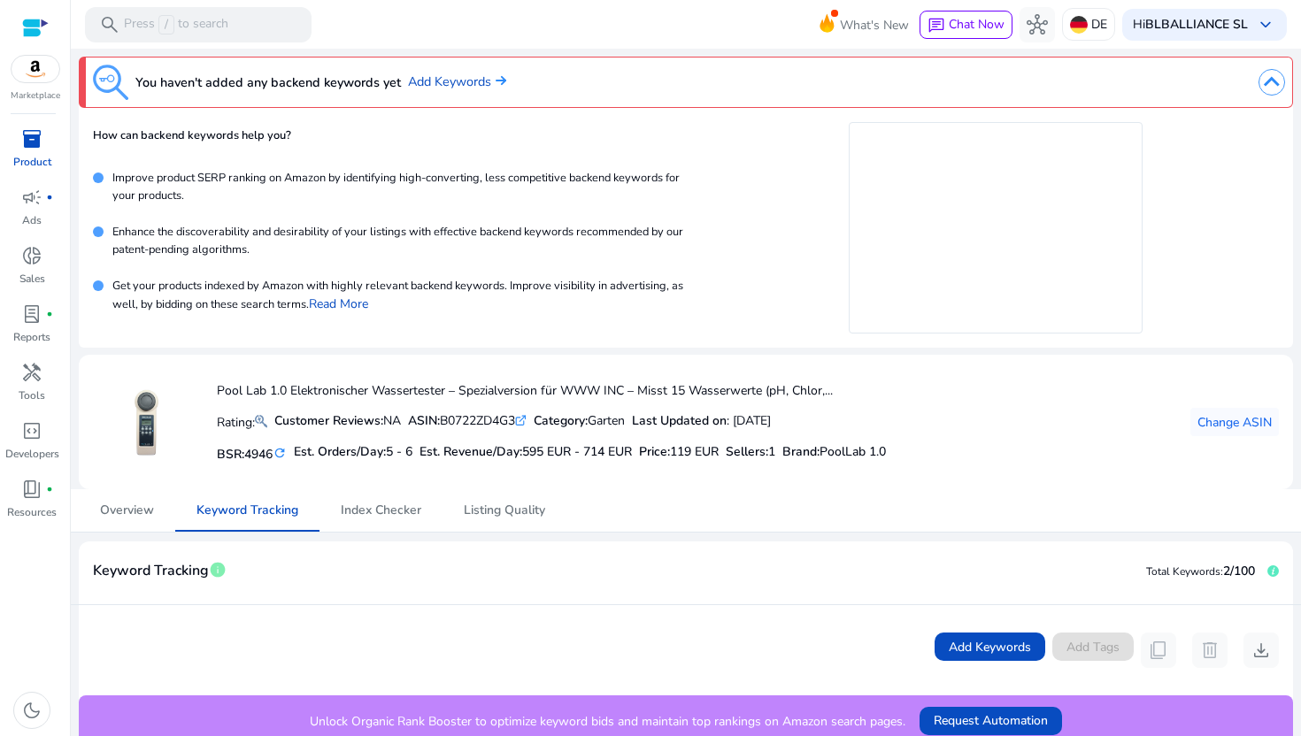
click at [1264, 80] on img at bounding box center [1272, 82] width 27 height 27
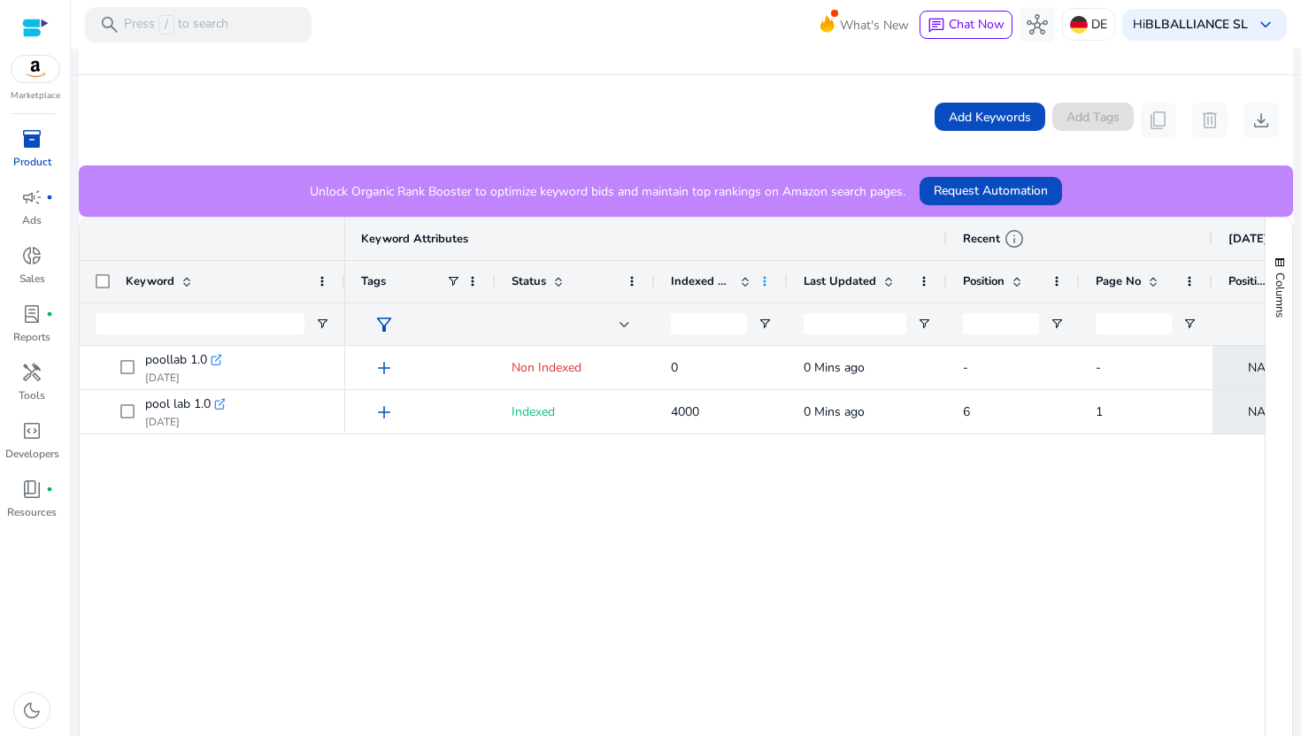
click at [766, 278] on span at bounding box center [765, 281] width 14 height 14
click at [632, 520] on div "NA NA NA - - 0 Mins ago 0 Non Indexed add NA NA NA 1 6 0 Mins ago 4000 Indexed …" at bounding box center [805, 553] width 920 height 415
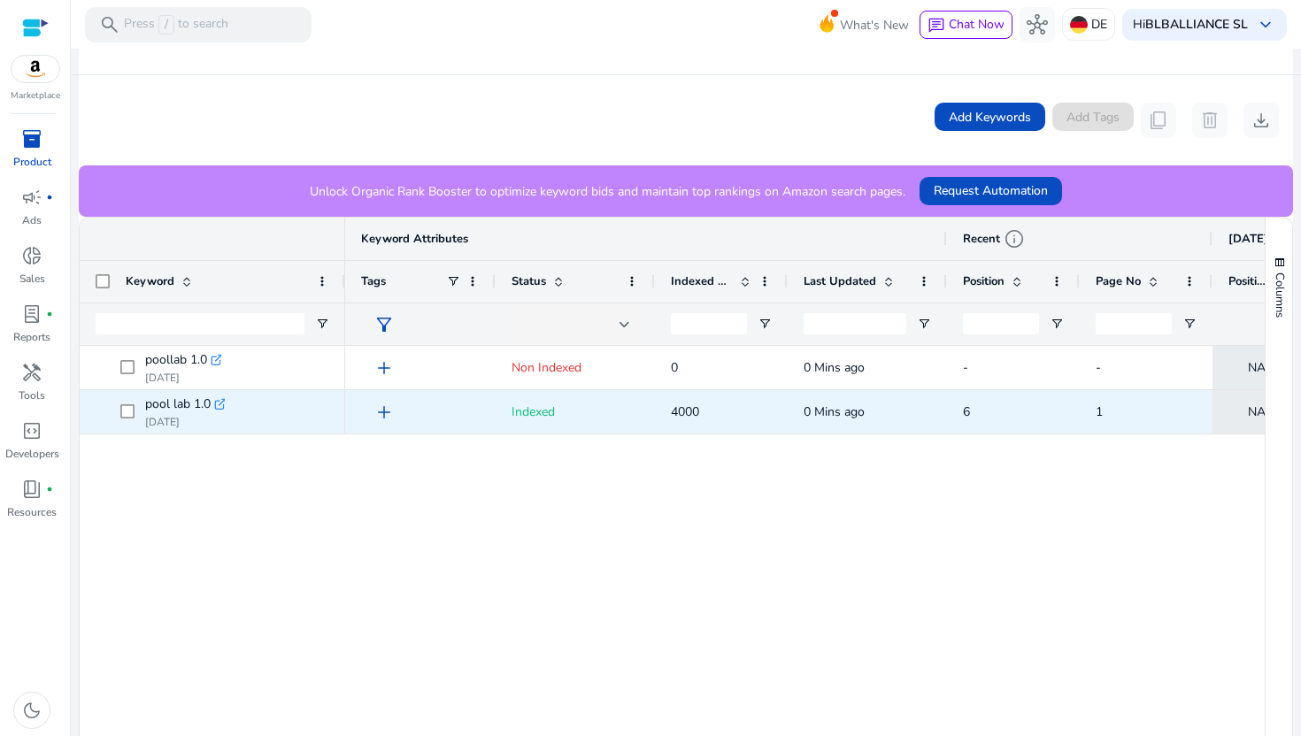
click at [681, 411] on span "4000" at bounding box center [685, 412] width 28 height 17
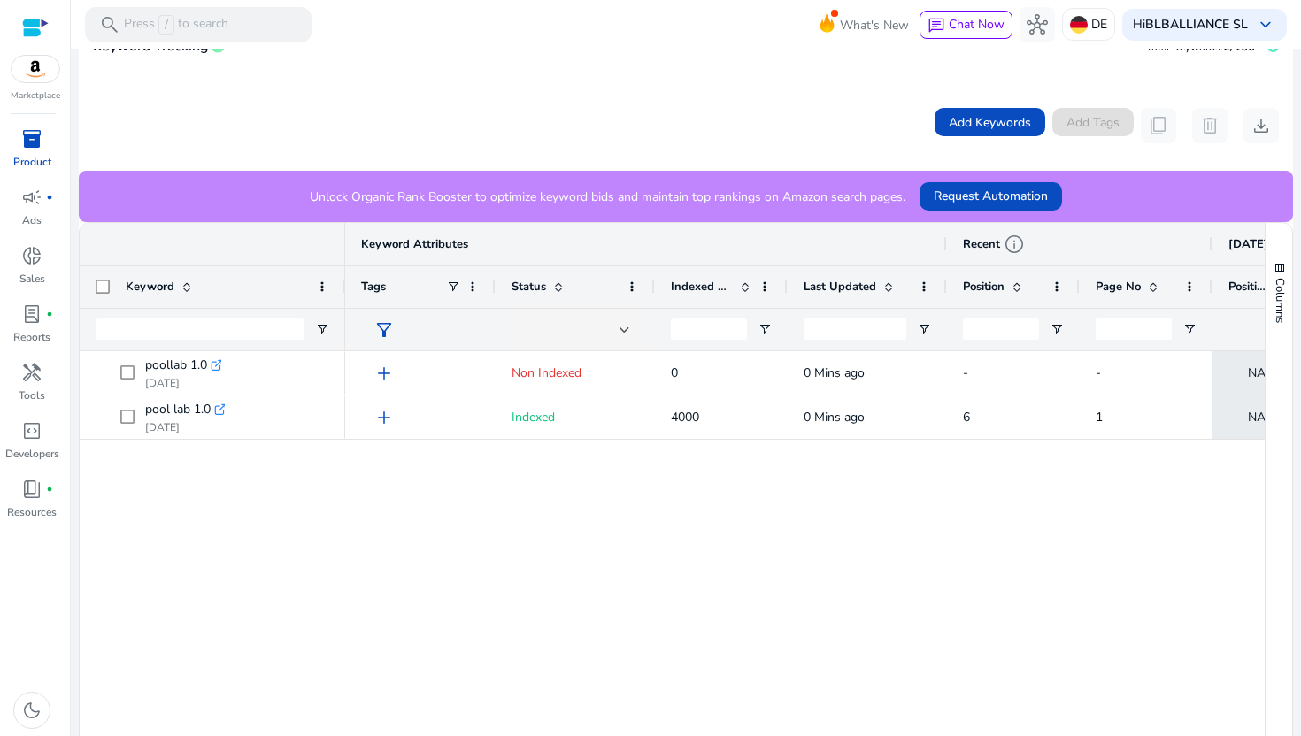
click at [699, 288] on span "Indexed Products" at bounding box center [702, 287] width 62 height 16
click at [705, 281] on span "Indexed Products" at bounding box center [702, 287] width 62 height 16
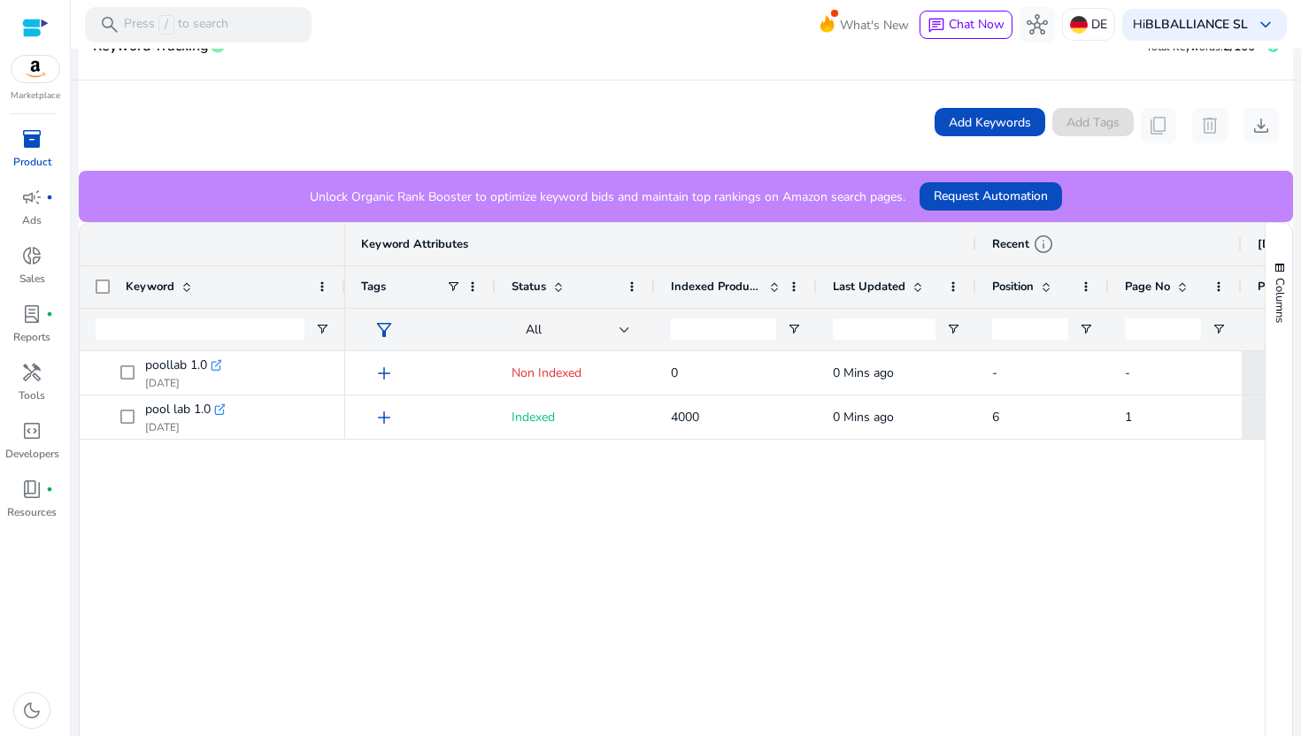
drag, startPoint x: 786, startPoint y: 281, endPoint x: 816, endPoint y: 288, distance: 30.7
click at [816, 289] on div at bounding box center [815, 287] width 7 height 42
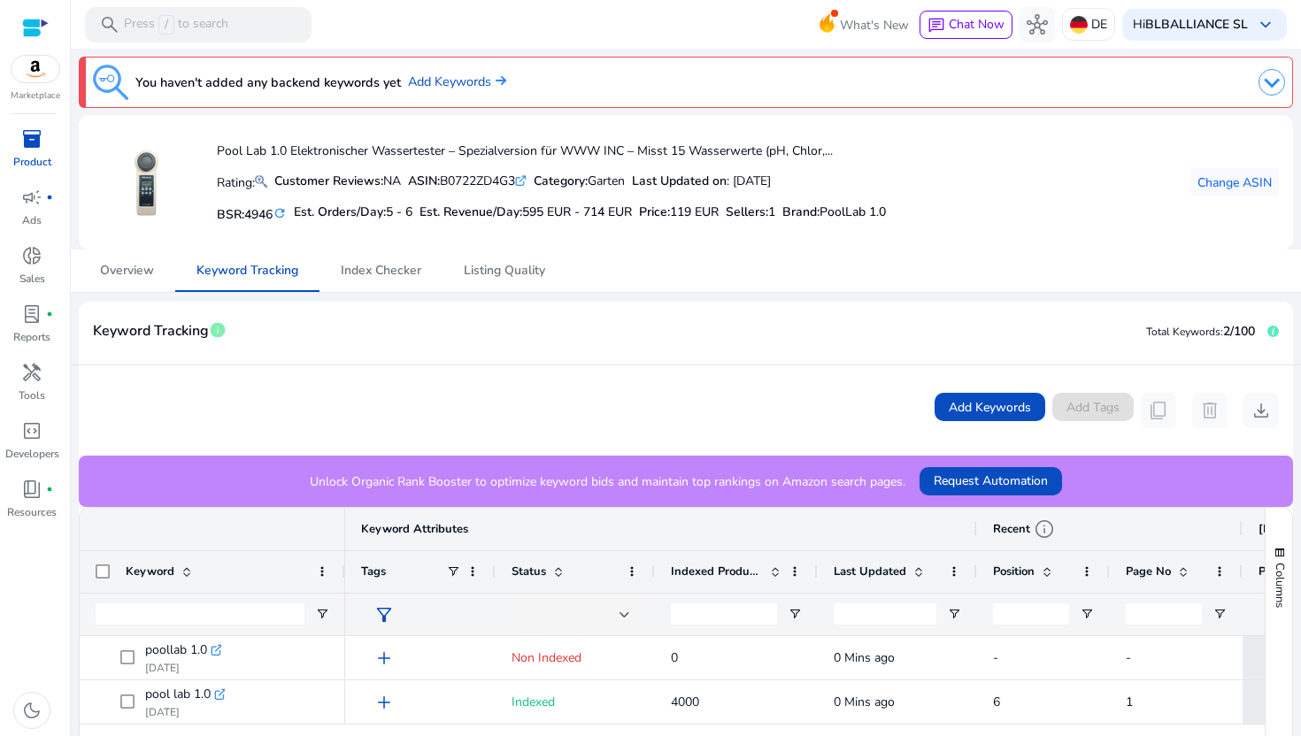
click at [39, 84] on div "Marketplace" at bounding box center [35, 51] width 70 height 103
click at [39, 79] on img at bounding box center [36, 69] width 48 height 27
click at [10, 63] on div "Marketplace" at bounding box center [35, 51] width 70 height 103
click at [40, 74] on img at bounding box center [36, 69] width 48 height 27
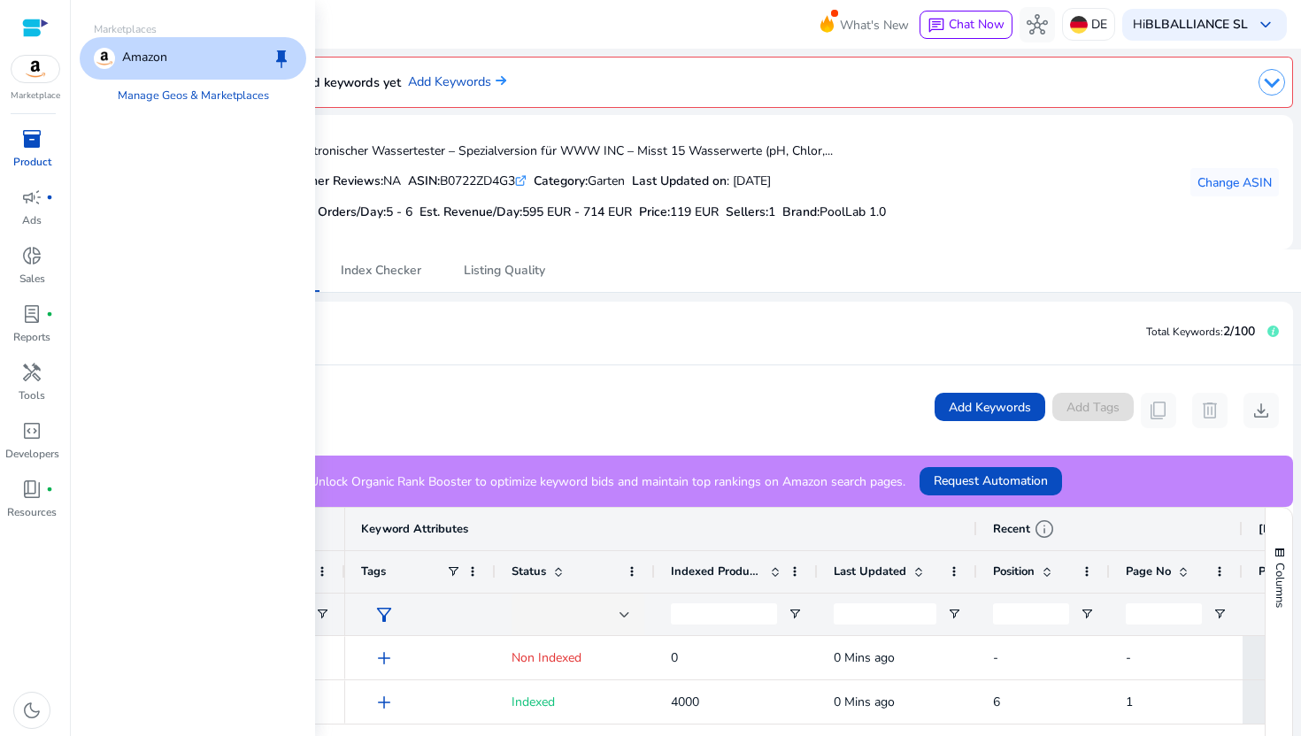
click at [43, 145] on div "inventory_2" at bounding box center [32, 139] width 50 height 28
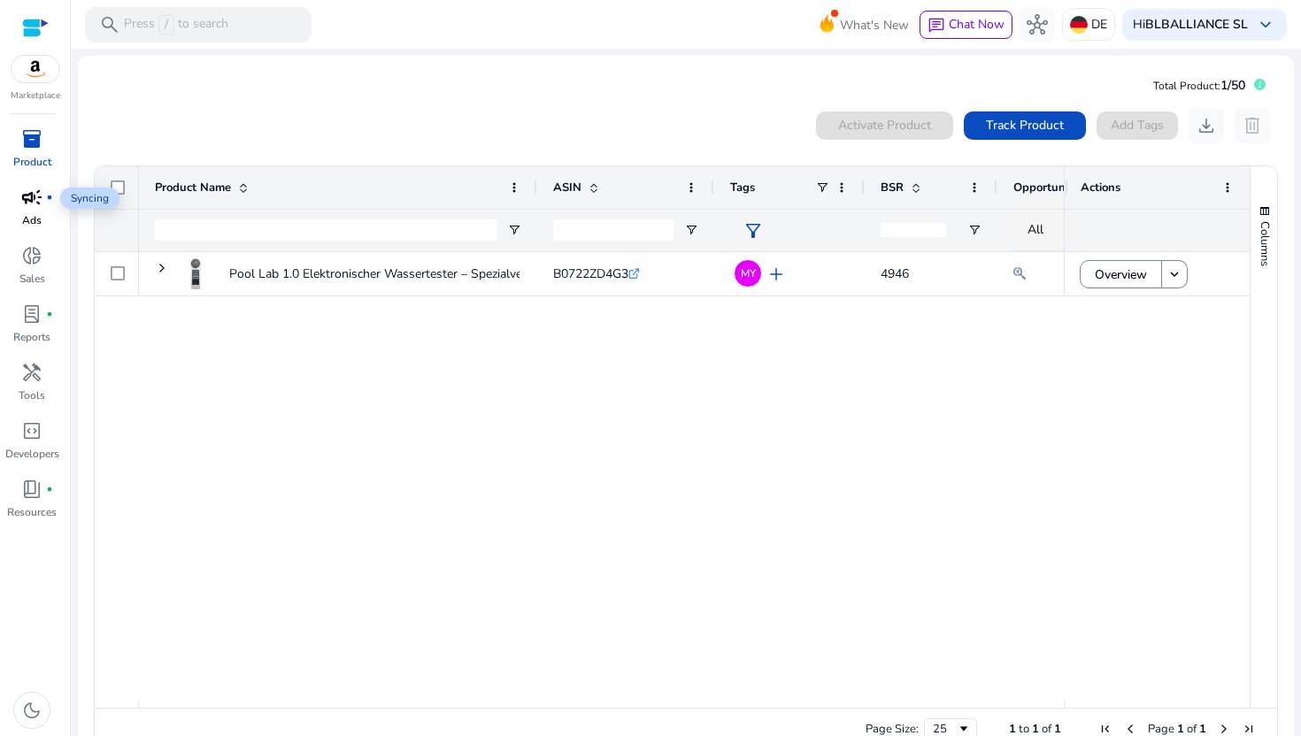
click at [34, 211] on div "campaign fiber_manual_record" at bounding box center [32, 197] width 50 height 28
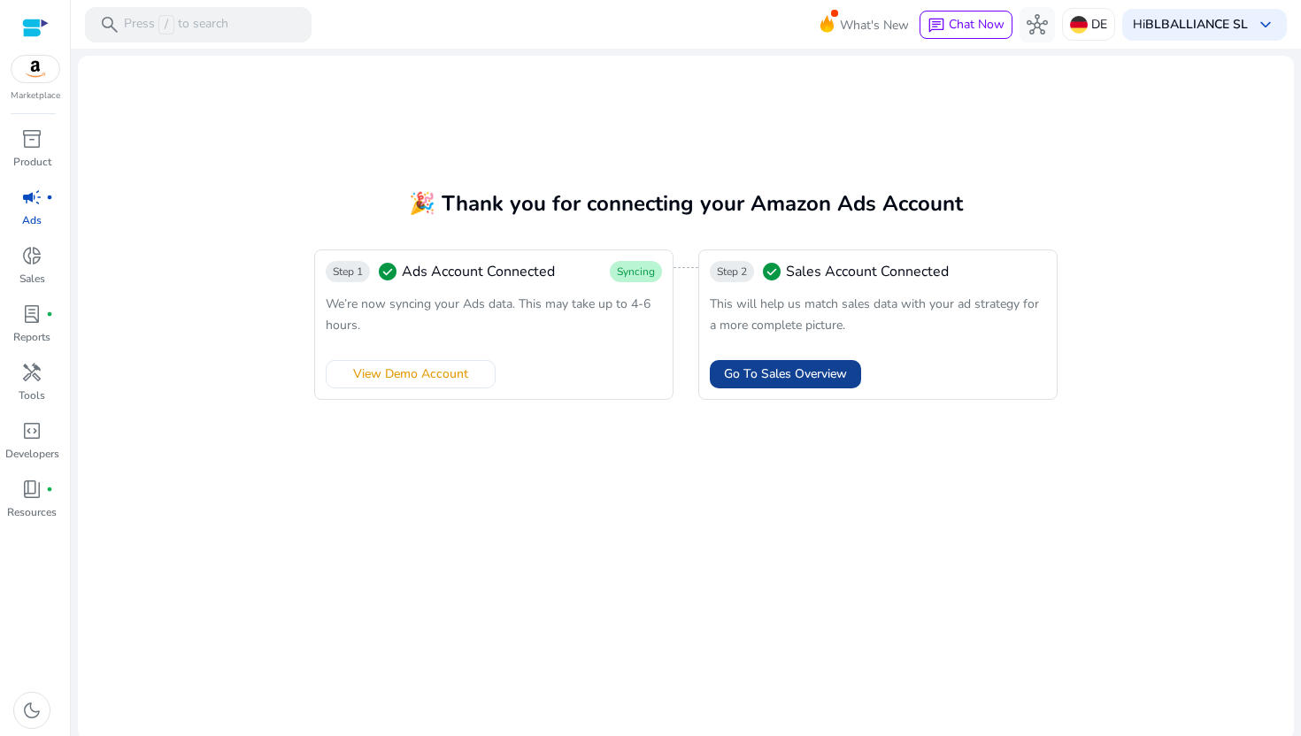
click at [820, 374] on span "Go To Sales Overview" at bounding box center [785, 374] width 123 height 19
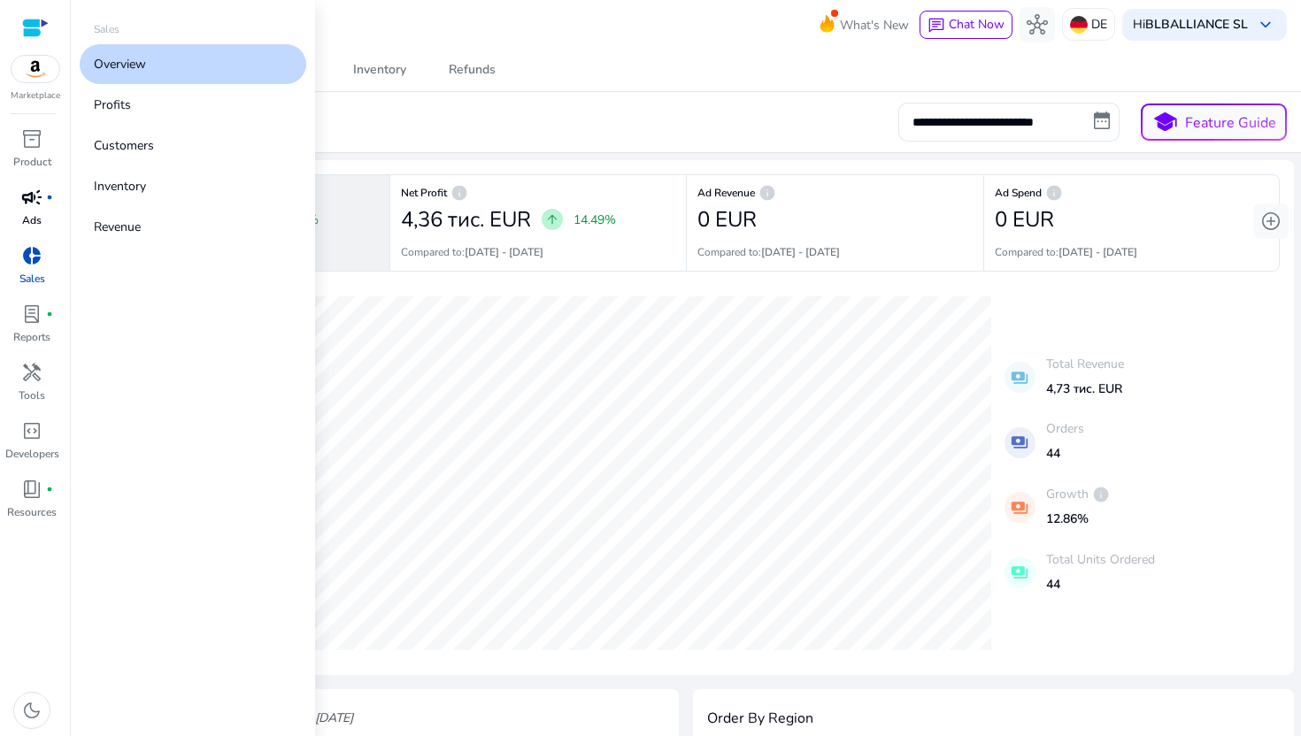
click at [33, 204] on span "campaign" at bounding box center [31, 197] width 21 height 21
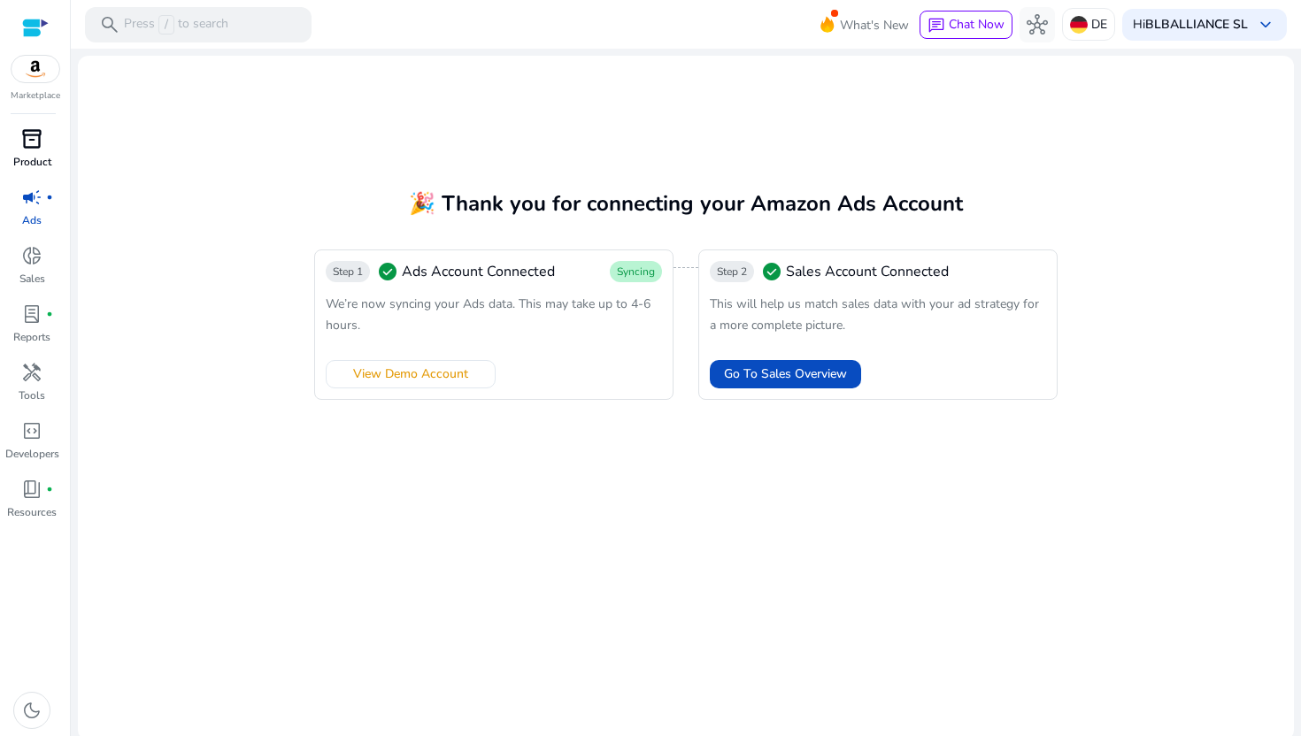
click at [35, 143] on span "inventory_2" at bounding box center [31, 138] width 21 height 21
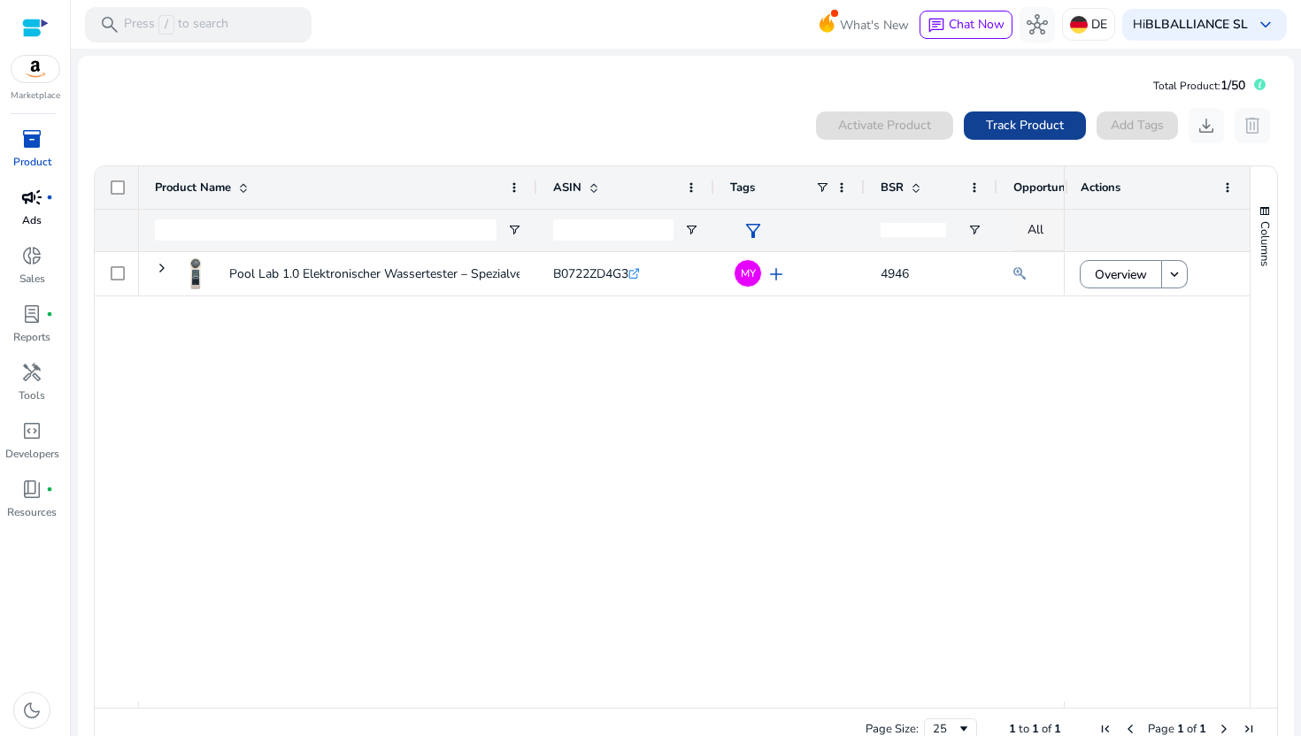
click at [1027, 122] on span "Track Product" at bounding box center [1025, 125] width 78 height 19
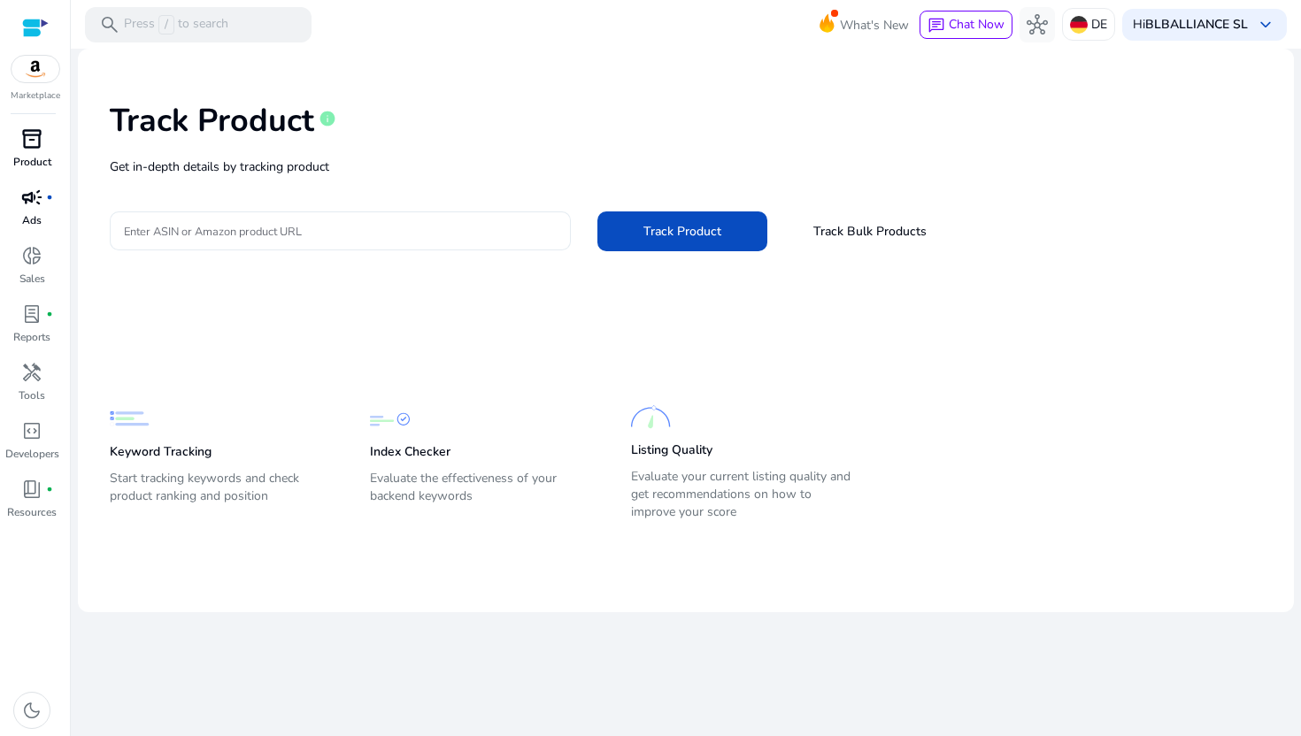
click at [373, 235] on input "Enter ASIN or Amazon product URL" at bounding box center [340, 230] width 433 height 19
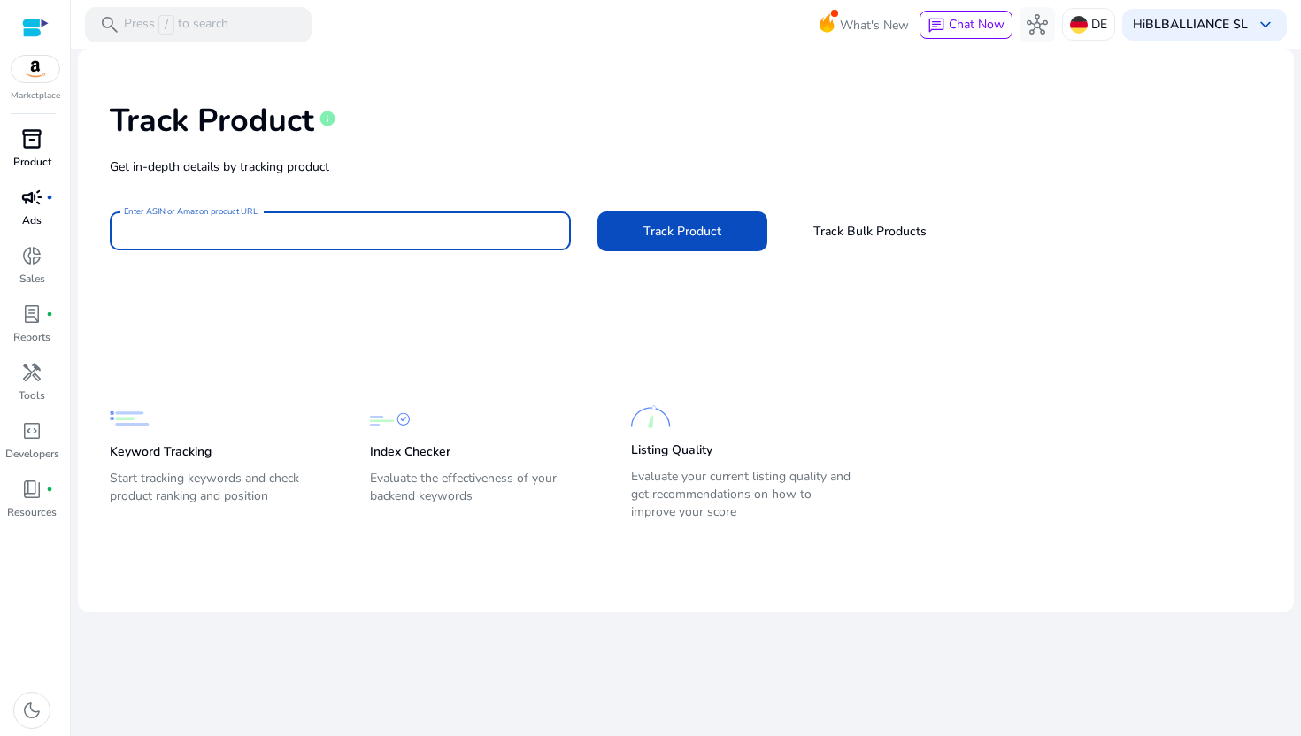
paste input "**********"
type input "**********"
click at [688, 239] on span "Track Product" at bounding box center [682, 231] width 78 height 19
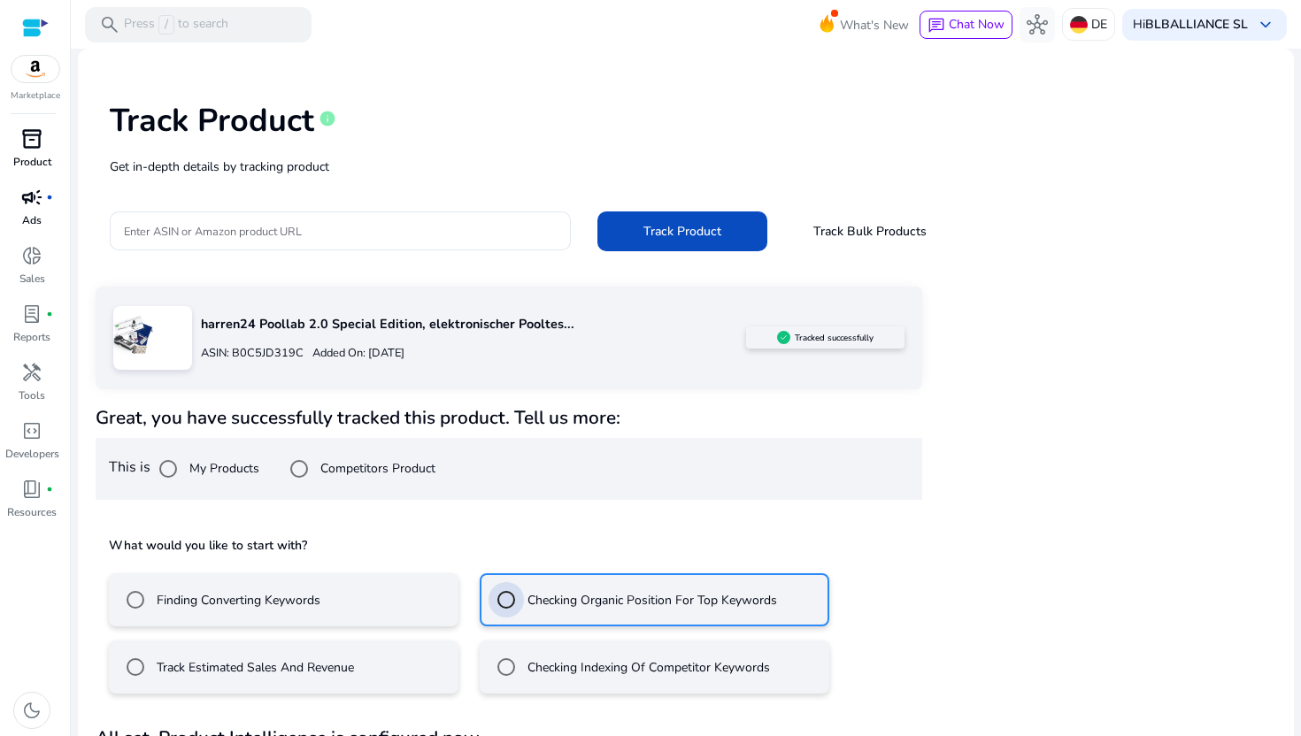
scroll to position [63, 0]
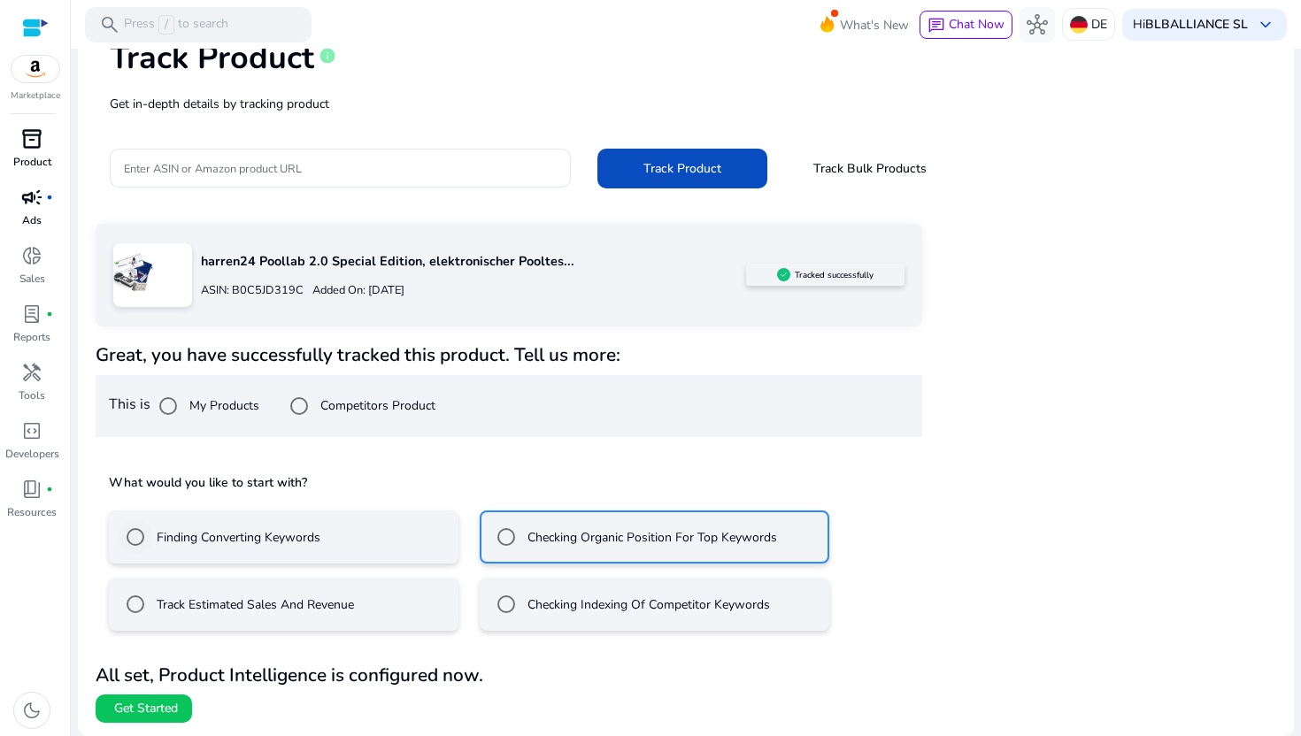
click at [275, 542] on label "Finding Converting Keywords" at bounding box center [236, 537] width 167 height 19
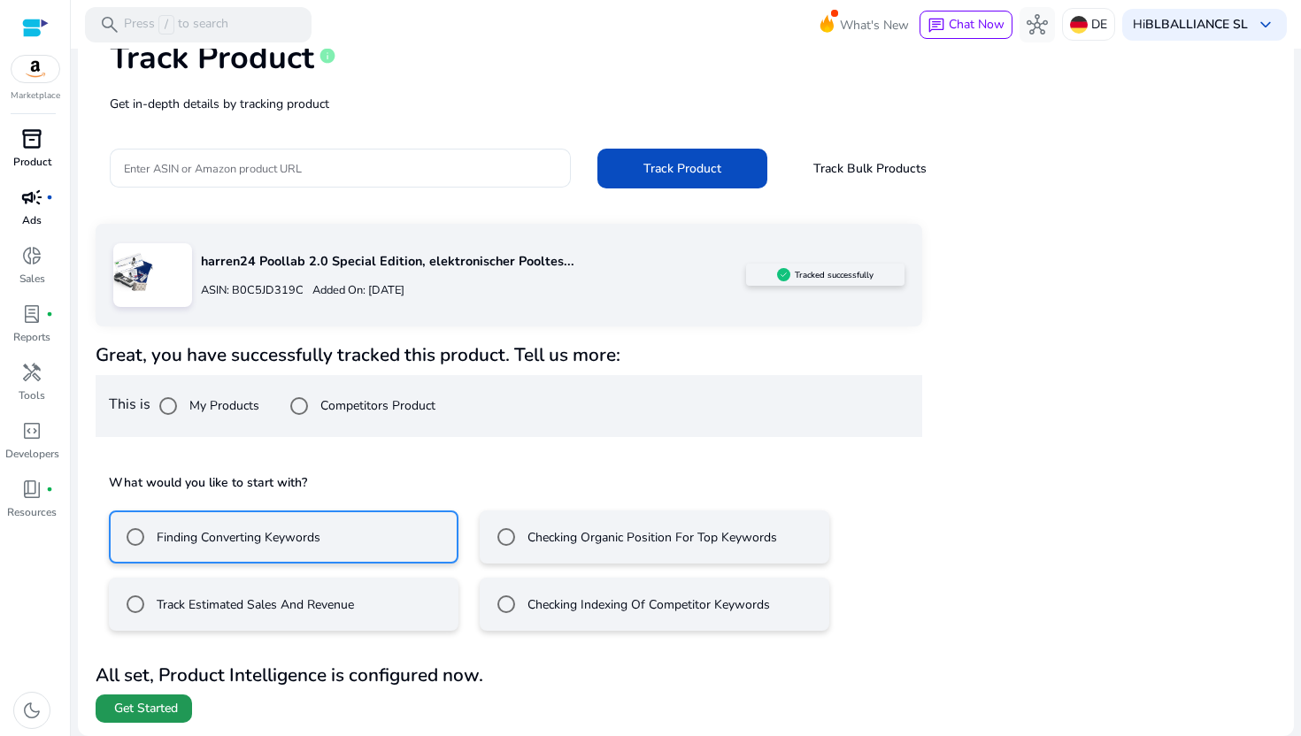
click at [129, 707] on span "Get Started" at bounding box center [146, 709] width 64 height 18
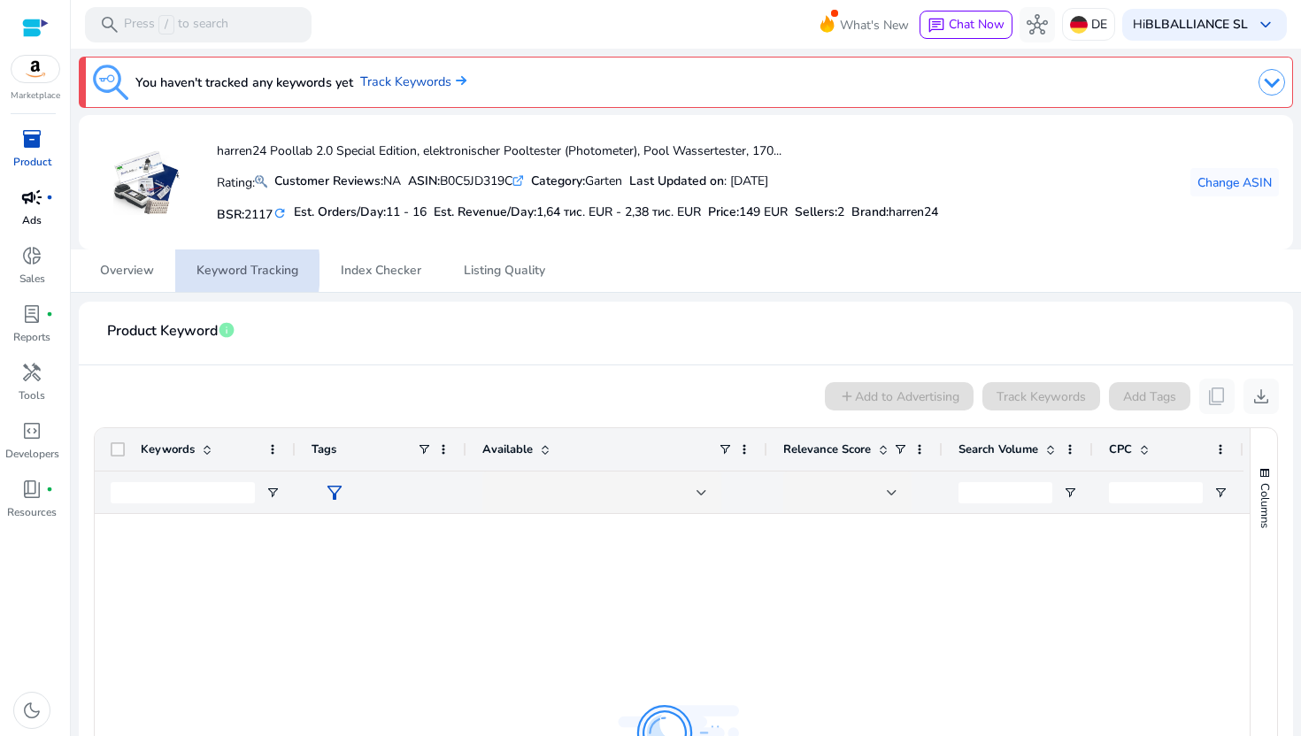
click at [187, 270] on link "Keyword Tracking" at bounding box center [247, 271] width 144 height 42
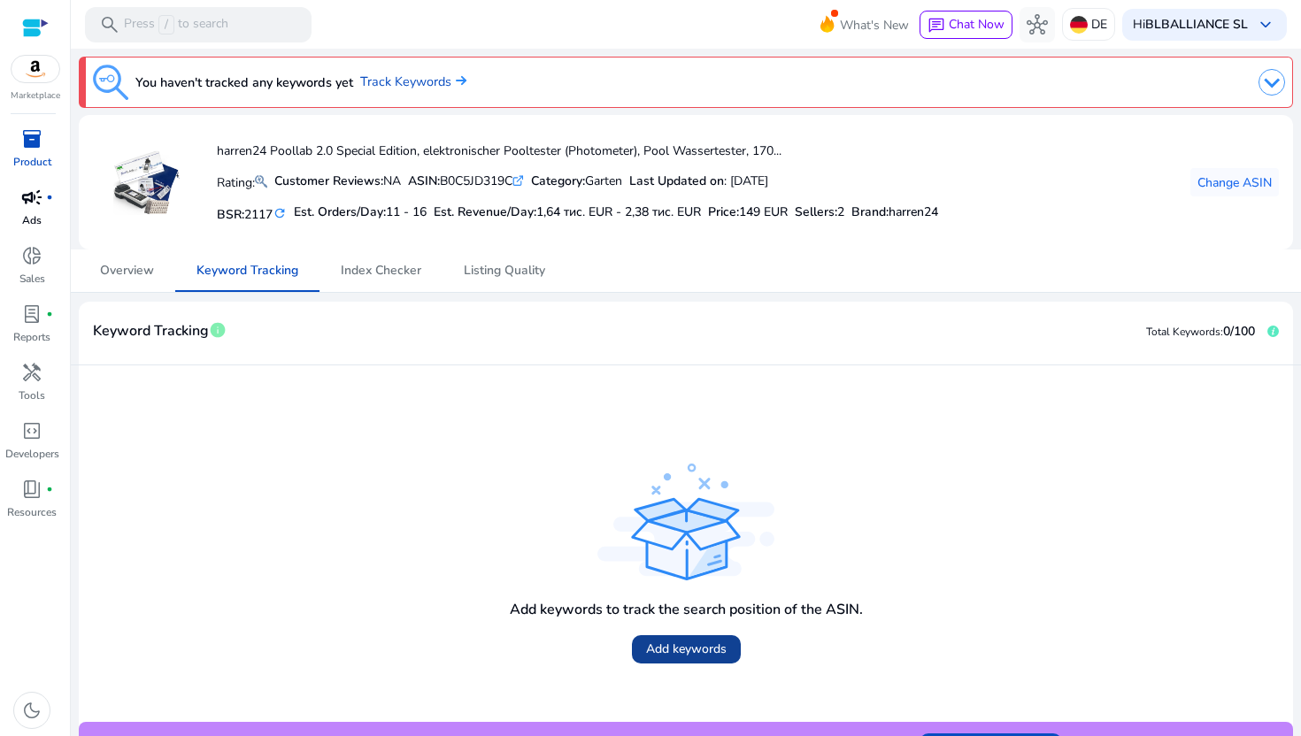
click at [684, 644] on span "Add keywords" at bounding box center [686, 649] width 81 height 19
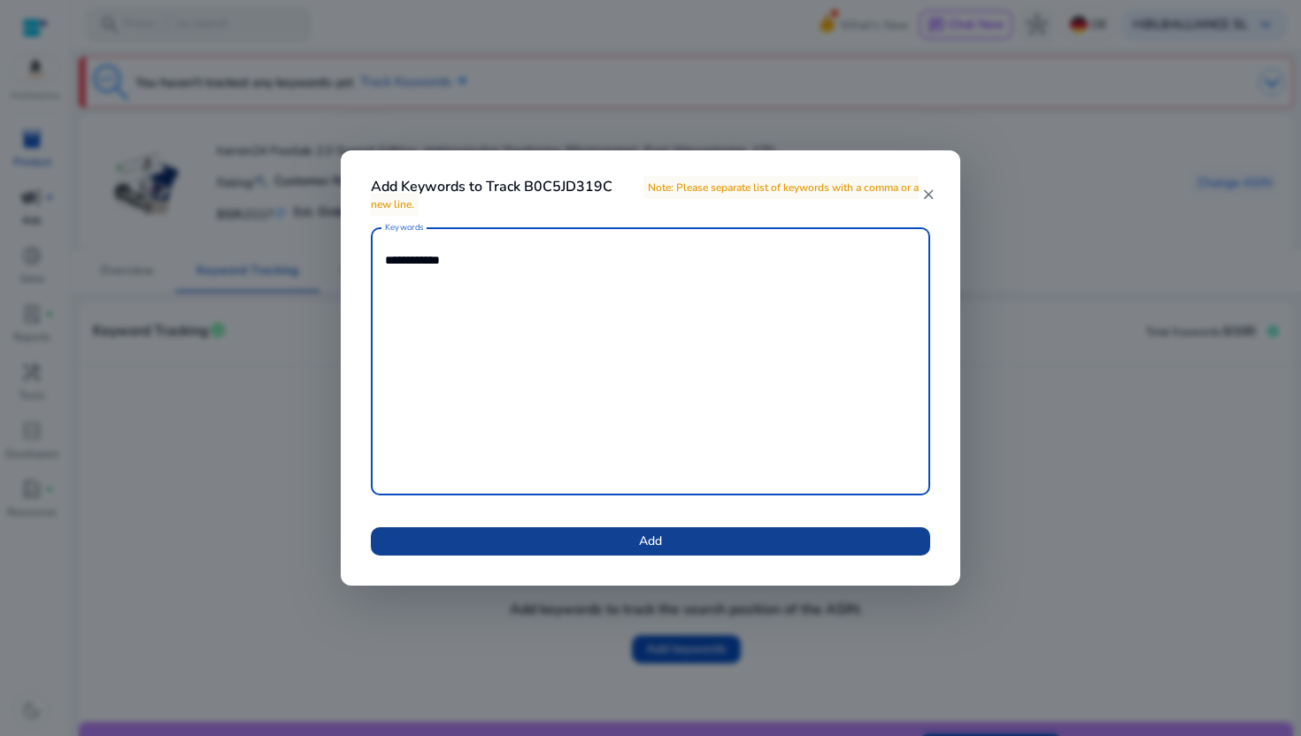
type textarea "**********"
click at [699, 535] on span at bounding box center [650, 541] width 559 height 42
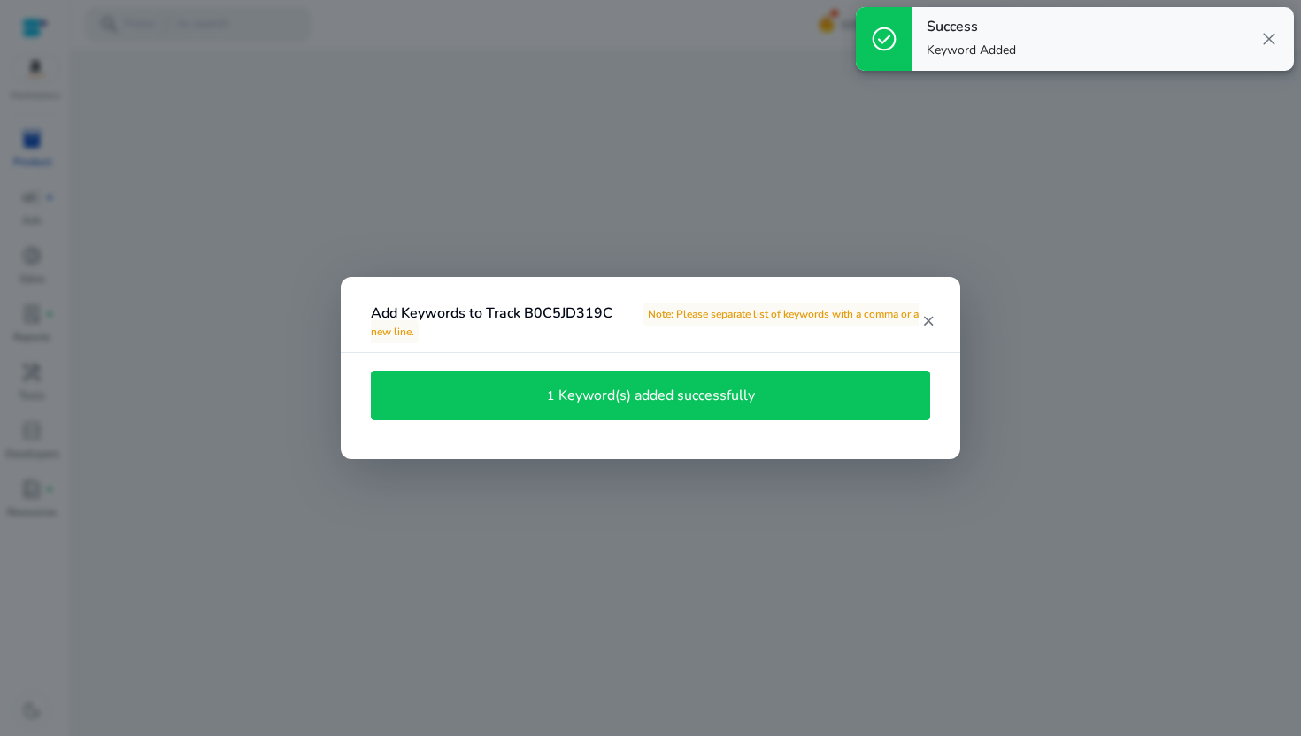
click at [694, 407] on div "1 Keyword(s) added successfully" at bounding box center [651, 396] width 540 height 30
